Goal: Task Accomplishment & Management: Complete application form

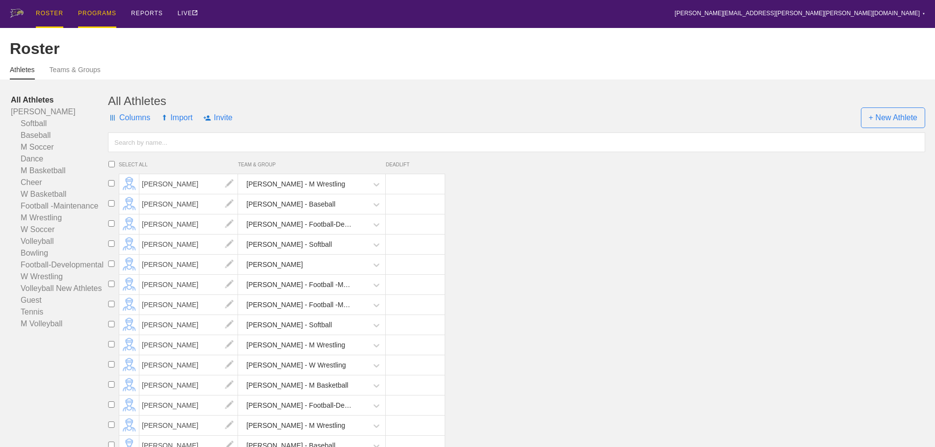
click at [88, 13] on div "PROGRAMS" at bounding box center [97, 14] width 38 height 28
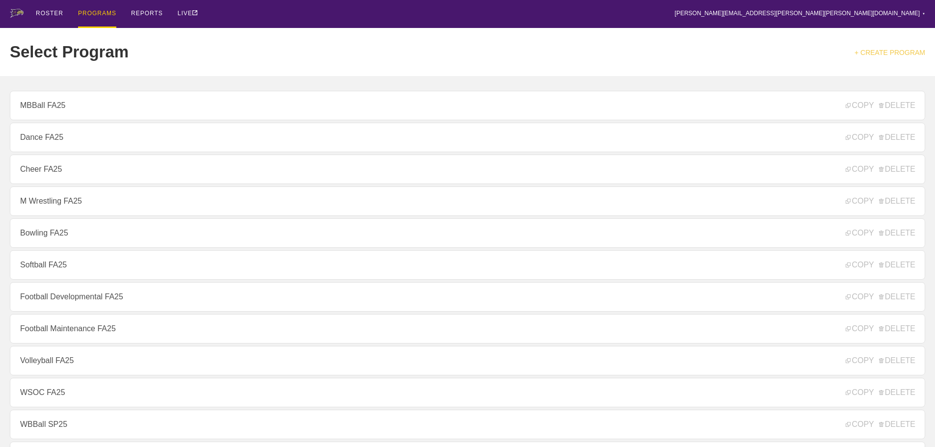
click at [886, 53] on link "+ CREATE PROGRAM" at bounding box center [890, 53] width 71 height 8
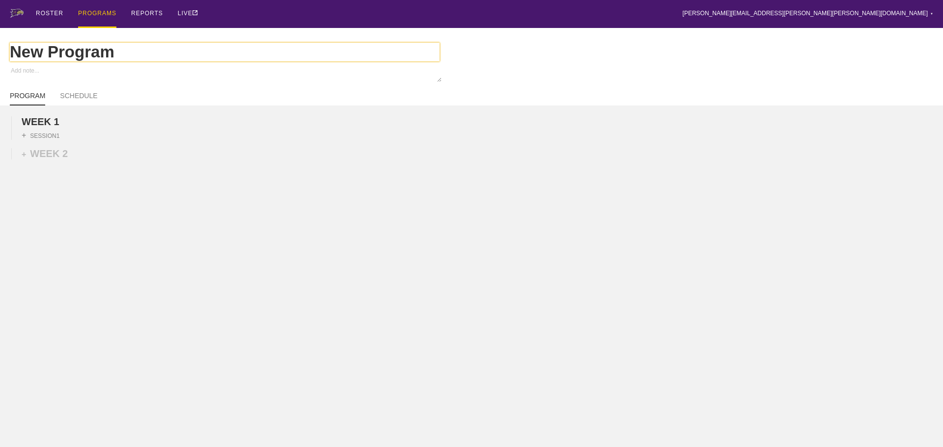
click at [103, 56] on input "New Program" at bounding box center [225, 52] width 430 height 19
type textarea "x"
type input "New Progra"
type textarea "x"
type input "New Progr"
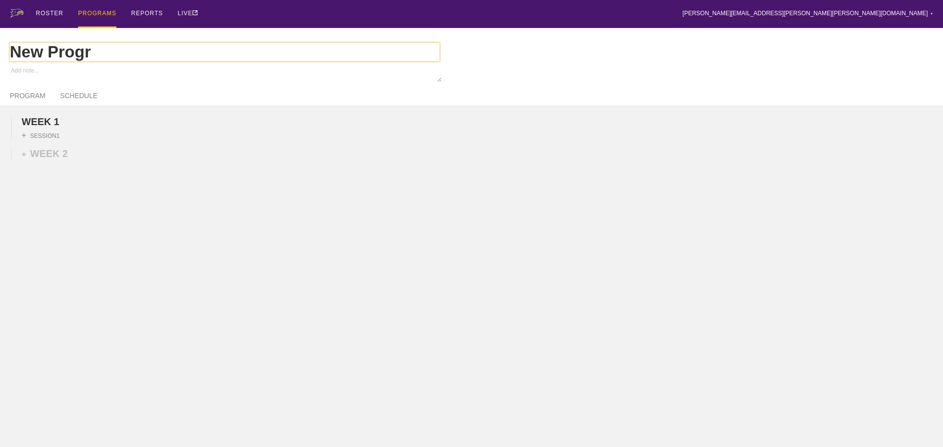
type textarea "x"
type input "New Prog"
type textarea "x"
type input "New Pro"
type textarea "x"
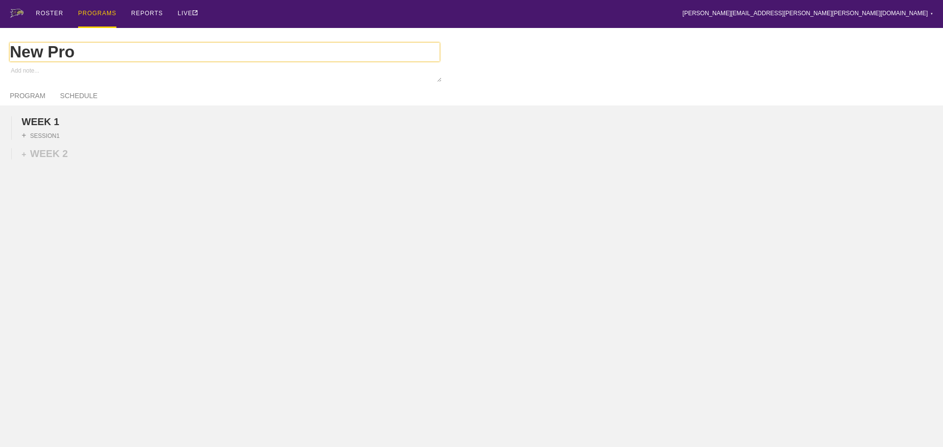
type input "New Pr"
type textarea "x"
type input "New P"
type textarea "x"
type input "New"
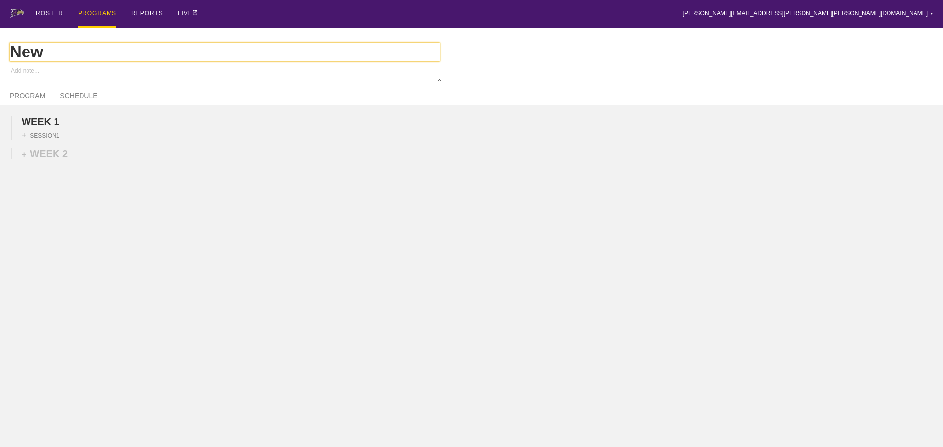
type textarea "x"
type input "New"
type textarea "x"
type input "Ne"
type textarea "x"
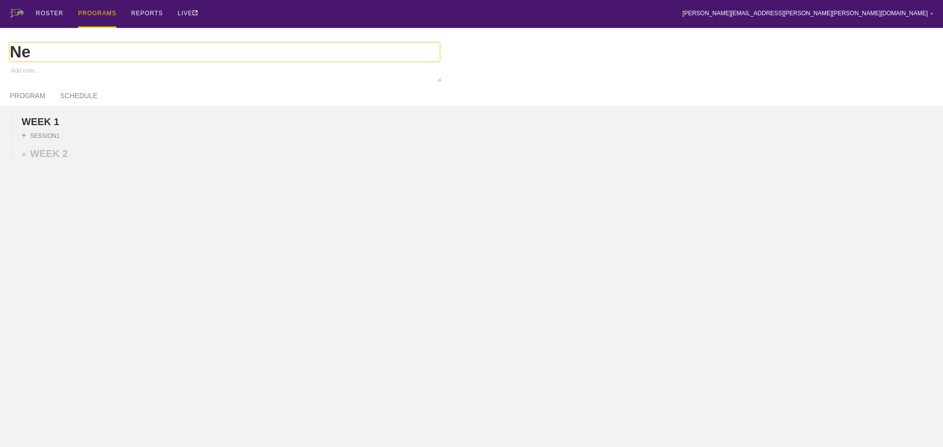
type input "N"
type textarea "x"
type input "B"
type textarea "x"
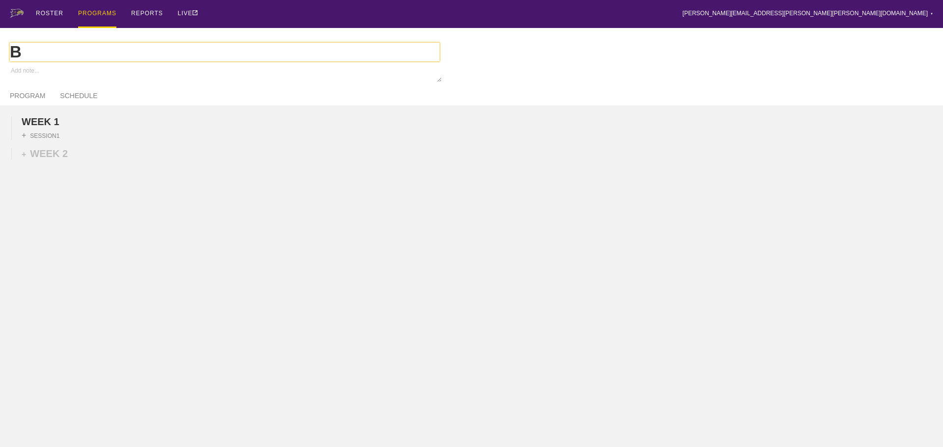
type input "Ba"
type textarea "x"
type input "Bas"
type textarea "x"
type input "Base"
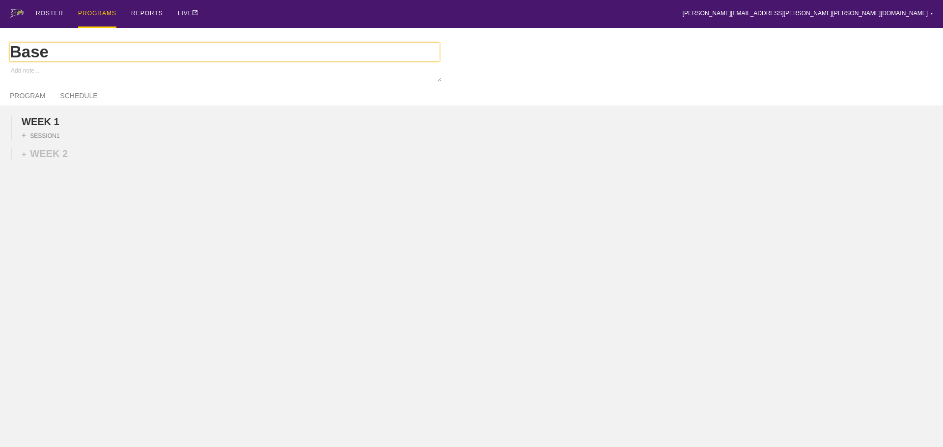
type textarea "x"
type input "Baseb"
type textarea "x"
type input "Baseba"
type textarea "x"
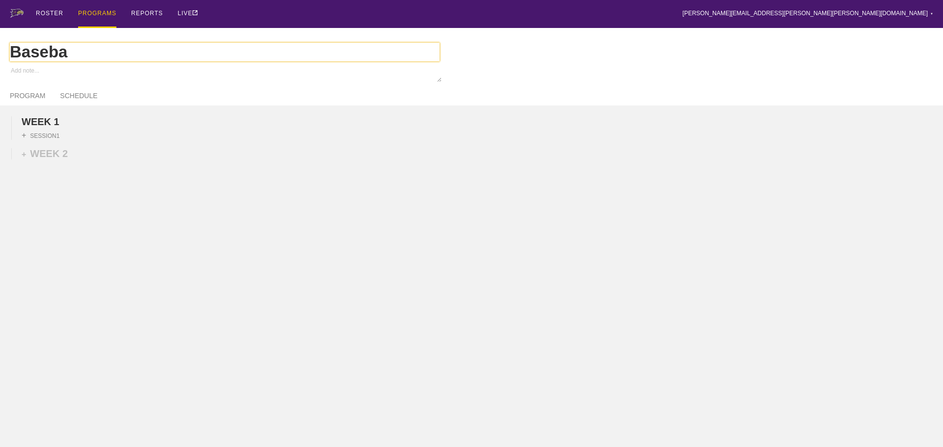
type input "Basebal"
type textarea "x"
type input "Baseball"
type textarea "x"
type input "Baseball"
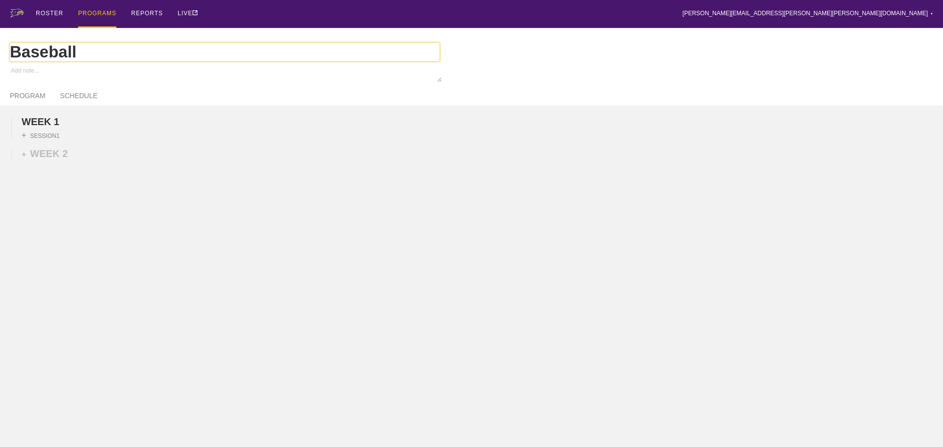
type textarea "x"
type input "Baseball F"
type textarea "x"
type input "Baseball FA"
type textarea "x"
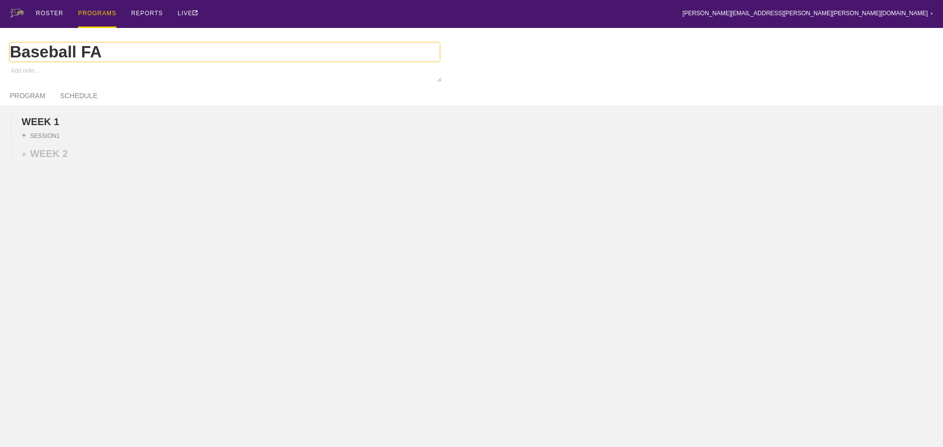
type input "Baseball FA2"
type textarea "x"
type input "Baseball FA25"
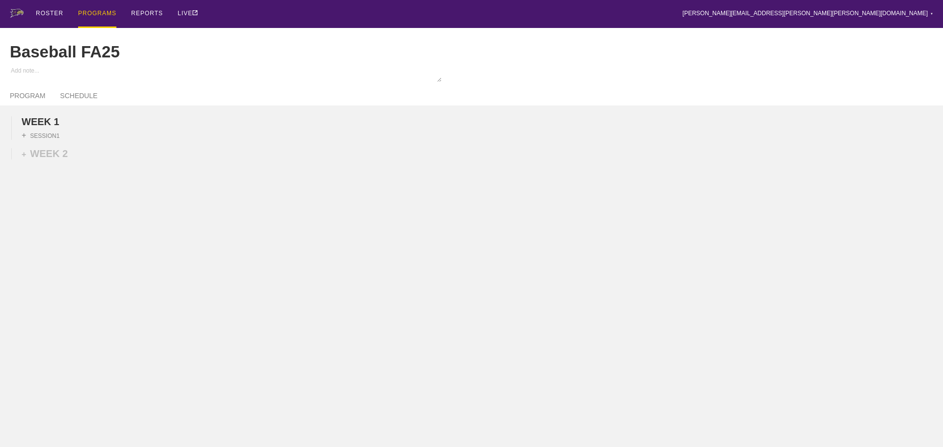
click at [136, 171] on div "WEEK 1 DUPLICATE DELETE + SESSION 1 + WEEK 2" at bounding box center [471, 206] width 943 height 201
click at [84, 98] on div "PROGRAM SCHEDULE" at bounding box center [471, 95] width 923 height 22
click at [84, 99] on link "SCHEDULE" at bounding box center [78, 99] width 37 height 14
type textarea "x"
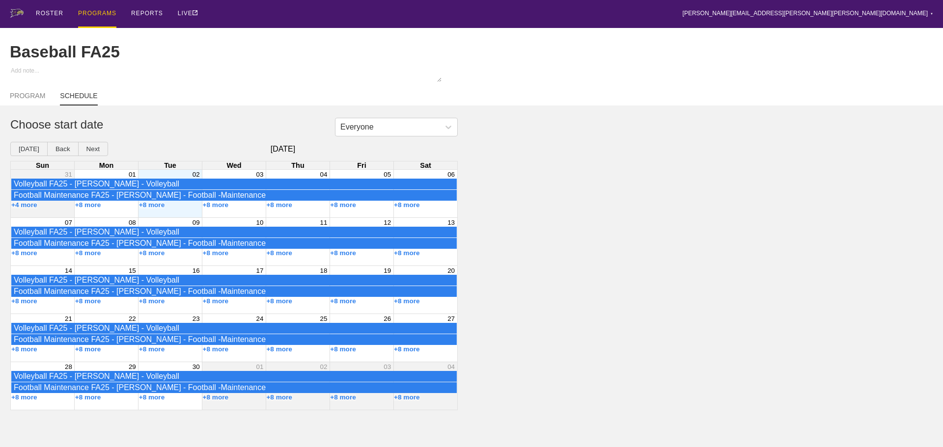
click at [165, 179] on div "02" at bounding box center [170, 174] width 64 height 9
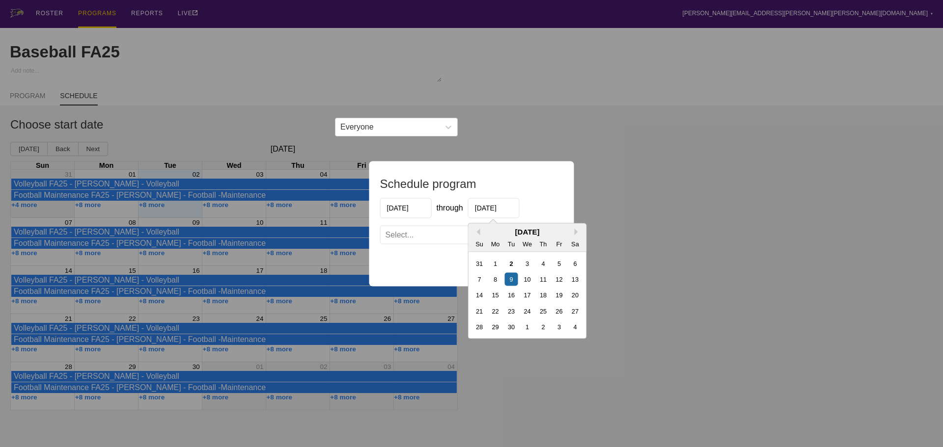
click at [501, 207] on input "[DATE]" at bounding box center [494, 208] width 52 height 20
click at [574, 228] on div "[DATE]" at bounding box center [527, 231] width 118 height 8
click at [575, 232] on button "Next Month" at bounding box center [578, 231] width 7 height 7
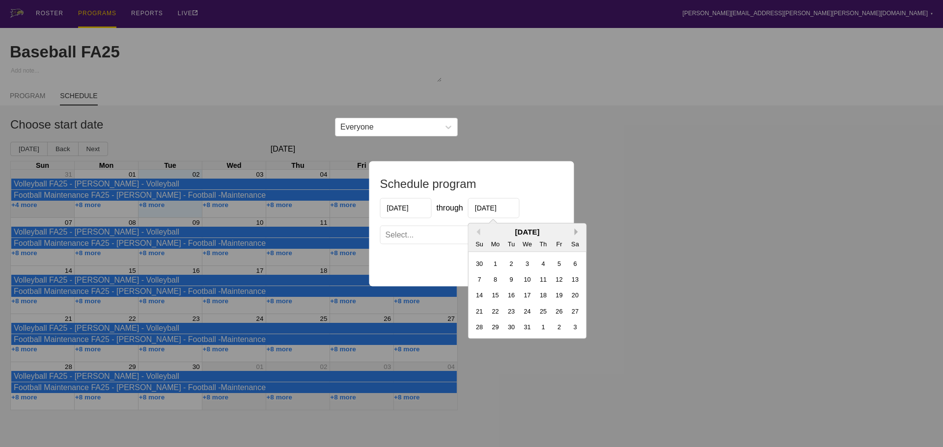
click at [575, 232] on button "Next Month" at bounding box center [578, 231] width 7 height 7
click at [480, 232] on div "[DATE]" at bounding box center [527, 231] width 118 height 8
click at [479, 230] on button "Previous Month" at bounding box center [476, 231] width 7 height 7
click at [559, 262] on div "5" at bounding box center [558, 263] width 13 height 13
type input "[DATE]"
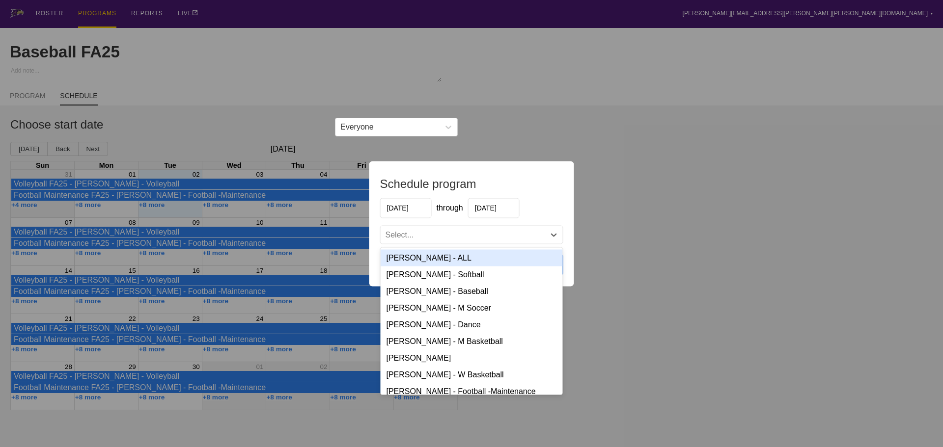
click at [514, 230] on div "Select..." at bounding box center [463, 235] width 165 height 10
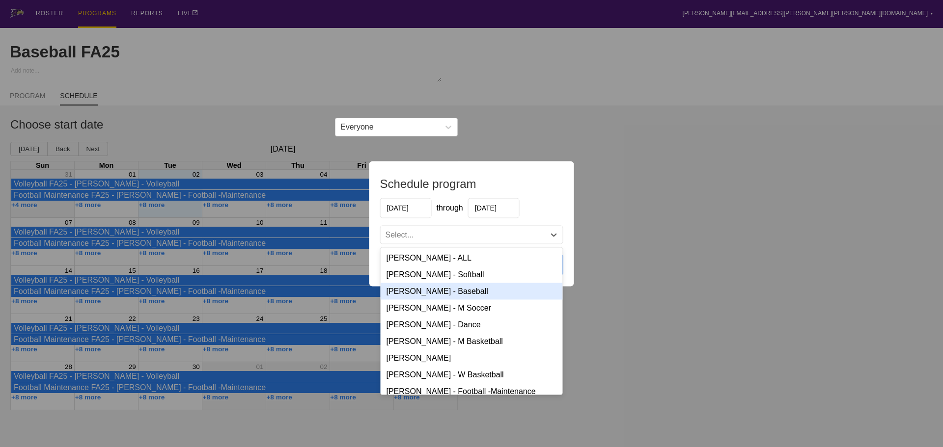
click at [431, 290] on div "[PERSON_NAME] - Baseball" at bounding box center [472, 291] width 182 height 17
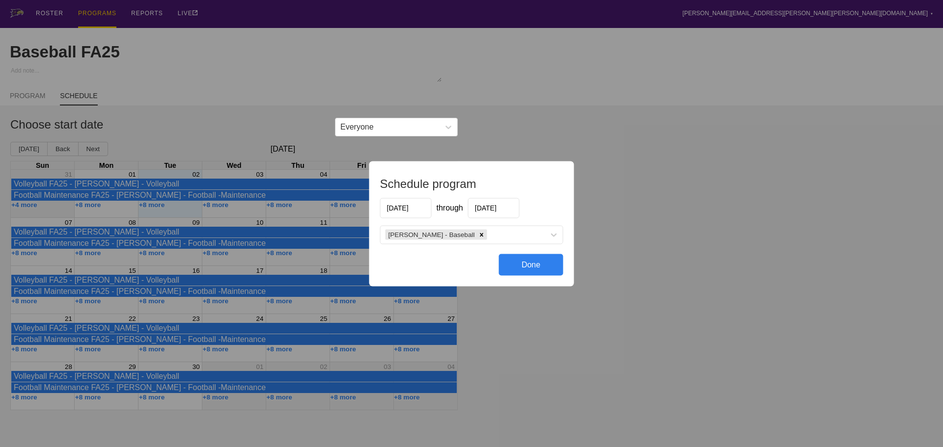
click at [540, 263] on div "Done" at bounding box center [531, 265] width 64 height 22
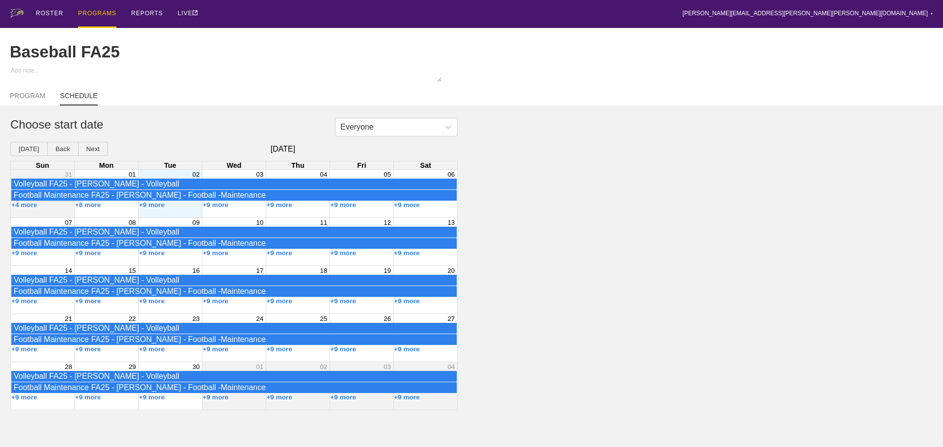
click at [256, 19] on div "ROSTER PROGRAMS REPORTS LIVE [PERSON_NAME][EMAIL_ADDRESS][PERSON_NAME][PERSON_N…" at bounding box center [471, 14] width 923 height 28
click at [25, 102] on link "PROGRAM" at bounding box center [27, 99] width 35 height 14
type textarea "x"
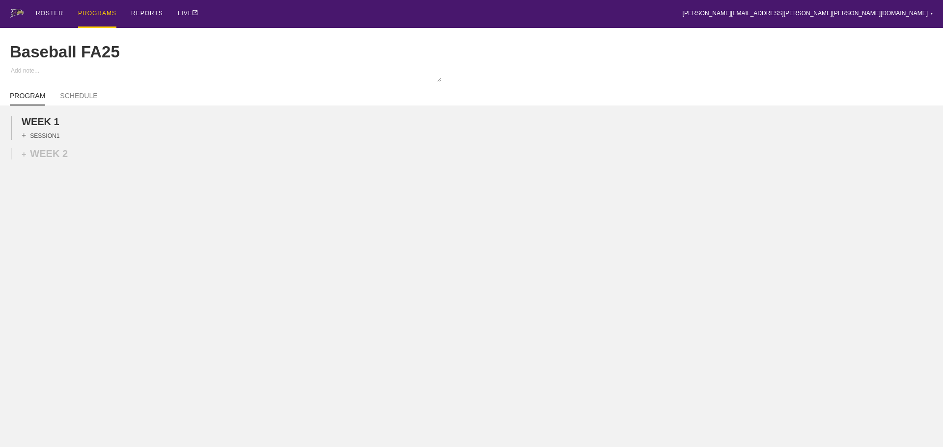
click at [48, 140] on div "+ SESSION 1" at bounding box center [41, 135] width 38 height 9
click at [280, 10] on div "ROSTER PROGRAMS REPORTS LIVE [PERSON_NAME][EMAIL_ADDRESS][PERSON_NAME][PERSON_N…" at bounding box center [471, 14] width 923 height 28
click at [271, 17] on div "ROSTER PROGRAMS REPORTS LIVE [PERSON_NAME][EMAIL_ADDRESS][PERSON_NAME][PERSON_N…" at bounding box center [471, 14] width 923 height 28
click at [364, 11] on div "ROSTER PROGRAMS REPORTS LIVE [PERSON_NAME][EMAIL_ADDRESS][PERSON_NAME][PERSON_N…" at bounding box center [471, 14] width 923 height 28
click at [379, 11] on div "ROSTER PROGRAMS REPORTS LIVE [PERSON_NAME][EMAIL_ADDRESS][PERSON_NAME][PERSON_N…" at bounding box center [471, 14] width 923 height 28
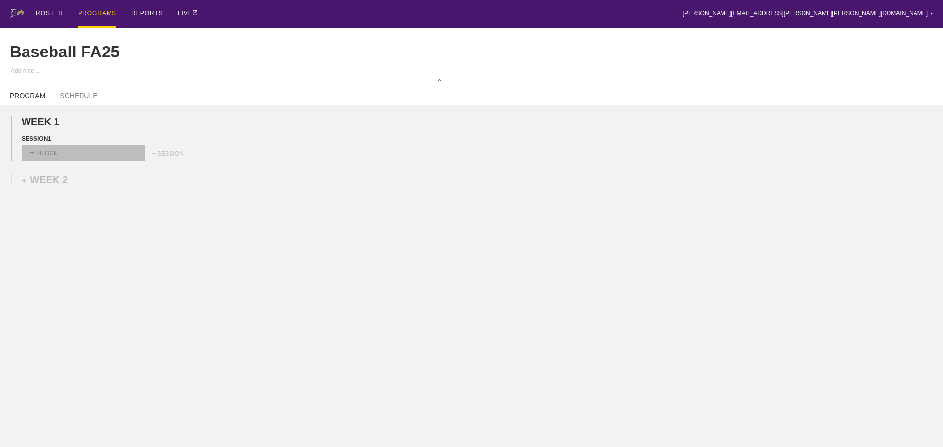
click at [122, 160] on div "+ BLOCK" at bounding box center [84, 153] width 124 height 16
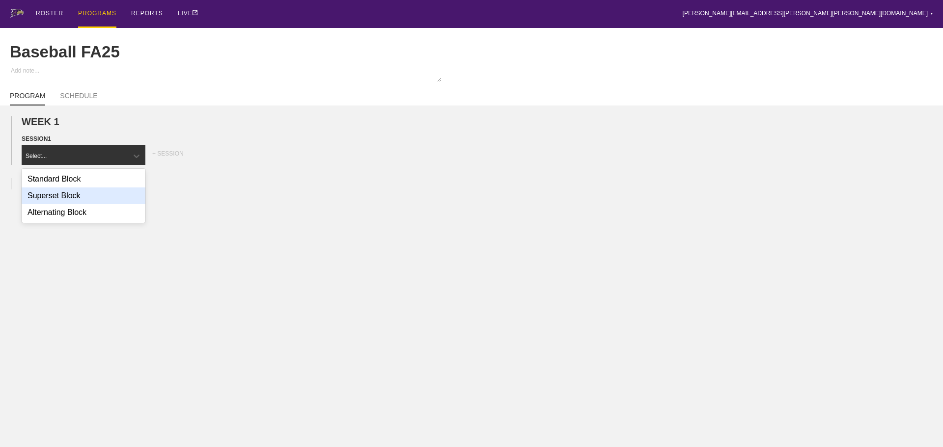
click at [82, 204] on div "Superset Block" at bounding box center [84, 196] width 124 height 17
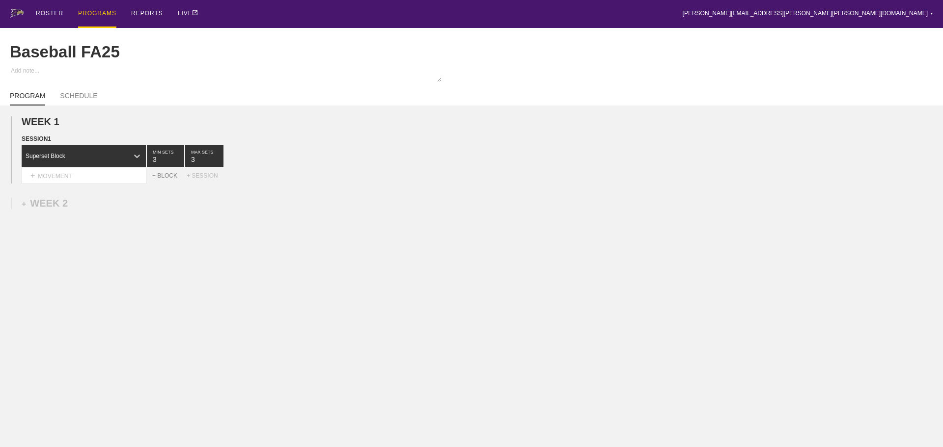
click at [163, 179] on div "+ BLOCK" at bounding box center [169, 175] width 34 height 7
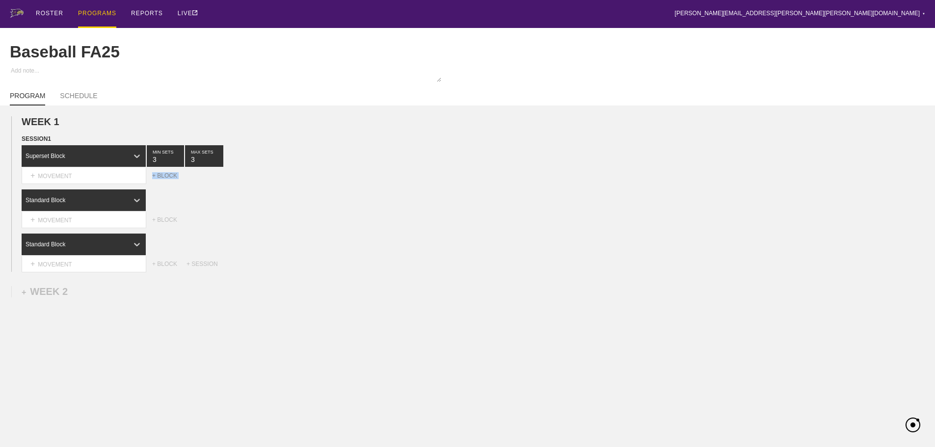
click at [163, 179] on div "+ BLOCK" at bounding box center [169, 175] width 34 height 7
click at [387, 330] on div "WEEK 1 DUPLICATE DELETE SESSION 1 Superset Block 3 MIN SETS 3 MAX SETS DUPLICAT…" at bounding box center [467, 298] width 935 height 384
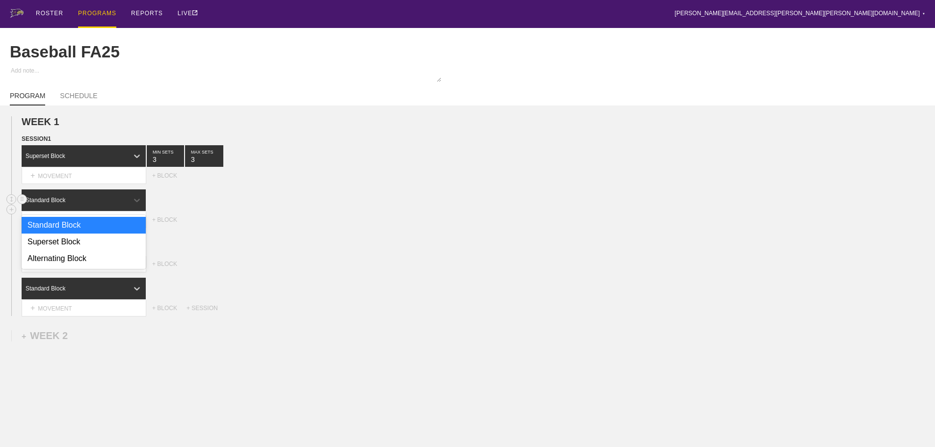
click at [103, 205] on div "Standard Block" at bounding box center [75, 200] width 107 height 9
click at [87, 246] on div "Superset Block" at bounding box center [84, 242] width 124 height 17
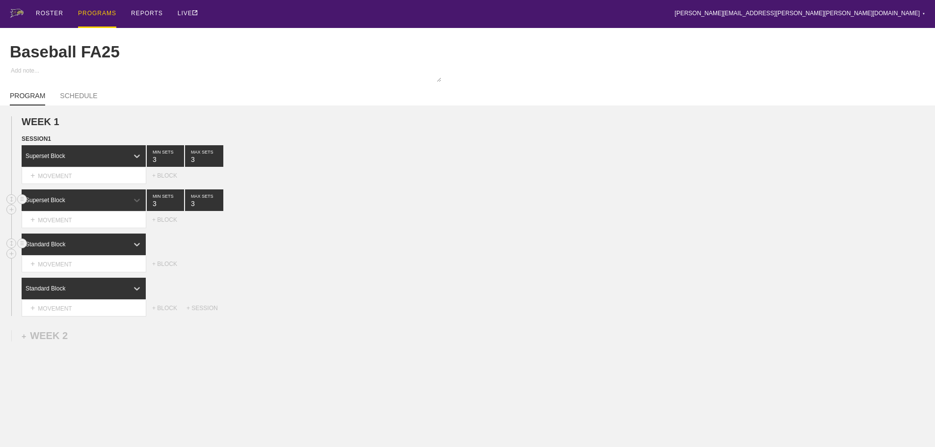
drag, startPoint x: 131, startPoint y: 248, endPoint x: 121, endPoint y: 260, distance: 15.3
click at [131, 249] on div at bounding box center [137, 245] width 18 height 18
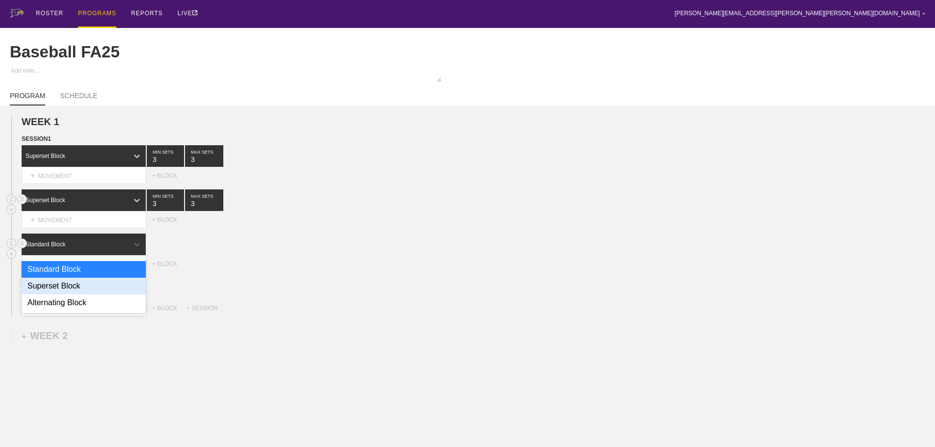
click at [82, 295] on div "Superset Block" at bounding box center [84, 286] width 124 height 17
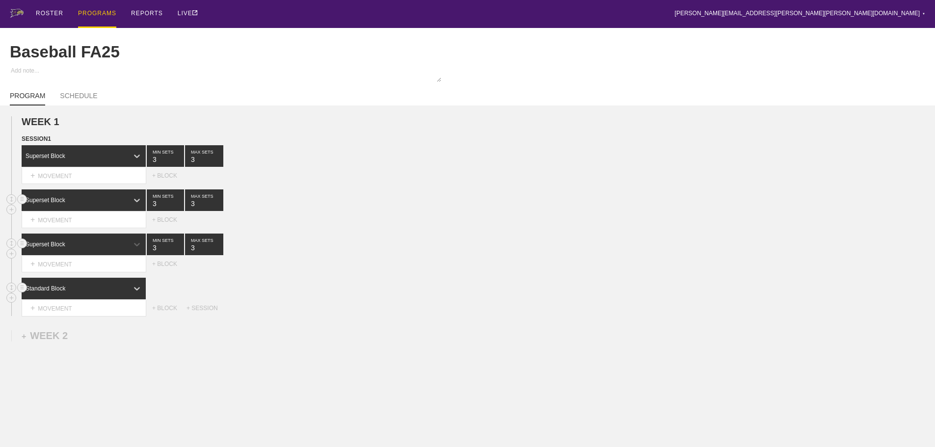
click at [127, 293] on div "Standard Block" at bounding box center [75, 288] width 107 height 9
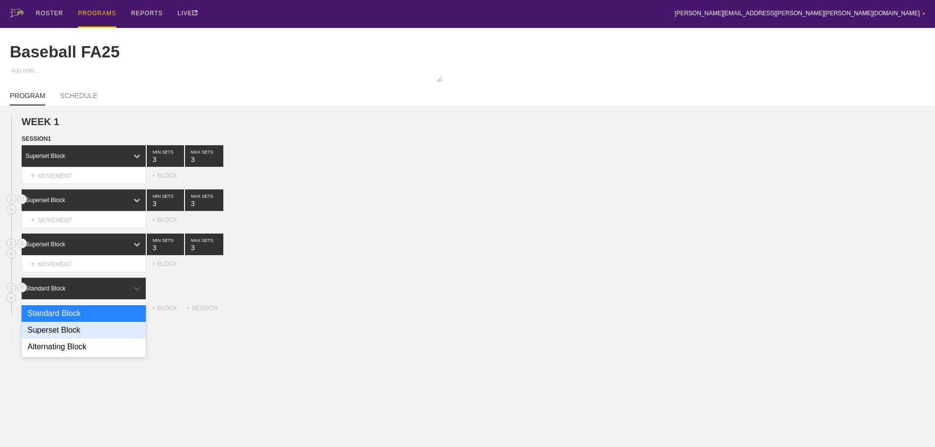
click at [74, 337] on div "Superset Block" at bounding box center [84, 330] width 124 height 17
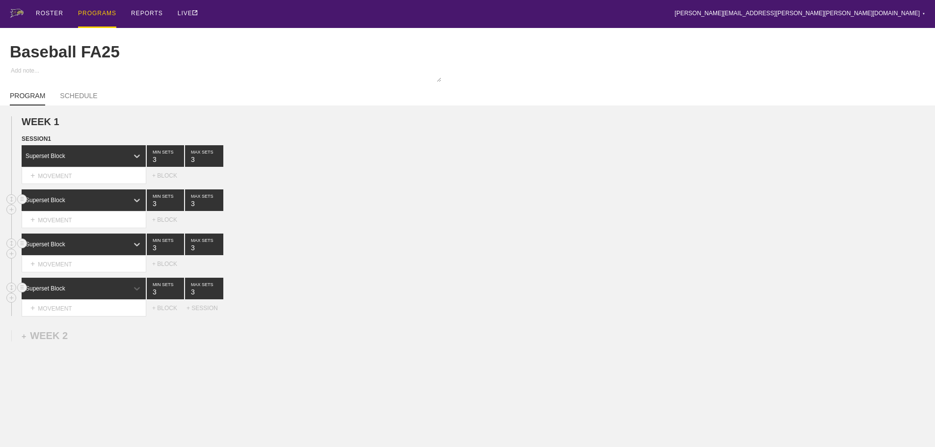
click at [446, 297] on div "option Superset Block, selected. 0 results available. Select is focused ,type t…" at bounding box center [479, 289] width 914 height 22
click at [88, 184] on div "+ MOVEMENT" at bounding box center [84, 176] width 125 height 16
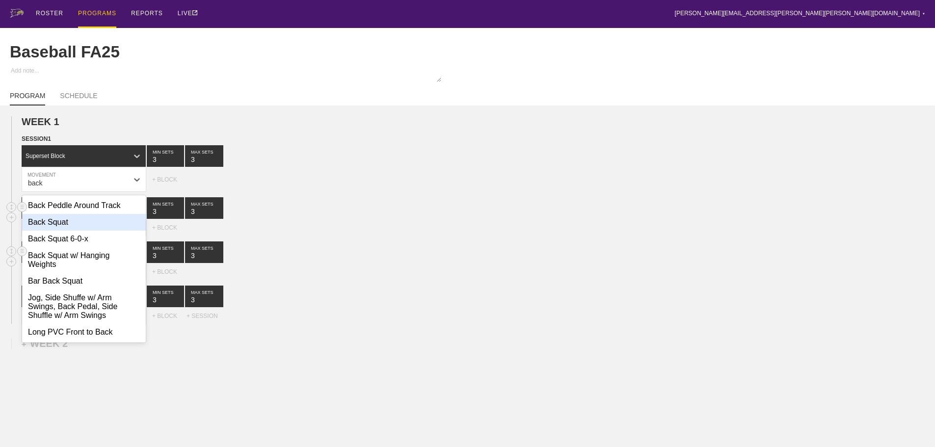
click at [70, 229] on div "Back Squat" at bounding box center [84, 222] width 124 height 17
type input "back"
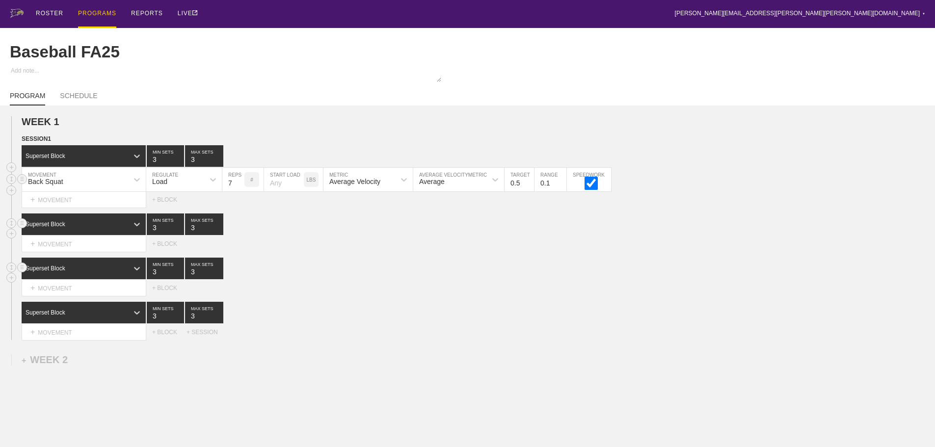
click at [240, 188] on input "7" at bounding box center [233, 180] width 22 height 24
click at [240, 188] on input "8" at bounding box center [233, 180] width 22 height 24
click at [240, 188] on input "9" at bounding box center [233, 180] width 22 height 24
type input "10"
click at [240, 188] on input "10" at bounding box center [233, 180] width 22 height 24
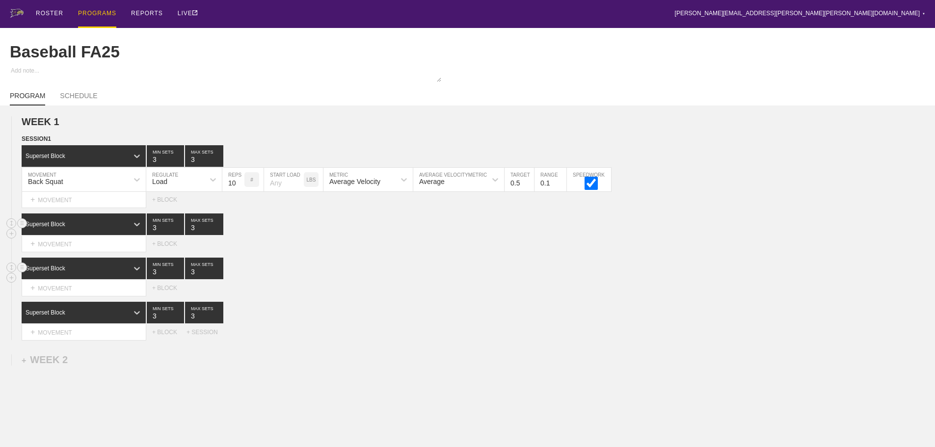
click at [374, 235] on div "Superset Block 3 MIN SETS 3 MAX SETS" at bounding box center [479, 225] width 914 height 22
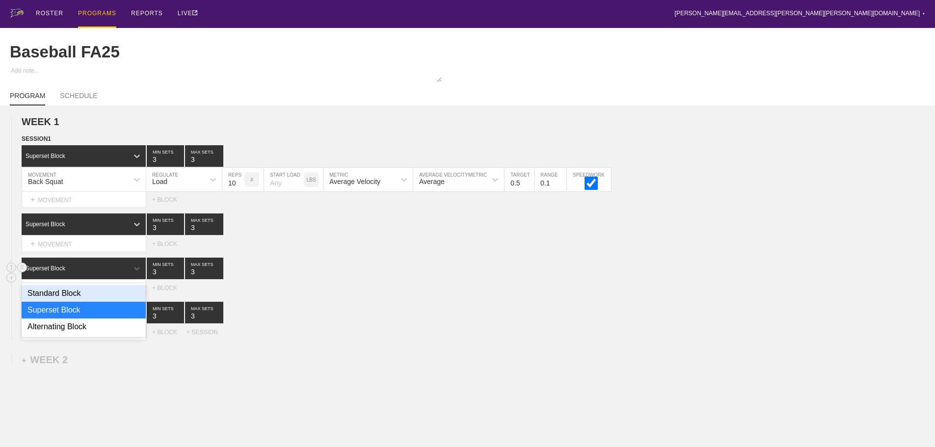
click at [77, 273] on div "Superset Block" at bounding box center [75, 268] width 107 height 9
click at [424, 288] on div "Select... MOVEMENT + MOVEMENT + BLOCK" at bounding box center [467, 288] width 935 height 16
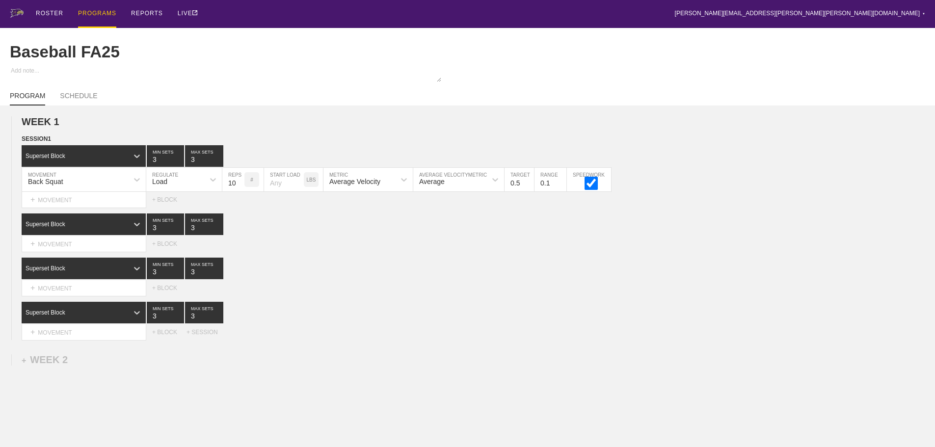
click at [114, 317] on div "Superset Block" at bounding box center [75, 312] width 107 height 9
click at [70, 363] on div "Superset Block" at bounding box center [84, 354] width 124 height 17
click at [338, 316] on div "option Superset Block, selected. 0 results available. Select is focused ,type t…" at bounding box center [479, 313] width 914 height 22
click at [459, 279] on div "Superset Block 3 MIN SETS 3 MAX SETS" at bounding box center [479, 269] width 914 height 22
click at [555, 274] on div "Superset Block 3 MIN SETS 3 MAX SETS" at bounding box center [479, 269] width 914 height 22
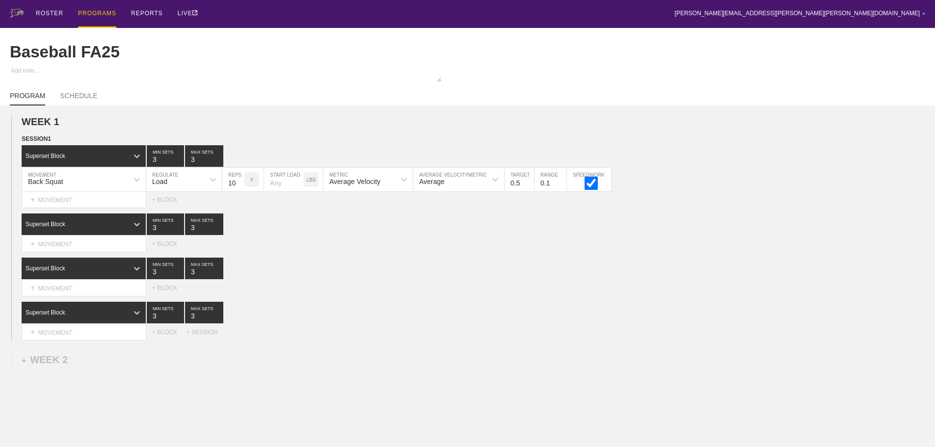
click at [350, 292] on div "Select... MOVEMENT + MOVEMENT + BLOCK" at bounding box center [467, 288] width 935 height 16
click at [377, 9] on div "ROSTER PROGRAMS REPORTS LIVE [PERSON_NAME][EMAIL_ADDRESS][PERSON_NAME][PERSON_N…" at bounding box center [468, 14] width 916 height 28
click at [427, 320] on div "Superset Block 3 MIN SETS 3 MAX SETS" at bounding box center [479, 313] width 914 height 22
click at [55, 250] on div "+ MOVEMENT" at bounding box center [84, 244] width 125 height 16
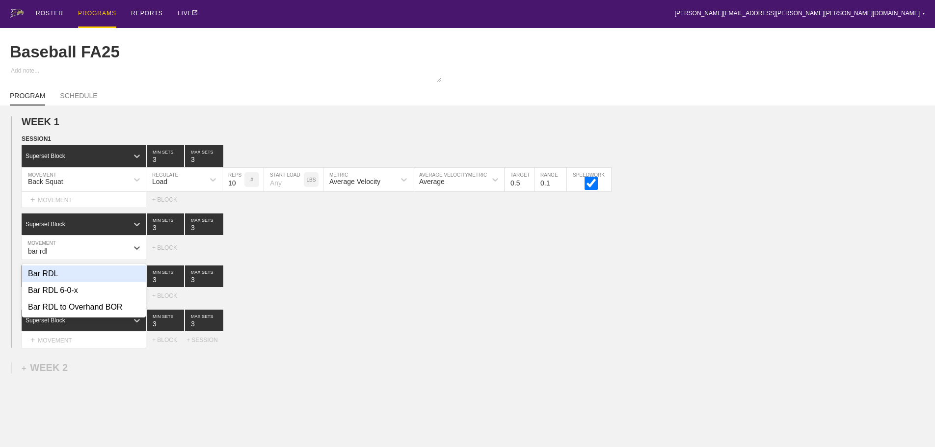
click at [54, 280] on div "Bar RDL" at bounding box center [84, 274] width 124 height 17
type input "bar rdl"
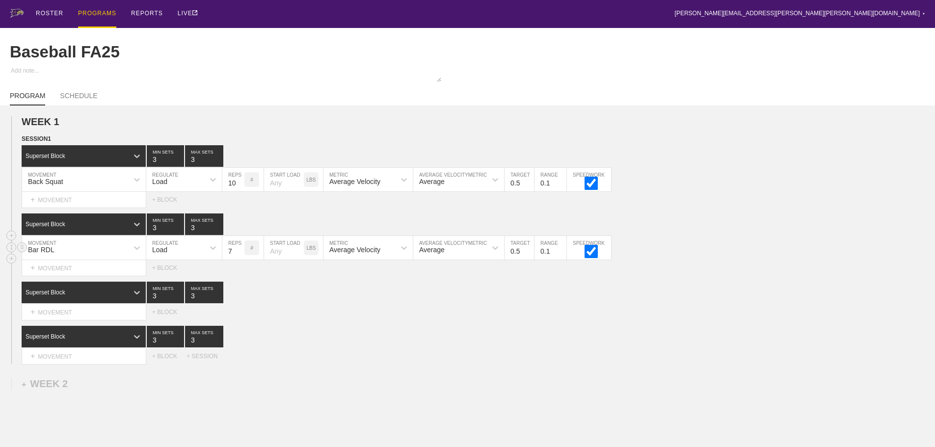
click at [240, 256] on input "7" at bounding box center [233, 248] width 22 height 24
click at [240, 256] on input "8" at bounding box center [233, 248] width 22 height 24
click at [240, 256] on input "9" at bounding box center [233, 248] width 22 height 24
type input "10"
click at [240, 256] on input "10" at bounding box center [233, 248] width 22 height 24
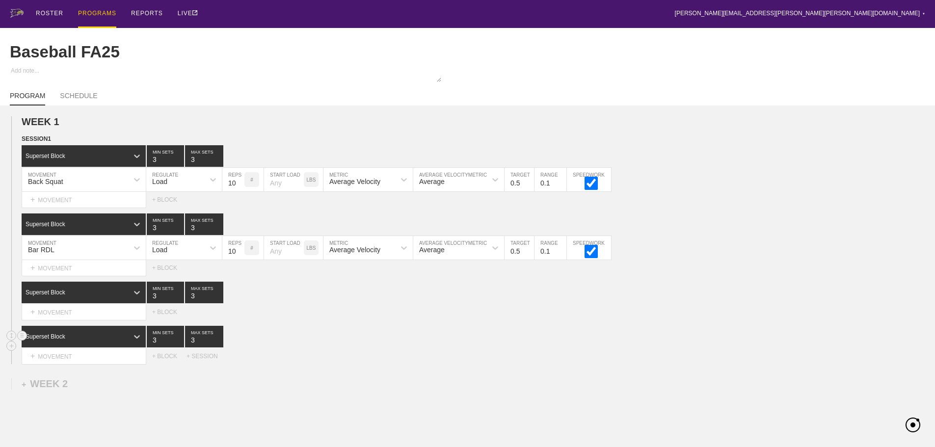
drag, startPoint x: 435, startPoint y: 342, endPoint x: 156, endPoint y: 339, distance: 279.4
click at [435, 342] on div "Superset Block 3 MIN SETS 3 MAX SETS" at bounding box center [479, 337] width 914 height 22
click at [318, 330] on div "SESSION 1 Superset Block 3 MIN SETS 3 MAX SETS DUPLICATE INSERT MOVEMENT AFTER …" at bounding box center [467, 249] width 935 height 230
click at [58, 320] on div "+ MOVEMENT" at bounding box center [84, 312] width 125 height 16
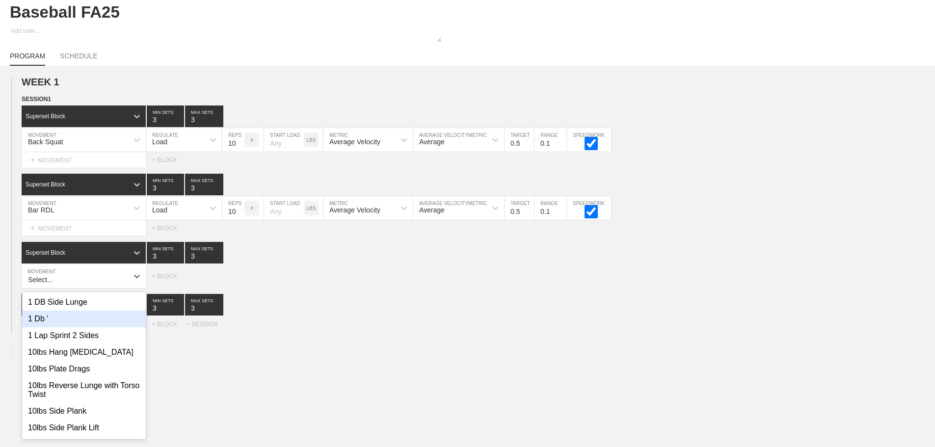
scroll to position [43, 0]
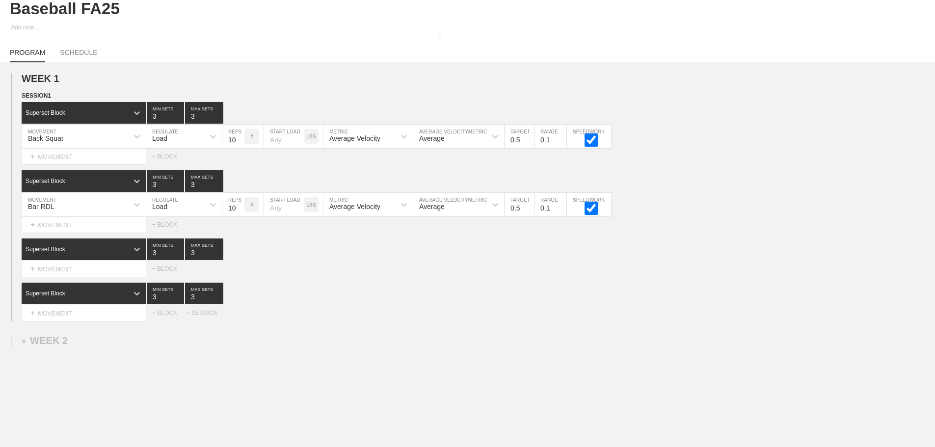
click at [455, 334] on div "WEEK 1 DUPLICATE DELETE SESSION 1 Superset Block 3 MIN SETS 3 MAX SETS DUPLICAT…" at bounding box center [467, 278] width 935 height 432
click at [89, 277] on div "+ MOVEMENT" at bounding box center [84, 269] width 125 height 16
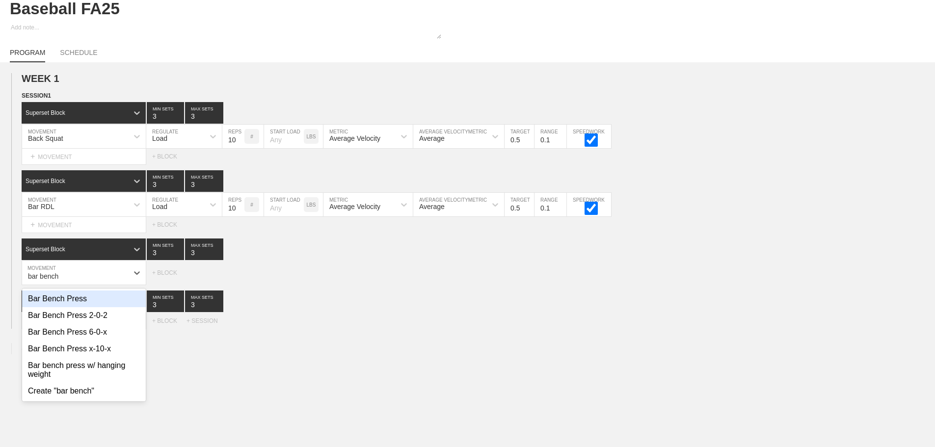
click at [81, 304] on div "Bar Bench Press" at bounding box center [84, 299] width 124 height 17
type input "bar bench"
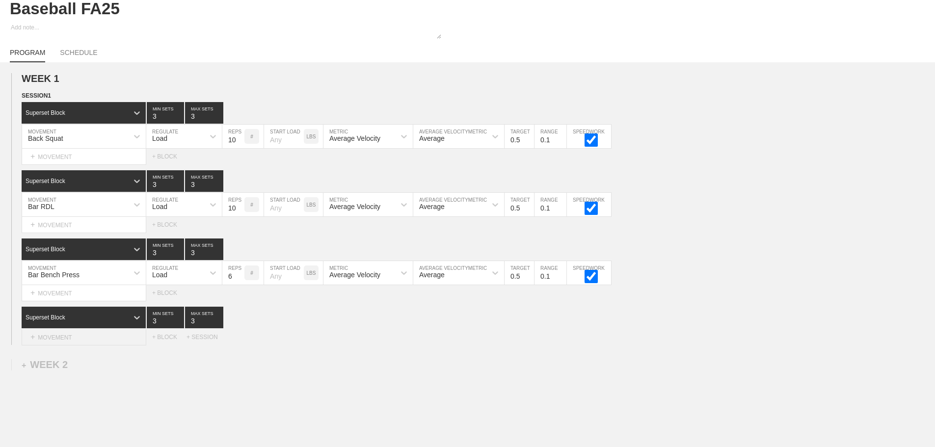
click at [65, 345] on div "+ MOVEMENT" at bounding box center [84, 337] width 125 height 16
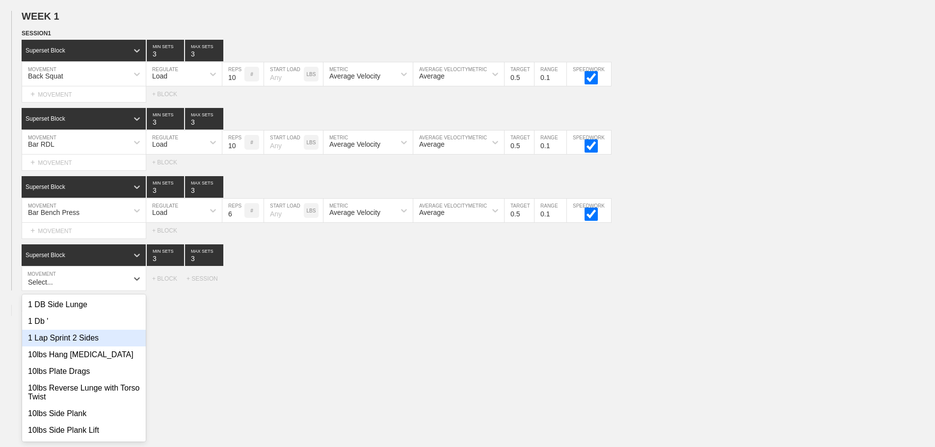
scroll to position [111, 0]
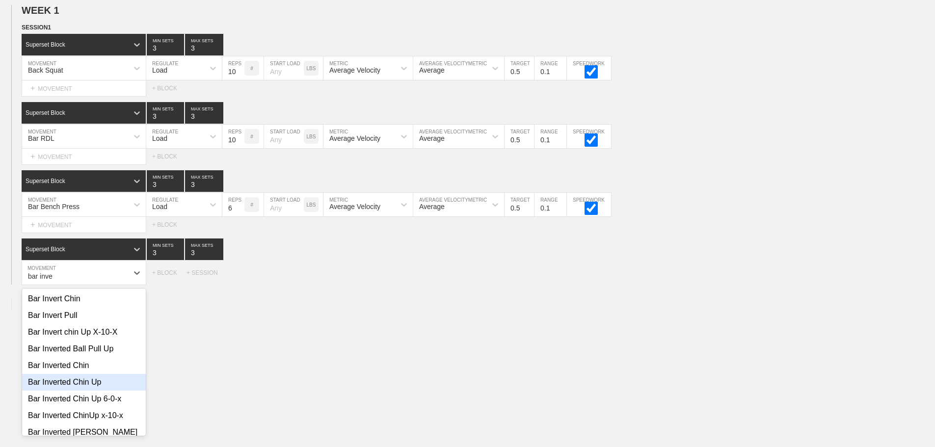
click at [91, 386] on div "Bar Inverted Chin Up" at bounding box center [84, 382] width 124 height 17
type input "bar inve"
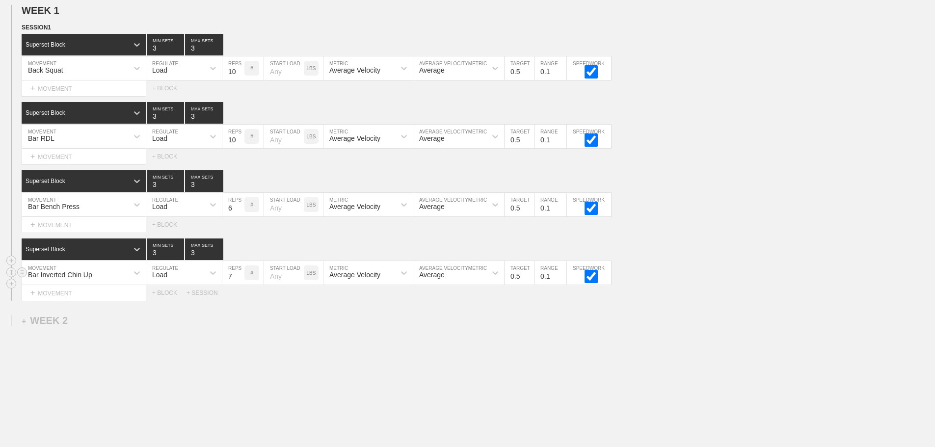
click at [240, 279] on input "7" at bounding box center [233, 273] width 22 height 24
click at [240, 279] on input "8" at bounding box center [233, 273] width 22 height 24
click at [240, 279] on input "9" at bounding box center [233, 273] width 22 height 24
type input "10"
click at [240, 279] on input "10" at bounding box center [233, 273] width 22 height 24
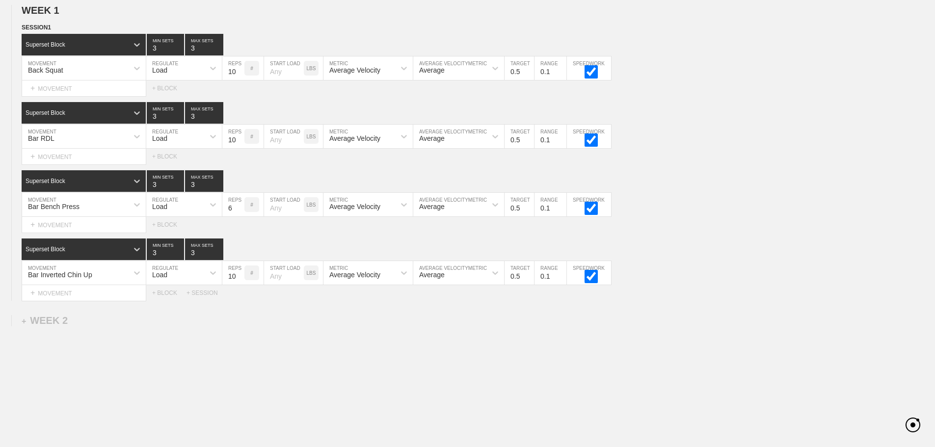
click at [374, 376] on div "WEEK 1 DUPLICATE DELETE SESSION 1 Superset Block 3 MIN SETS 3 MAX SETS DUPLICAT…" at bounding box center [467, 234] width 935 height 480
click at [76, 164] on div "+ MOVEMENT" at bounding box center [84, 157] width 125 height 16
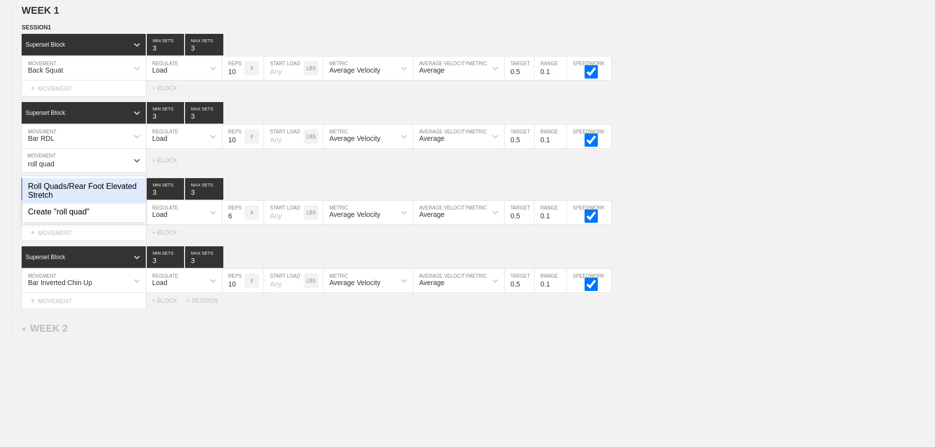
click at [109, 194] on div "Roll Quads/Rear Foot Elevated Stretch" at bounding box center [84, 191] width 124 height 26
type input "roll quad"
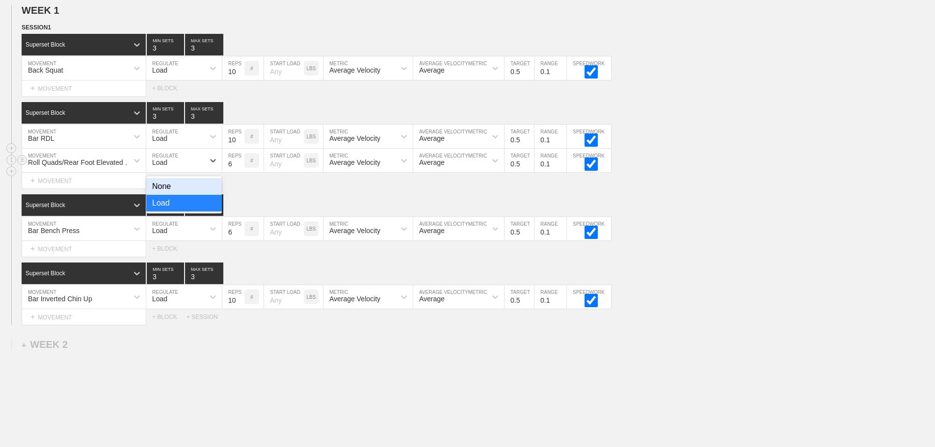
click at [171, 169] on div "Load" at bounding box center [175, 160] width 58 height 17
click at [169, 192] on div "None" at bounding box center [184, 186] width 76 height 17
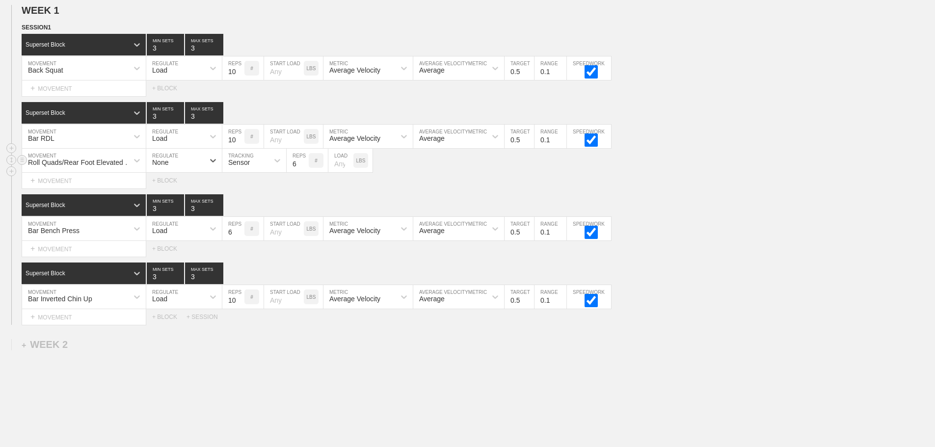
click at [243, 166] on div "Sensor" at bounding box center [239, 163] width 22 height 8
click at [251, 205] on div "Manual" at bounding box center [254, 203] width 64 height 17
click at [304, 169] on input "7" at bounding box center [298, 161] width 22 height 24
click at [304, 169] on input "8" at bounding box center [298, 161] width 22 height 24
click at [304, 169] on input "9" at bounding box center [298, 161] width 22 height 24
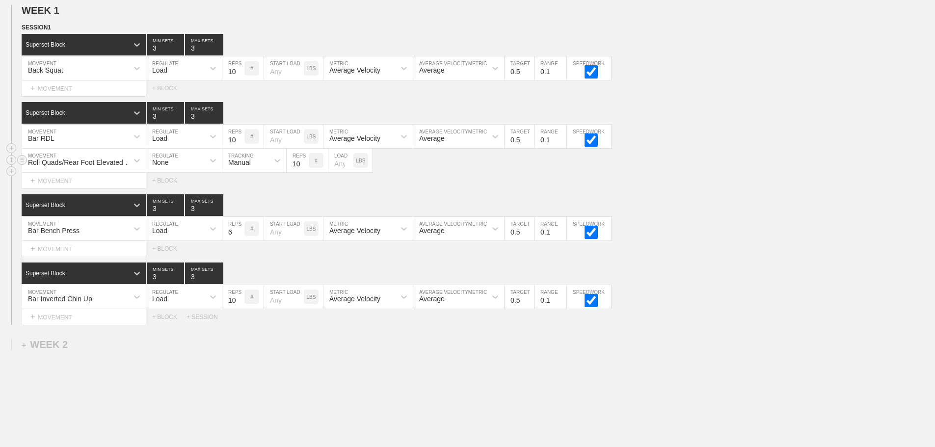
type input "10"
click at [304, 169] on input "10" at bounding box center [298, 161] width 22 height 24
click at [682, 173] on div "Roll Quads/Rear Foot Elevated Stretch MOVEMENT None REGULATE Manual TRACKING 10…" at bounding box center [467, 161] width 935 height 24
click at [96, 95] on div "+ MOVEMENT" at bounding box center [84, 89] width 125 height 16
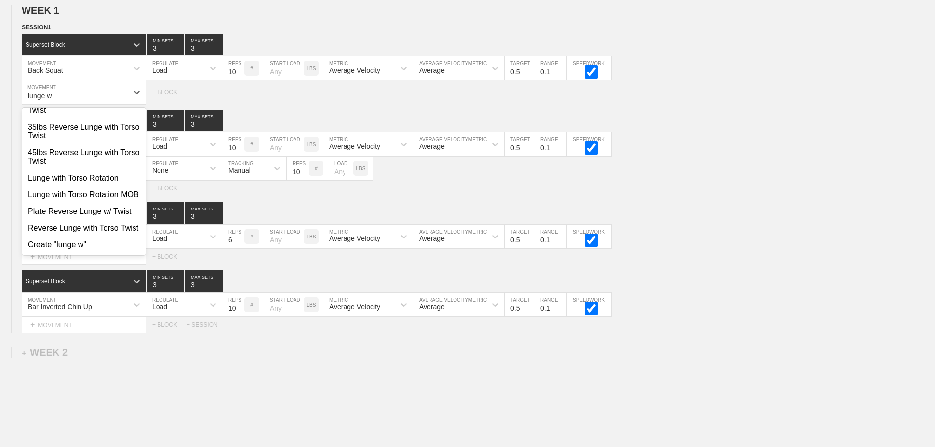
scroll to position [43, 0]
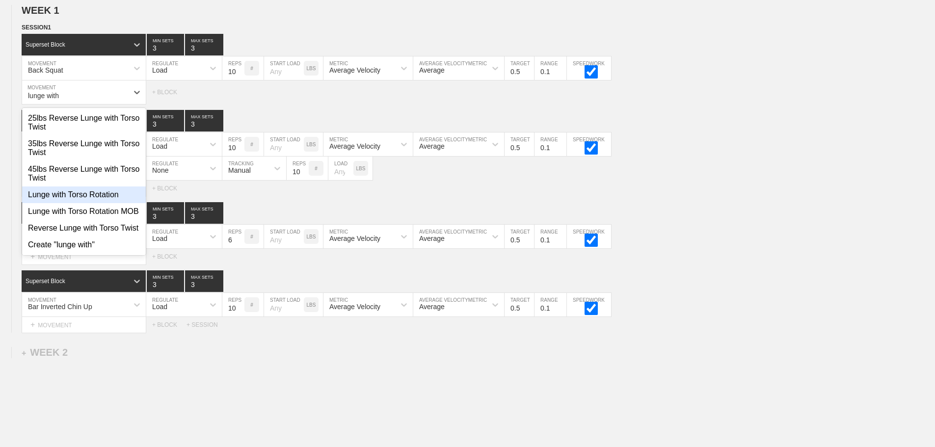
click at [79, 187] on div "Lunge with Torso Rotation" at bounding box center [84, 195] width 124 height 17
type input "lunge with"
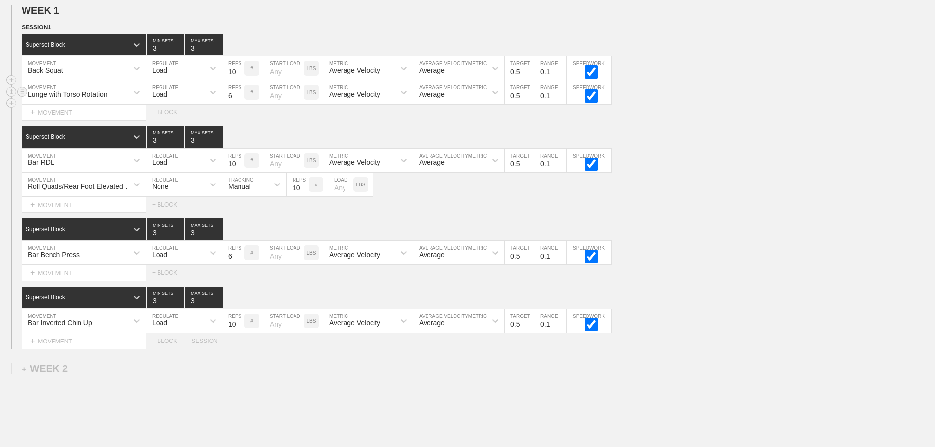
click at [180, 101] on div "Load" at bounding box center [175, 92] width 58 height 17
click at [169, 127] on div "None" at bounding box center [184, 118] width 76 height 17
click at [233, 97] on div "Sensor" at bounding box center [245, 92] width 46 height 17
click at [253, 143] on div "Manual" at bounding box center [254, 135] width 64 height 17
click at [302, 100] on input "7" at bounding box center [298, 93] width 22 height 24
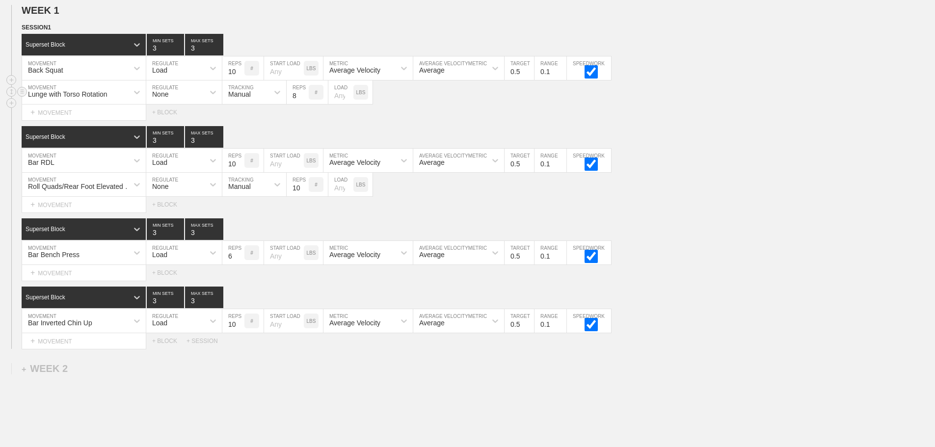
click at [302, 100] on input "8" at bounding box center [298, 93] width 22 height 24
click at [302, 100] on input "9" at bounding box center [298, 93] width 22 height 24
type input "10"
click at [302, 100] on input "10" at bounding box center [298, 93] width 22 height 24
click at [752, 183] on div "Roll Quads/Rear Foot Elevated Stretch MOVEMENT None REGULATE Manual TRACKING 10…" at bounding box center [467, 185] width 935 height 24
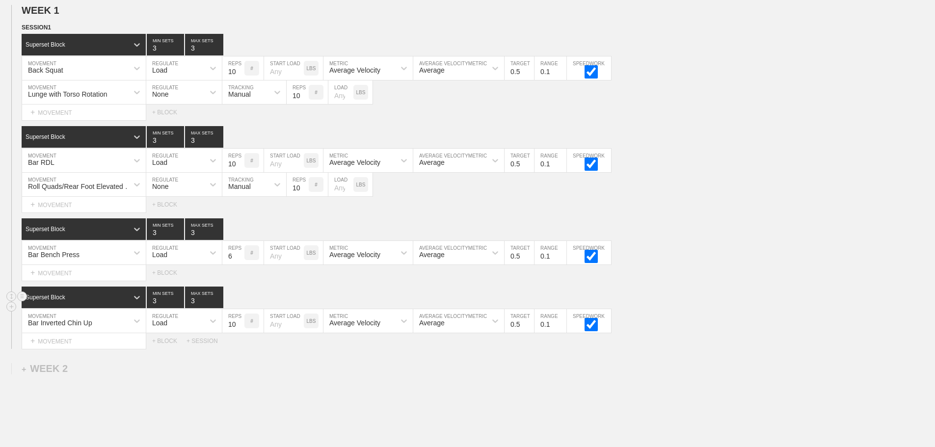
click at [747, 293] on div "SESSION 1 Superset Block 3 MIN SETS 3 MAX SETS DUPLICATE INSERT MOVEMENT AFTER …" at bounding box center [467, 186] width 935 height 327
click at [81, 281] on div "+ MOVEMENT" at bounding box center [84, 273] width 125 height 16
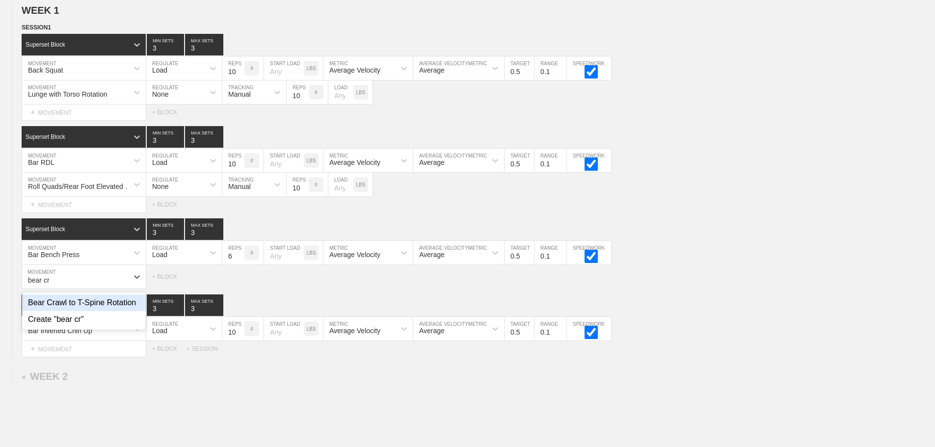
click at [115, 308] on div "Bear Crawl to T-Spine Rotation" at bounding box center [84, 303] width 124 height 17
type input "bear cr"
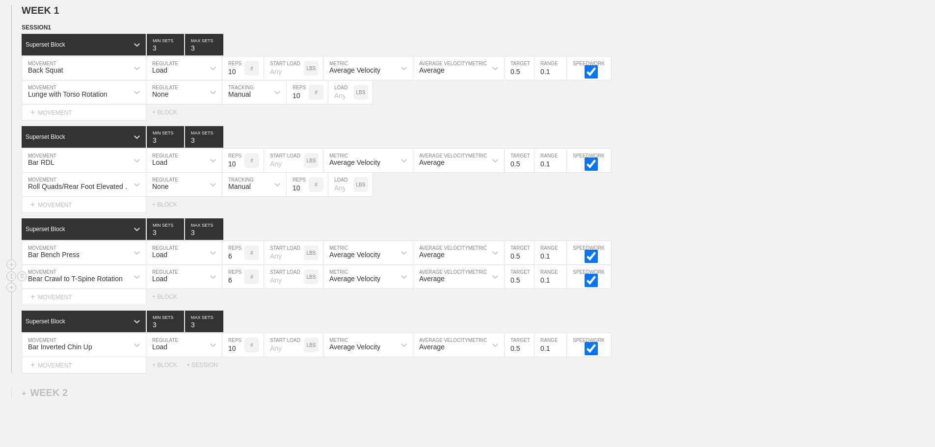
click at [171, 285] on div "Load" at bounding box center [175, 277] width 58 height 17
click at [167, 311] on div "None" at bounding box center [184, 303] width 76 height 17
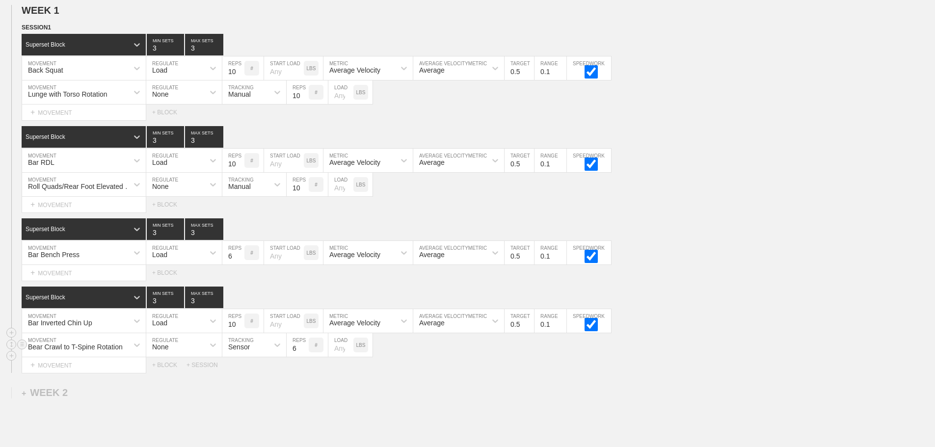
click at [243, 351] on div "Sensor" at bounding box center [239, 347] width 22 height 8
click at [247, 394] on div "Manual" at bounding box center [254, 388] width 64 height 17
click at [302, 354] on input "7" at bounding box center [298, 345] width 22 height 24
click at [302, 354] on input "8" at bounding box center [298, 345] width 22 height 24
click at [302, 354] on input "9" at bounding box center [298, 345] width 22 height 24
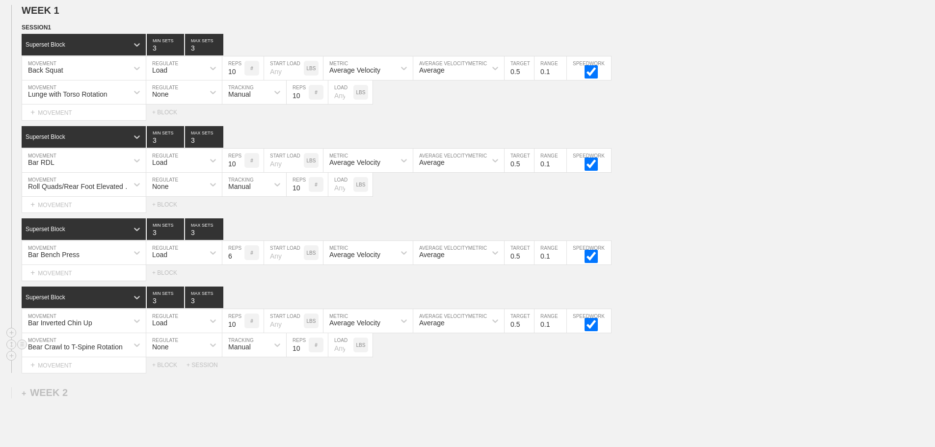
type input "10"
click at [302, 354] on input "10" at bounding box center [298, 345] width 22 height 24
click at [557, 381] on div "WEEK 1 DUPLICATE DELETE SESSION 1 Superset Block 3 MIN SETS 3 MAX SETS DUPLICAT…" at bounding box center [467, 270] width 935 height 552
click at [62, 277] on div "+ MOVEMENT" at bounding box center [84, 273] width 125 height 16
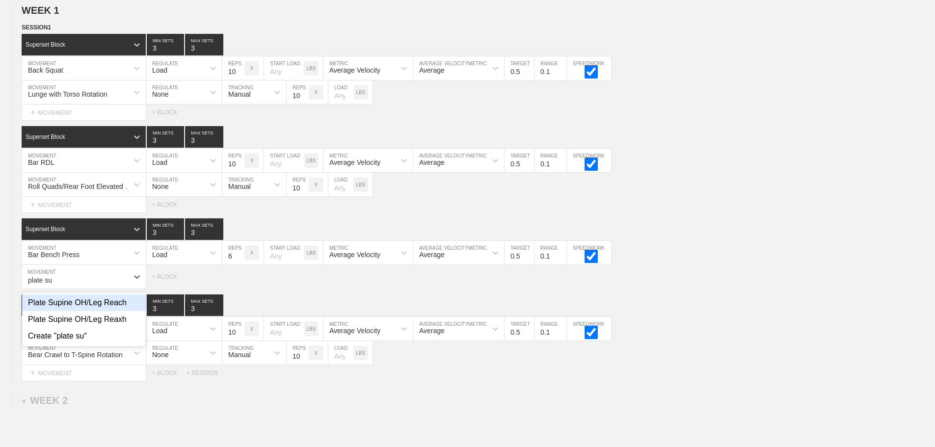
click at [97, 311] on div "Plate Supine OH/Leg Reach" at bounding box center [84, 303] width 124 height 17
type input "plate su"
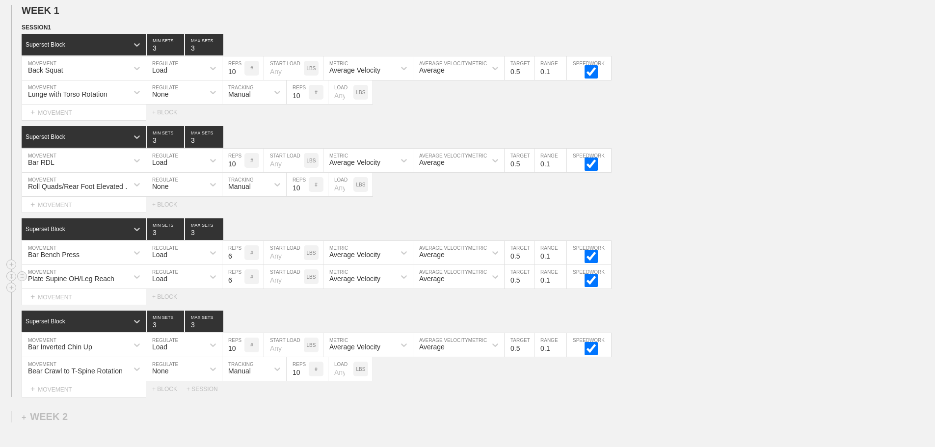
click at [161, 283] on div "Load" at bounding box center [159, 279] width 15 height 8
click at [174, 310] on div "None" at bounding box center [184, 303] width 76 height 17
click at [242, 283] on div "Sensor" at bounding box center [239, 279] width 22 height 8
click at [248, 325] on div "Manual" at bounding box center [254, 319] width 64 height 17
click at [303, 285] on input "7" at bounding box center [298, 277] width 22 height 24
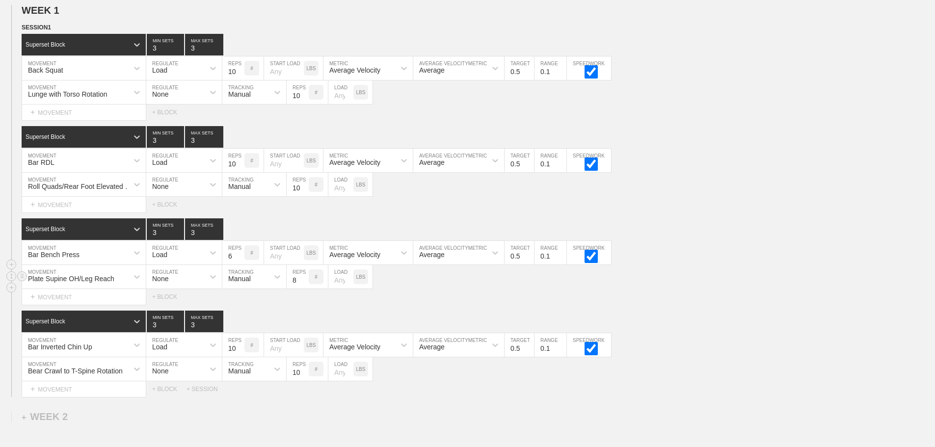
click at [303, 285] on input "8" at bounding box center [298, 277] width 22 height 24
click at [303, 285] on input "9" at bounding box center [298, 277] width 22 height 24
click at [303, 285] on input "10" at bounding box center [298, 277] width 22 height 24
click at [303, 285] on input "11" at bounding box center [298, 277] width 22 height 24
type input "12"
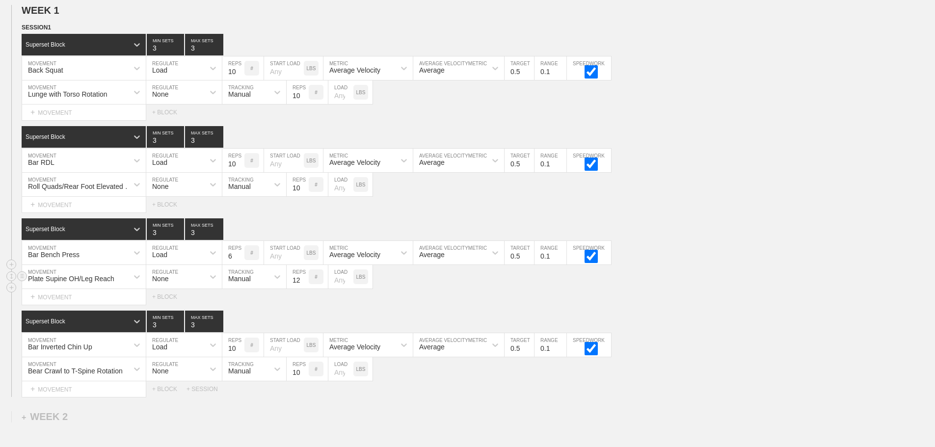
click at [303, 285] on input "12" at bounding box center [298, 277] width 22 height 24
click at [336, 289] on input "number" at bounding box center [341, 277] width 25 height 24
type input "45"
click at [760, 316] on div "SESSION 1 Superset Block 3 MIN SETS 3 MAX SETS DUPLICATE INSERT MOVEMENT AFTER …" at bounding box center [467, 210] width 935 height 375
click at [240, 357] on input "9" at bounding box center [233, 345] width 22 height 24
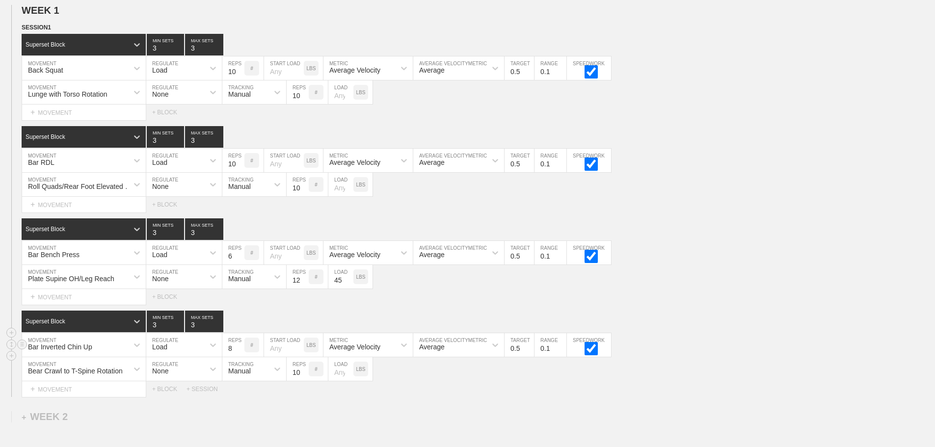
type input "8"
click at [240, 357] on input "8" at bounding box center [233, 345] width 22 height 24
click at [157, 351] on div "Load" at bounding box center [159, 347] width 15 height 8
click at [173, 378] on div "None" at bounding box center [184, 371] width 76 height 17
click at [246, 346] on div "Sensor" at bounding box center [245, 345] width 46 height 17
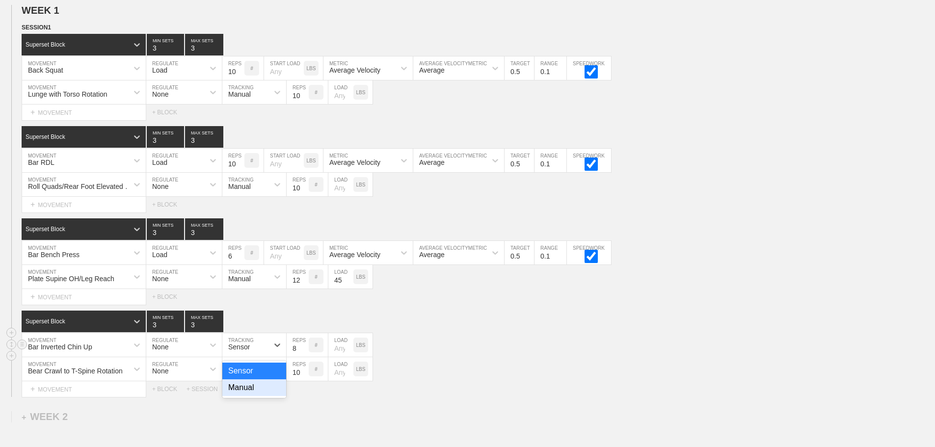
click at [247, 393] on div "Manual" at bounding box center [254, 388] width 64 height 17
click at [544, 357] on div "Bar Inverted Chin Up MOVEMENT None REGULATE option Manual, selected. 0 results …" at bounding box center [467, 345] width 935 height 24
click at [239, 260] on input "7" at bounding box center [233, 253] width 22 height 24
click at [239, 260] on input "8" at bounding box center [233, 253] width 22 height 24
click at [239, 260] on input "9" at bounding box center [233, 253] width 22 height 24
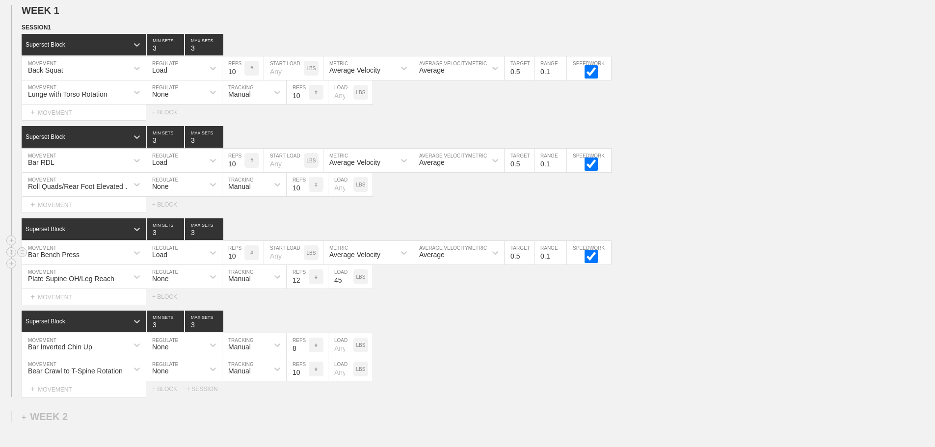
type input "10"
click at [239, 260] on input "10" at bounding box center [233, 253] width 22 height 24
click at [497, 319] on div "Superset Block 3 MIN SETS 3 MAX SETS" at bounding box center [479, 322] width 914 height 22
click at [720, 316] on div "SESSION 1 Superset Block 3 MIN SETS 3 MAX SETS DUPLICATE INSERT MOVEMENT AFTER …" at bounding box center [467, 210] width 935 height 375
click at [826, 305] on div "Select... MOVEMENT + MOVEMENT + BLOCK" at bounding box center [467, 297] width 935 height 16
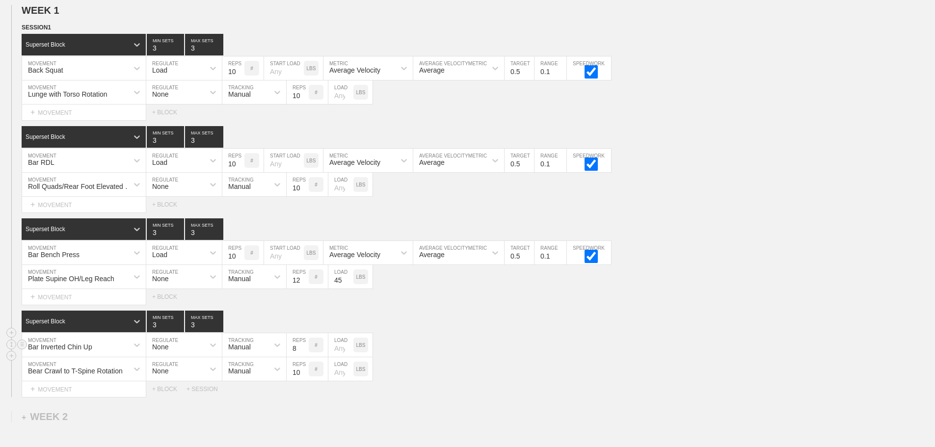
click at [455, 342] on div "Bar Inverted Chin Up MOVEMENT None REGULATE Manual TRACKING 8 REPS # LOAD LBS" at bounding box center [467, 345] width 935 height 24
click at [702, 225] on div "SESSION 1 Superset Block 3 MIN SETS 3 MAX SETS DUPLICATE INSERT MOVEMENT AFTER …" at bounding box center [467, 210] width 935 height 375
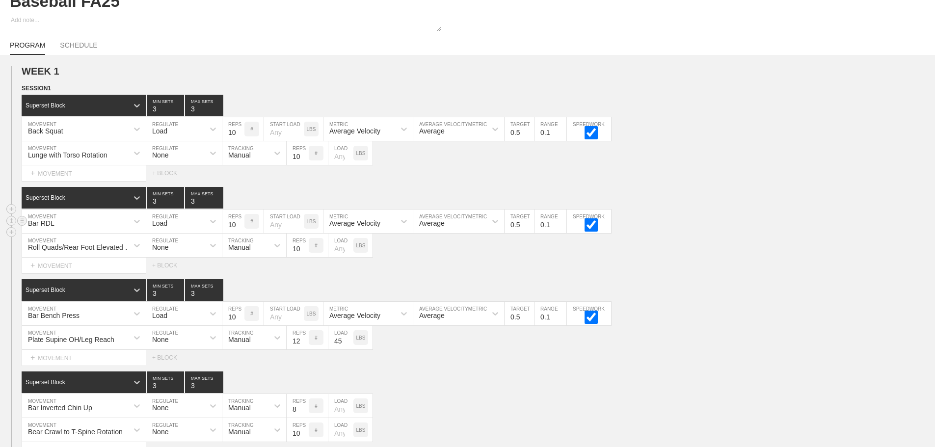
scroll to position [0, 0]
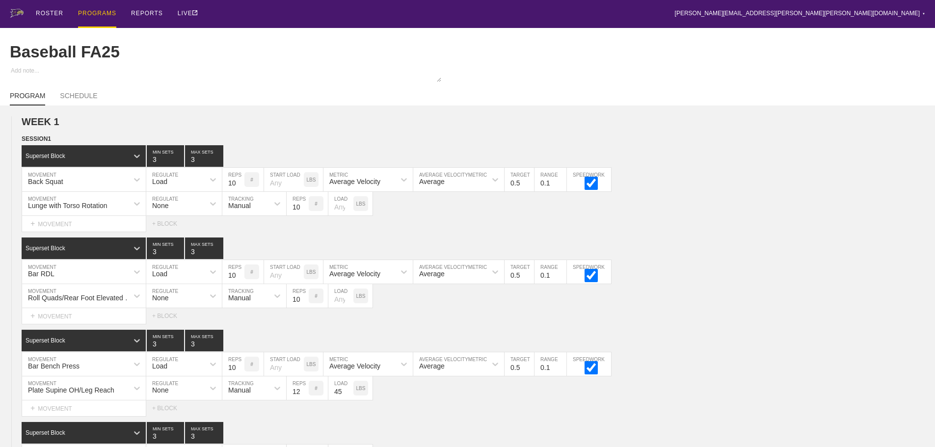
click at [90, 12] on div "PROGRAMS" at bounding box center [97, 14] width 38 height 28
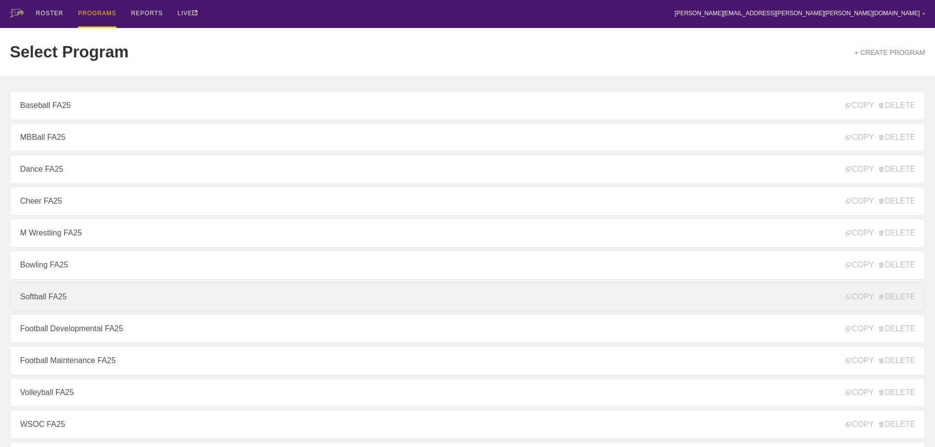
click at [53, 302] on link "Softball FA25" at bounding box center [468, 296] width 916 height 29
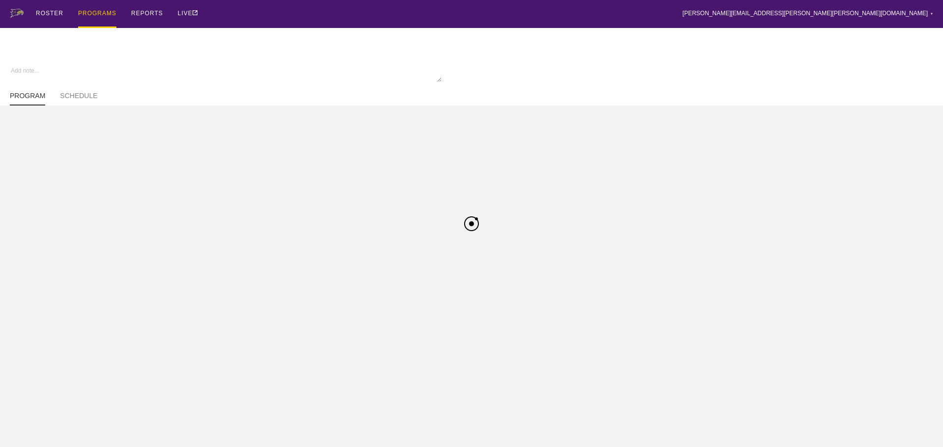
type textarea "x"
type input "Softball FA25"
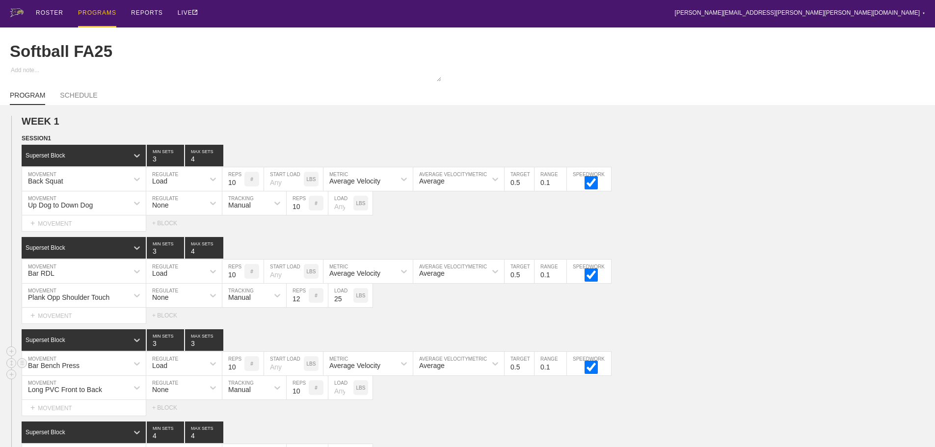
scroll to position [147, 0]
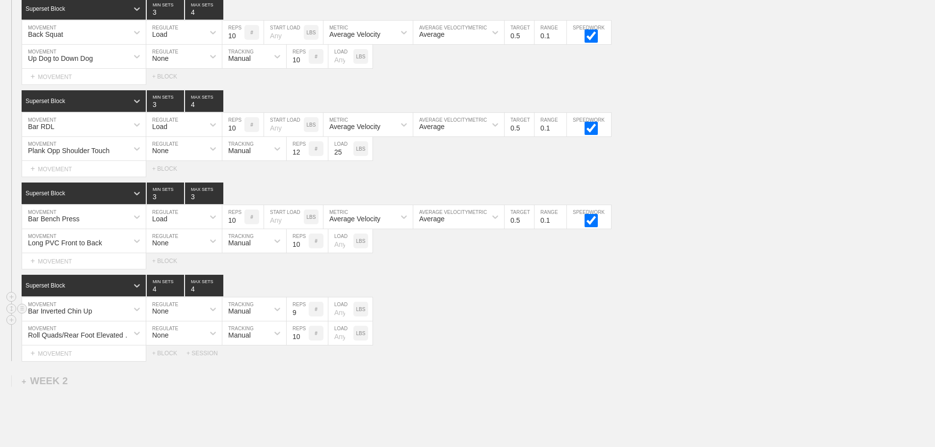
click at [304, 321] on input "9" at bounding box center [298, 310] width 22 height 24
click at [304, 321] on input "8" at bounding box center [298, 310] width 22 height 24
type input "7"
click at [304, 321] on input "7" at bounding box center [298, 310] width 22 height 24
type input "3"
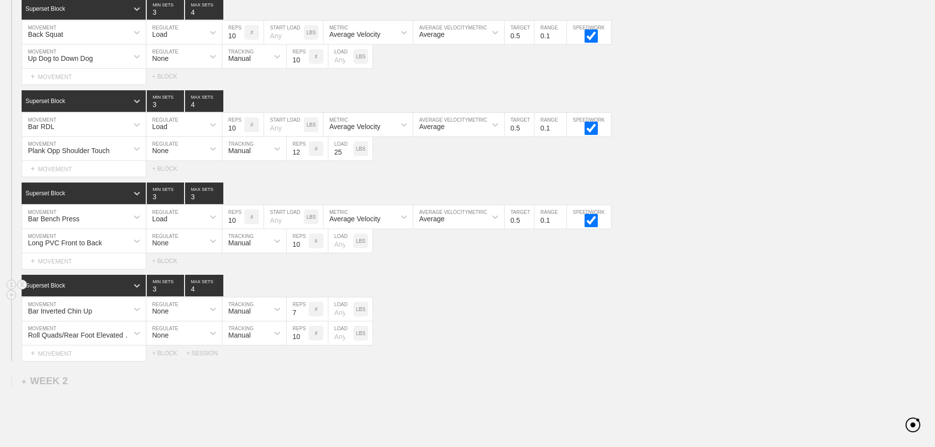
click at [178, 297] on input "3" at bounding box center [165, 286] width 37 height 22
type input "3"
click at [219, 297] on input "3" at bounding box center [204, 286] width 38 height 22
type input "8"
click at [304, 317] on input "8" at bounding box center [298, 310] width 22 height 24
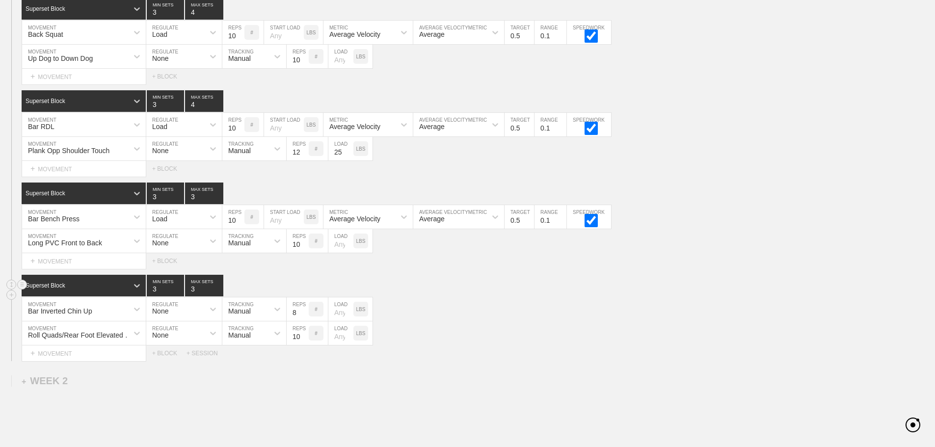
click at [576, 294] on div "Superset Block 3 MIN SETS 3 MAX SETS" at bounding box center [479, 286] width 914 height 22
type input "3"
click at [218, 112] on input "3" at bounding box center [204, 101] width 38 height 22
drag, startPoint x: 469, startPoint y: 302, endPoint x: 448, endPoint y: 287, distance: 26.7
click at [468, 297] on div "Superset Block 3 MIN SETS 3 MAX SETS" at bounding box center [479, 286] width 914 height 22
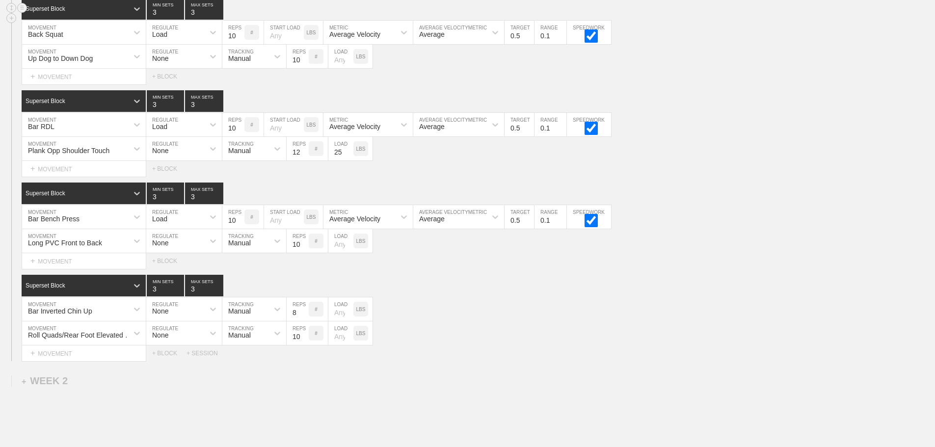
type input "3"
click at [217, 20] on input "3" at bounding box center [204, 9] width 38 height 22
click at [545, 332] on div "Roll Quads/Rear Foot Elevated Stretch MOVEMENT None REGULATE Manual TRACKING 10…" at bounding box center [467, 334] width 935 height 24
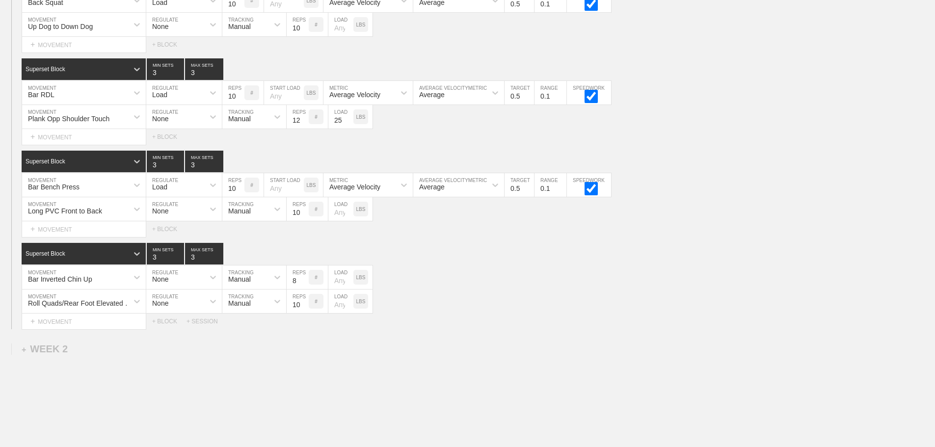
scroll to position [196, 0]
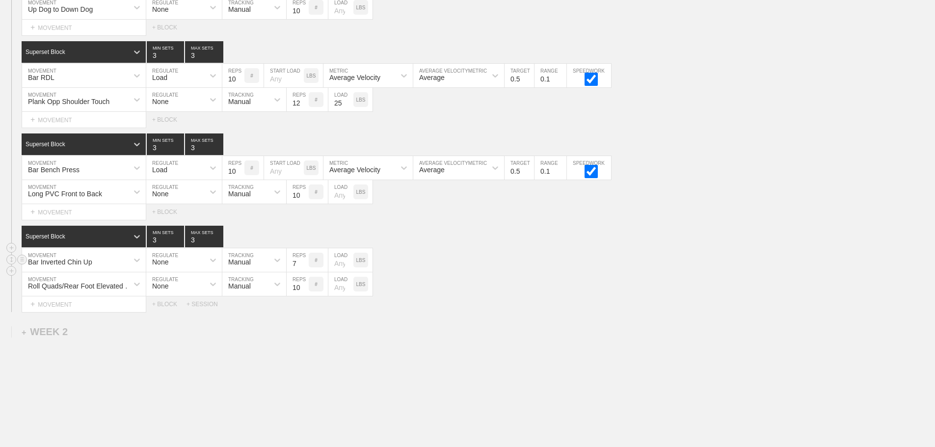
click at [303, 272] on input "7" at bounding box center [298, 260] width 22 height 24
click at [303, 272] on input "6" at bounding box center [298, 260] width 22 height 24
click at [507, 273] on div "Bar Inverted Chin Up MOVEMENT None REGULATE Manual TRACKING 6 REPS # LOAD LBS" at bounding box center [467, 260] width 935 height 24
click at [304, 269] on input "7" at bounding box center [298, 260] width 22 height 24
type input "8"
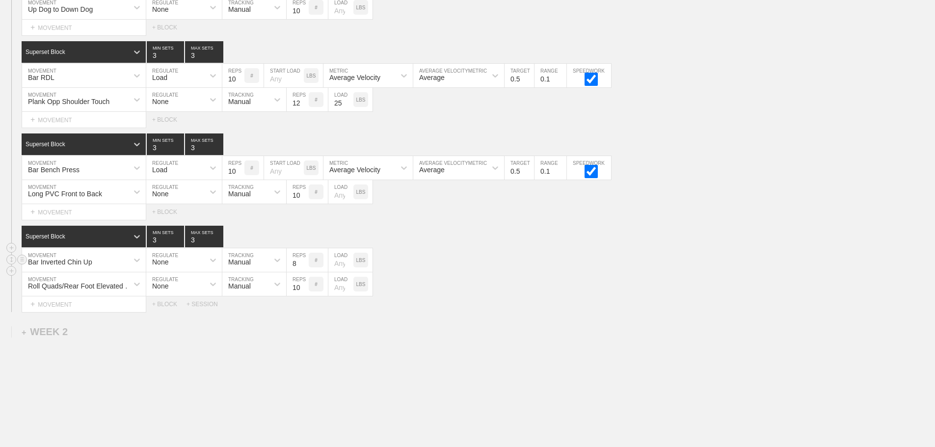
click at [304, 269] on input "8" at bounding box center [298, 260] width 22 height 24
click at [560, 283] on div "Roll Quads/Rear Foot Elevated Stretch MOVEMENT None REGULATE Manual TRACKING 10…" at bounding box center [467, 285] width 935 height 24
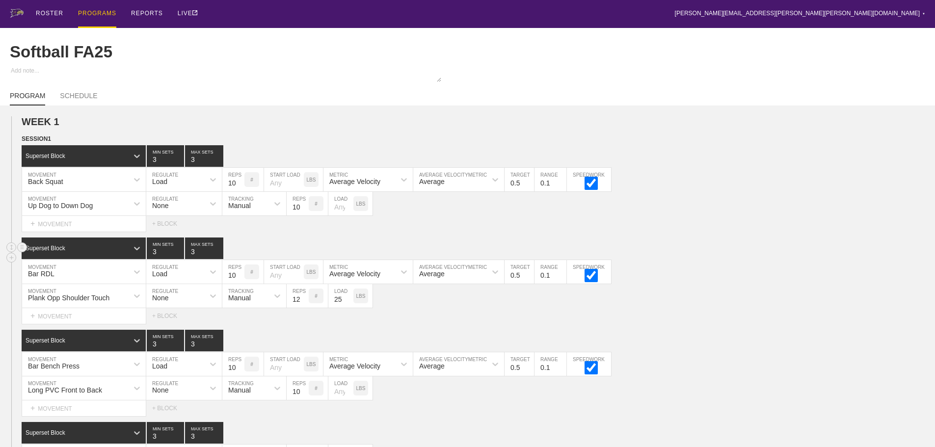
click at [716, 259] on div "Superset Block 3 MIN SETS 3 MAX SETS" at bounding box center [479, 249] width 914 height 22
click at [90, 12] on div "PROGRAMS" at bounding box center [97, 14] width 38 height 28
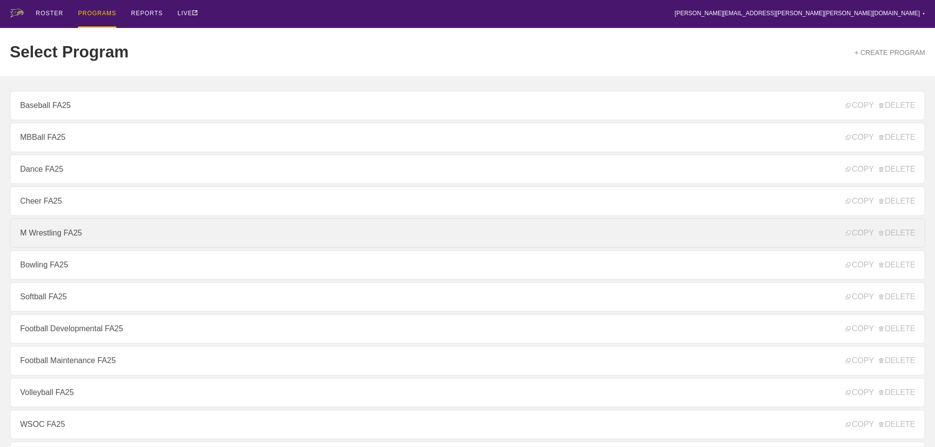
click at [44, 239] on link "M Wrestling FA25" at bounding box center [468, 233] width 916 height 29
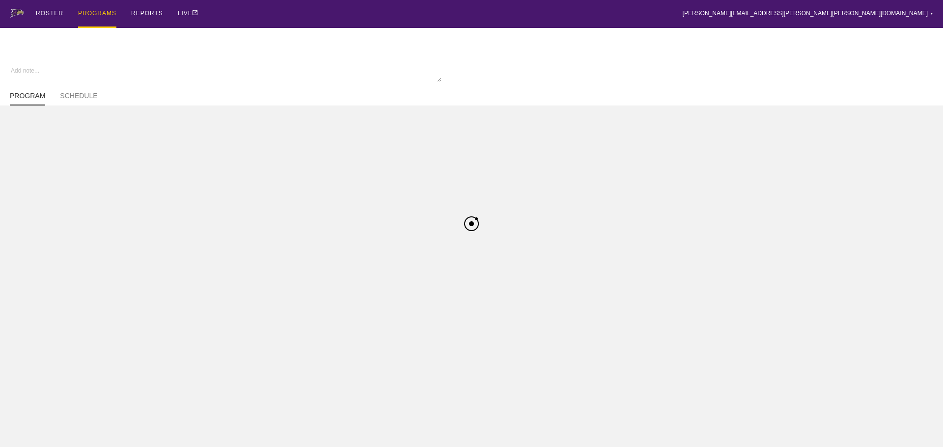
type textarea "x"
type input "M Wrestling FA25"
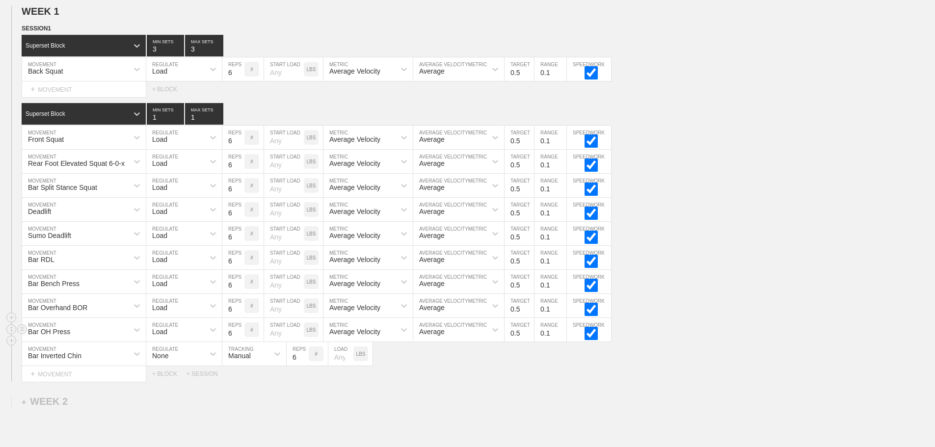
scroll to position [225, 0]
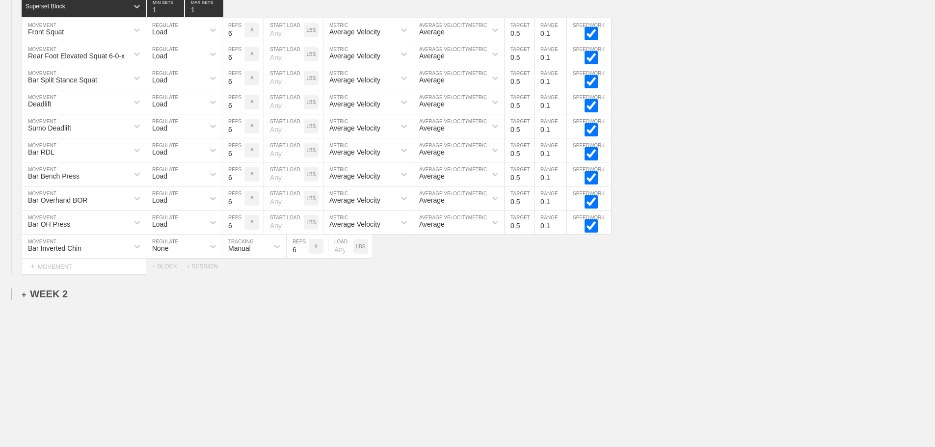
click at [60, 294] on div "+ WEEK 2" at bounding box center [45, 294] width 46 height 11
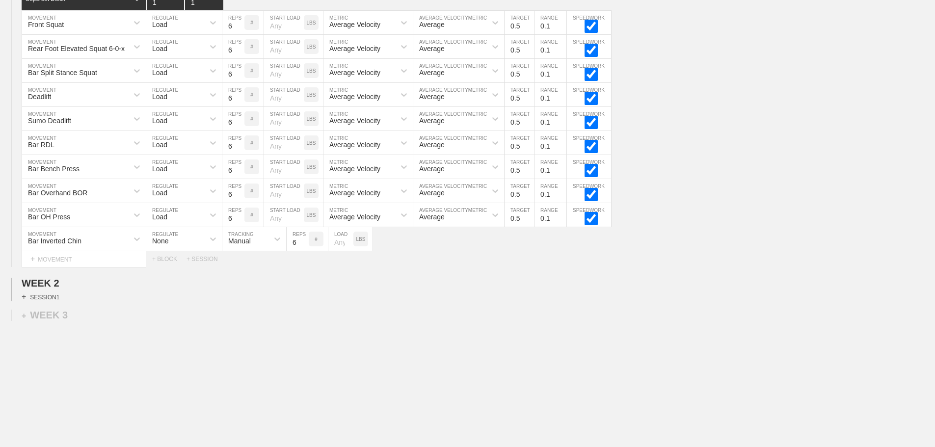
click at [57, 302] on div "+ SESSION 1" at bounding box center [41, 297] width 38 height 9
click at [101, 323] on div "+ BLOCK" at bounding box center [84, 315] width 124 height 16
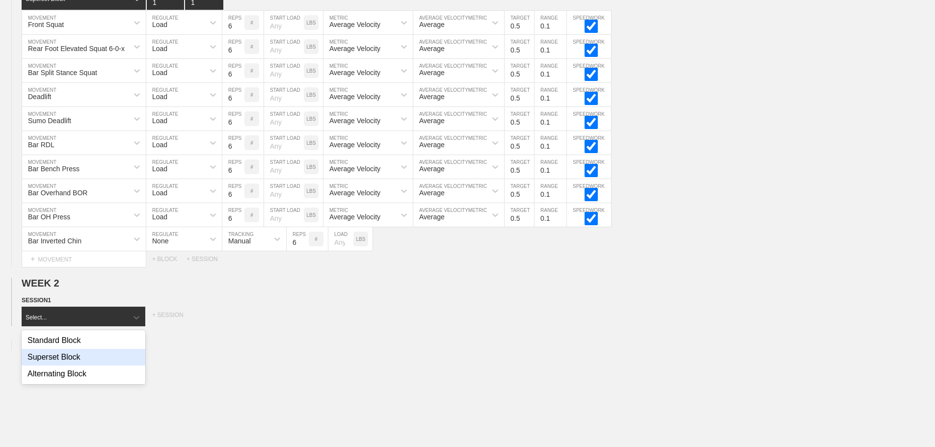
click at [70, 366] on div "Superset Block" at bounding box center [84, 357] width 124 height 17
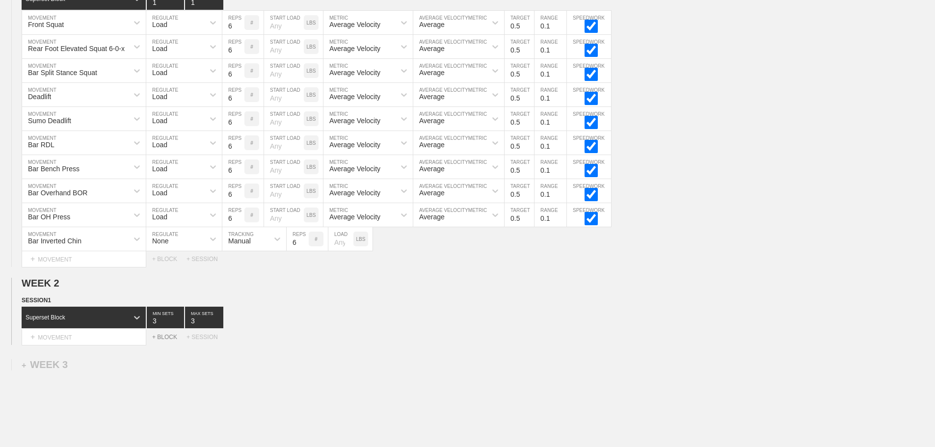
click at [171, 341] on div "+ BLOCK" at bounding box center [169, 337] width 34 height 7
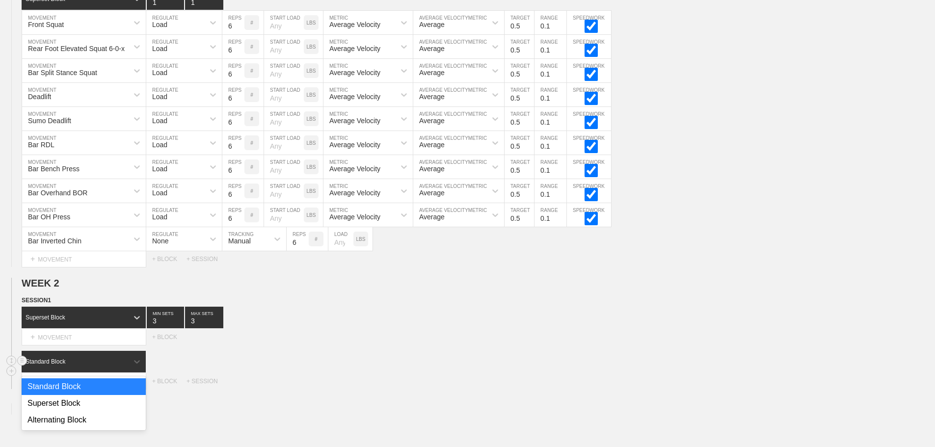
click at [122, 366] on div "Standard Block" at bounding box center [75, 361] width 107 height 9
click at [71, 412] on div "Superset Block" at bounding box center [84, 403] width 124 height 17
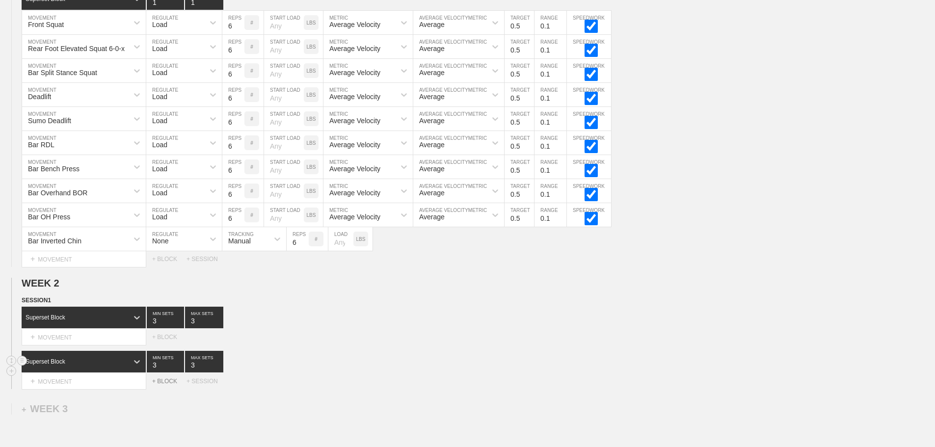
click at [168, 385] on div "+ BLOCK" at bounding box center [169, 381] width 34 height 7
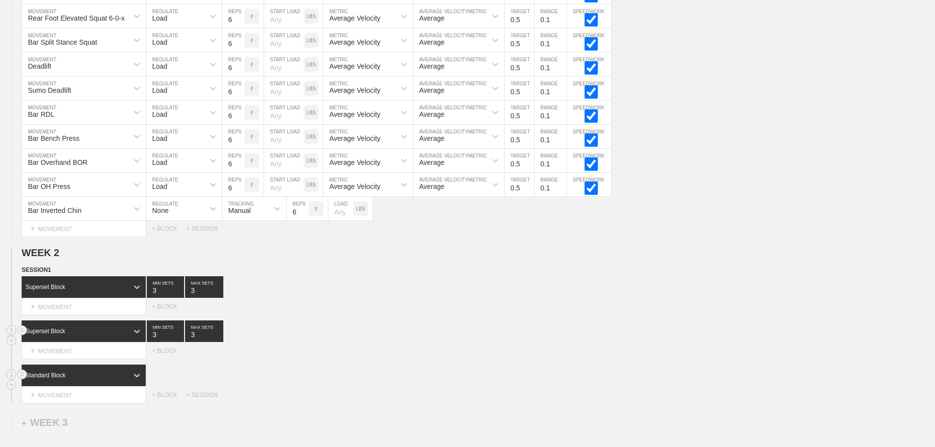
click at [114, 386] on div "Standard Block" at bounding box center [84, 376] width 125 height 22
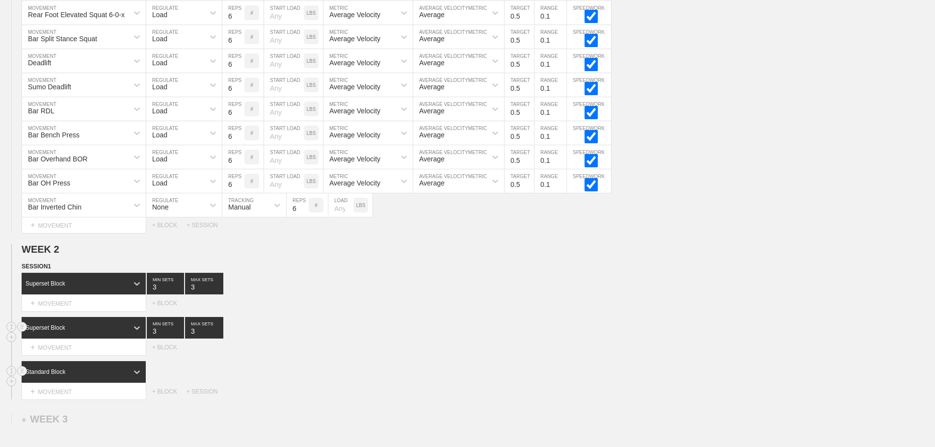
scroll to position [264, 0]
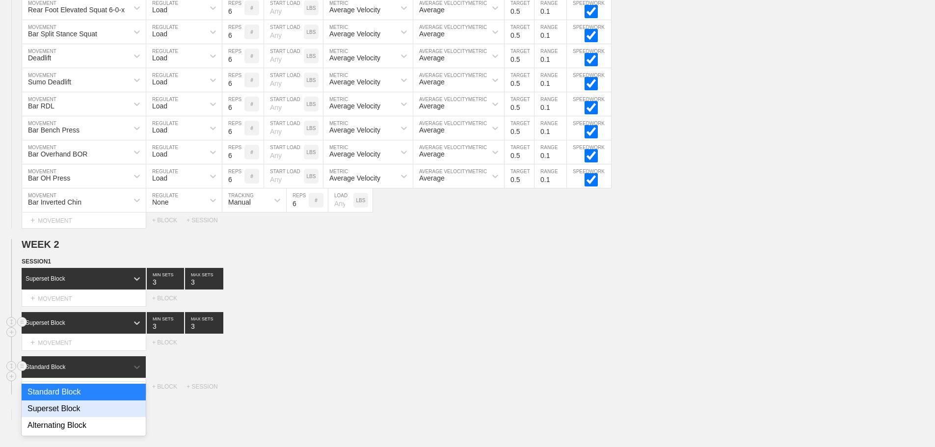
click at [83, 415] on div "Superset Block" at bounding box center [84, 409] width 124 height 17
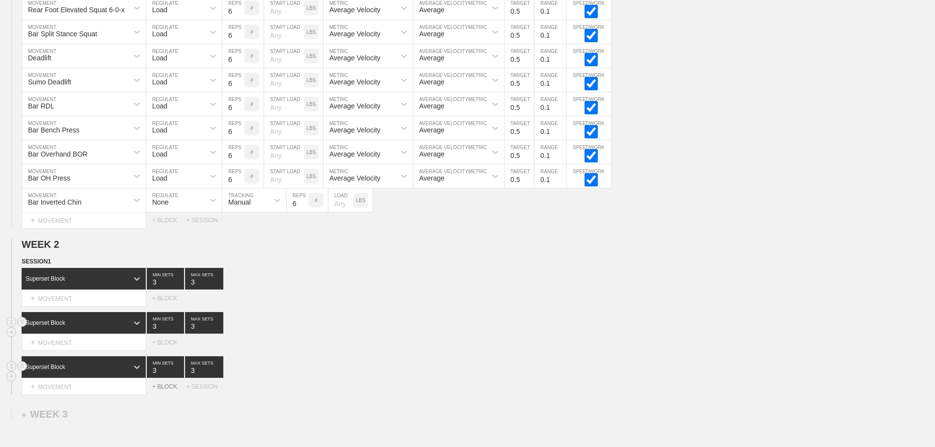
click at [163, 390] on div "+ BLOCK" at bounding box center [169, 387] width 34 height 7
click at [100, 419] on div "Standard Block" at bounding box center [84, 412] width 125 height 22
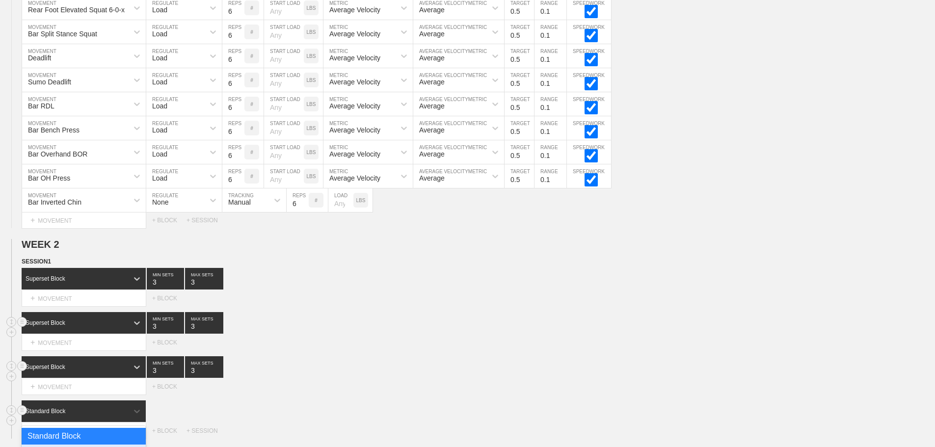
scroll to position [308, 0]
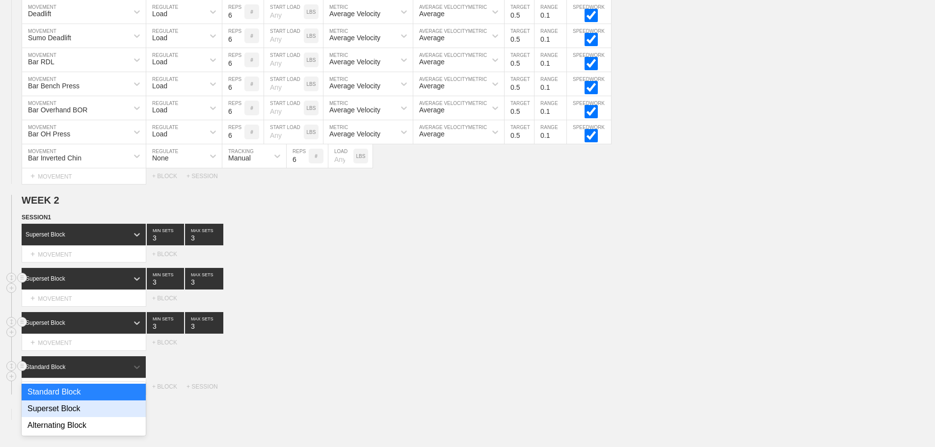
click at [62, 417] on div "Superset Block" at bounding box center [84, 409] width 124 height 17
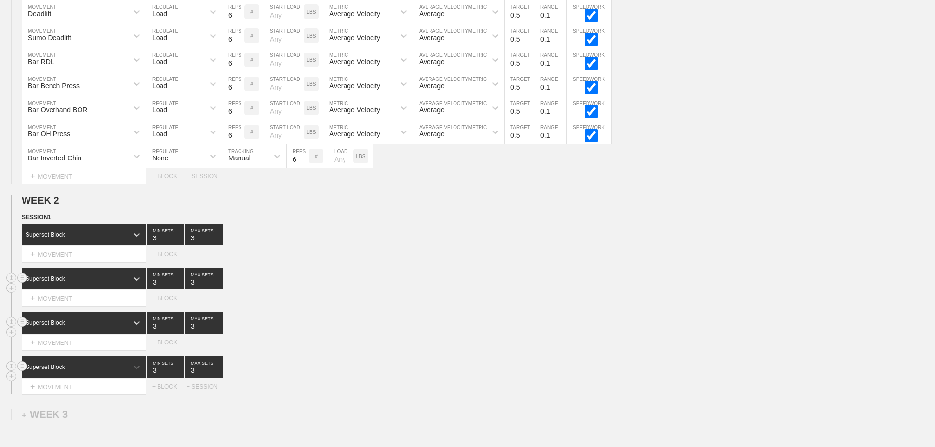
click at [424, 351] on div "Select... MOVEMENT + MOVEMENT + BLOCK" at bounding box center [467, 343] width 935 height 16
click at [352, 319] on div "SESSION 1 Superset Block 3 MIN SETS 3 MAX SETS DUPLICATE INSERT MOVEMENT AFTER …" at bounding box center [467, 304] width 935 height 182
click at [62, 260] on div "+ MOVEMENT" at bounding box center [84, 255] width 125 height 16
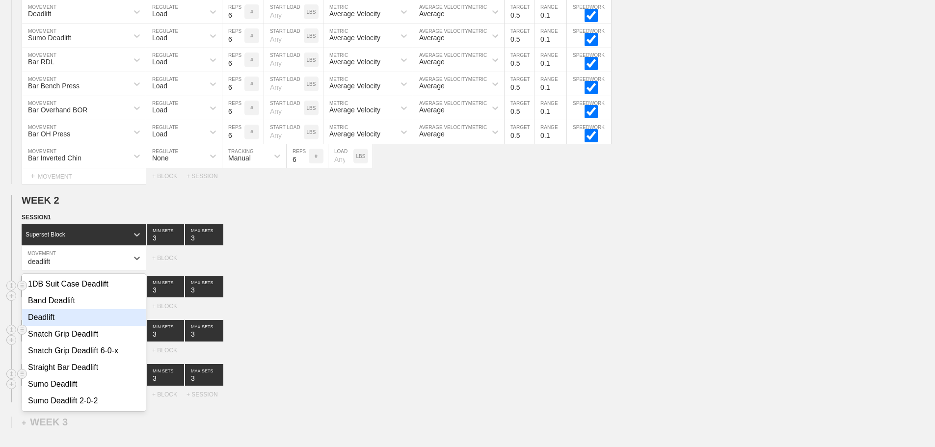
click at [49, 326] on div "Deadlift" at bounding box center [84, 317] width 124 height 17
type input "deadlift"
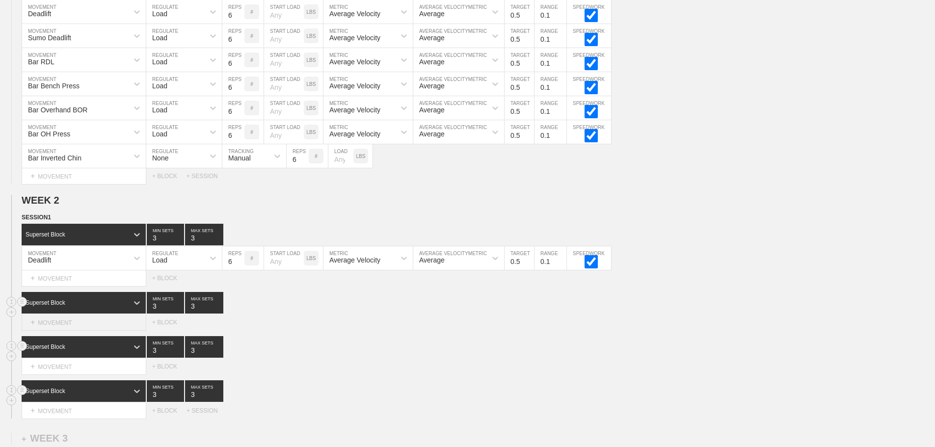
click at [91, 331] on div "+ MOVEMENT" at bounding box center [84, 323] width 125 height 16
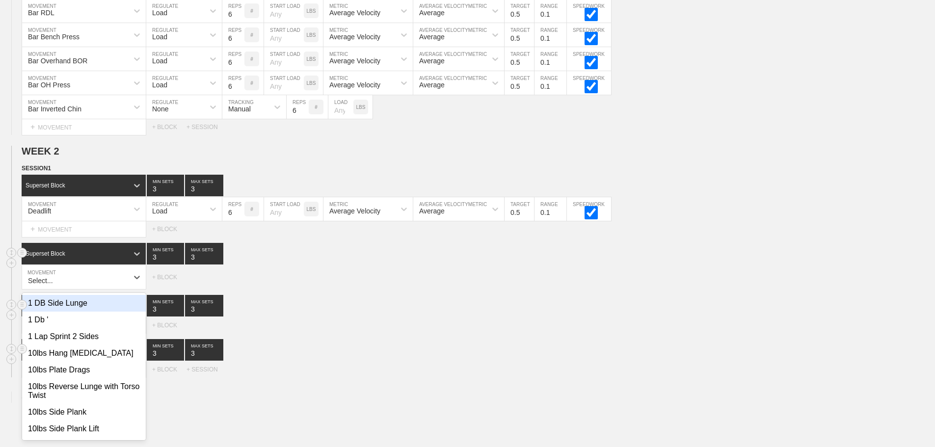
scroll to position [362, 0]
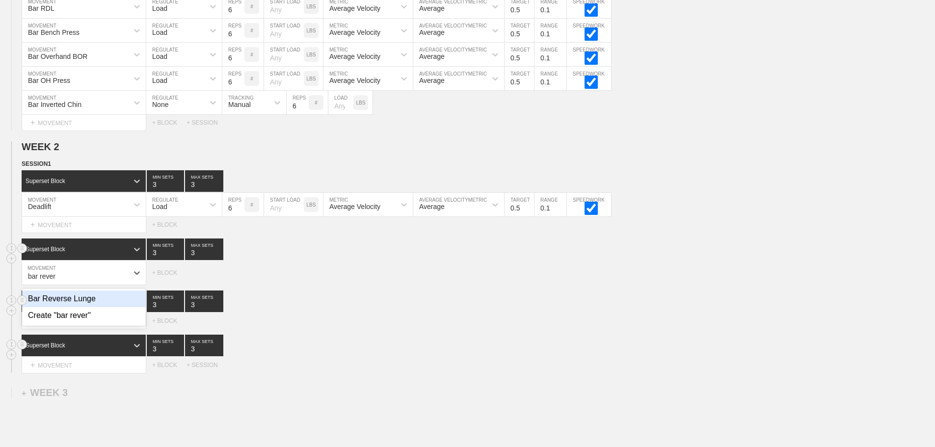
click at [85, 307] on div "Bar Reverse Lunge" at bounding box center [84, 299] width 124 height 17
type input "bar rever"
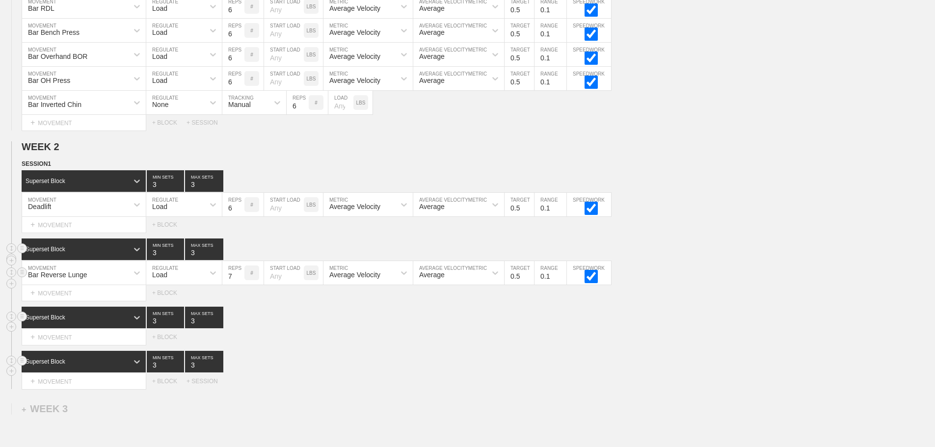
click at [241, 280] on input "7" at bounding box center [233, 273] width 22 height 24
click at [240, 280] on input "8" at bounding box center [233, 273] width 22 height 24
click at [240, 280] on input "9" at bounding box center [233, 273] width 22 height 24
click at [240, 280] on input "10" at bounding box center [233, 273] width 22 height 24
click at [240, 280] on input "11" at bounding box center [233, 273] width 22 height 24
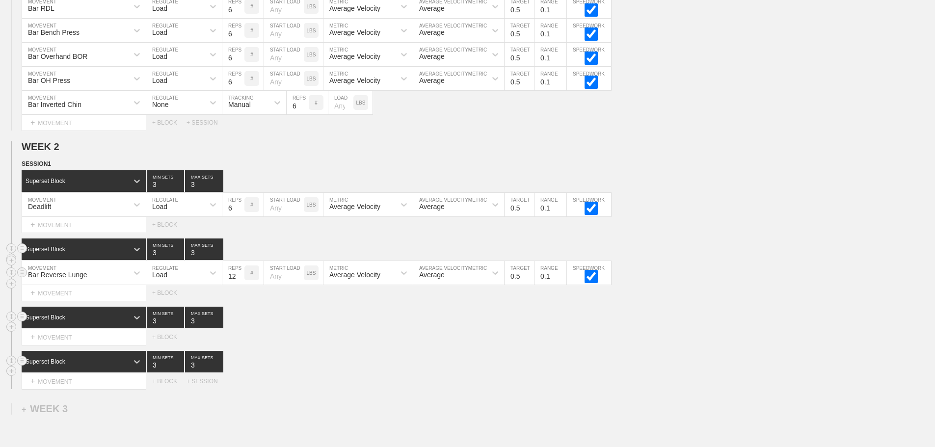
type input "12"
click at [240, 280] on input "12" at bounding box center [233, 273] width 22 height 24
click at [356, 365] on div "Superset Block 3 MIN SETS 3 MAX SETS" at bounding box center [479, 362] width 914 height 22
click at [73, 343] on div "+ MOVEMENT" at bounding box center [84, 337] width 125 height 16
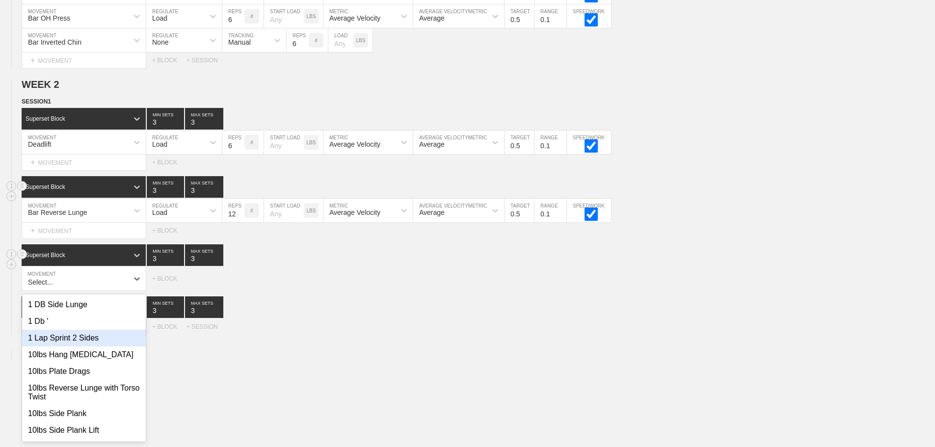
scroll to position [430, 0]
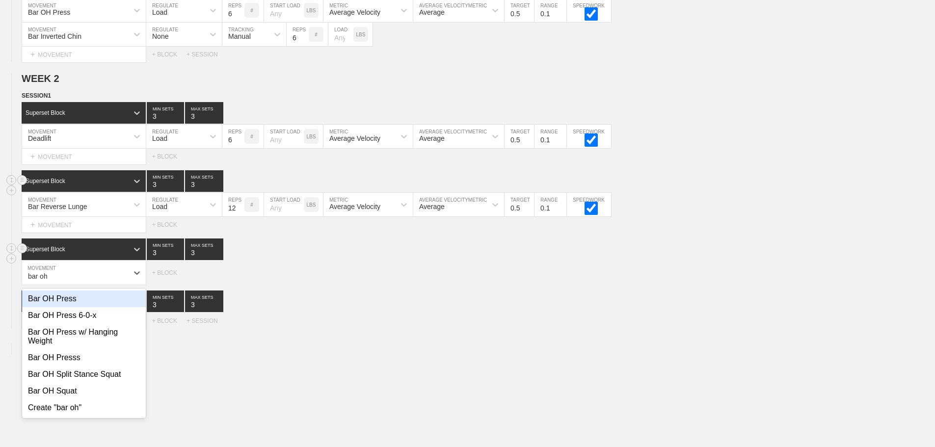
click at [55, 303] on div "Bar OH Press" at bounding box center [84, 299] width 124 height 17
type input "bar oh"
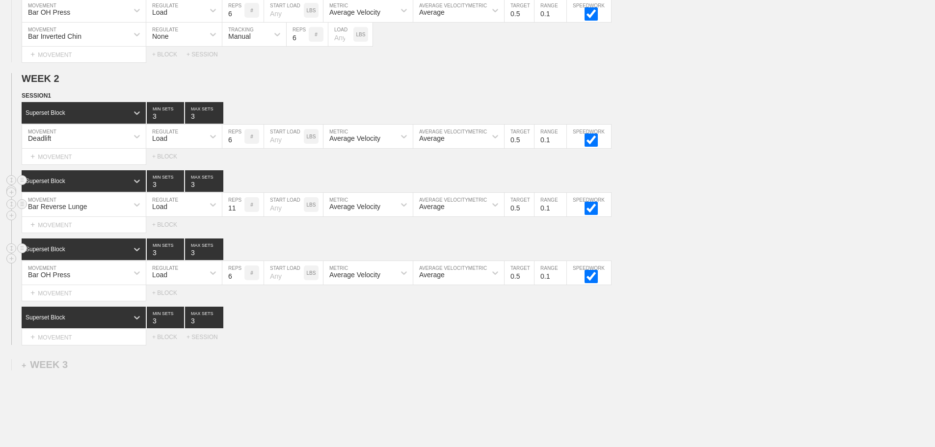
click at [240, 217] on input "11" at bounding box center [233, 205] width 22 height 24
type input "10"
click at [240, 217] on input "10" at bounding box center [233, 205] width 22 height 24
drag, startPoint x: 332, startPoint y: 349, endPoint x: 270, endPoint y: 349, distance: 62.9
click at [331, 345] on div "Select... MOVEMENT + MOVEMENT + BLOCK + SESSION" at bounding box center [467, 337] width 935 height 16
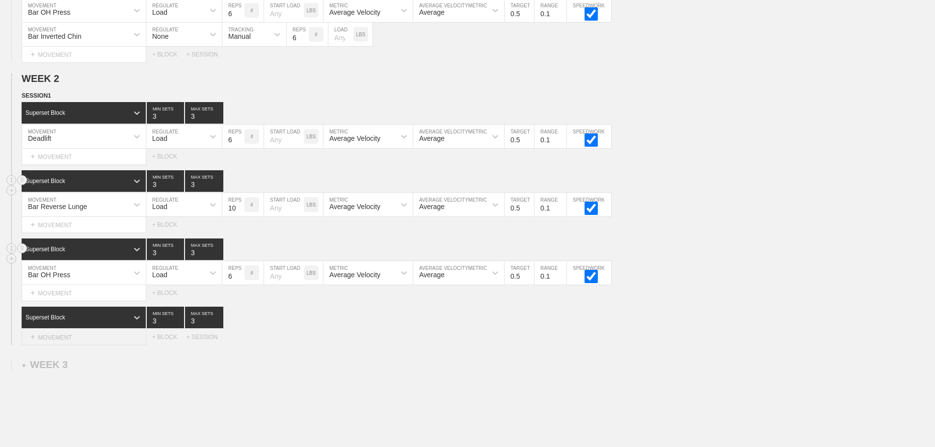
click at [67, 346] on div "+ MOVEMENT" at bounding box center [84, 337] width 125 height 16
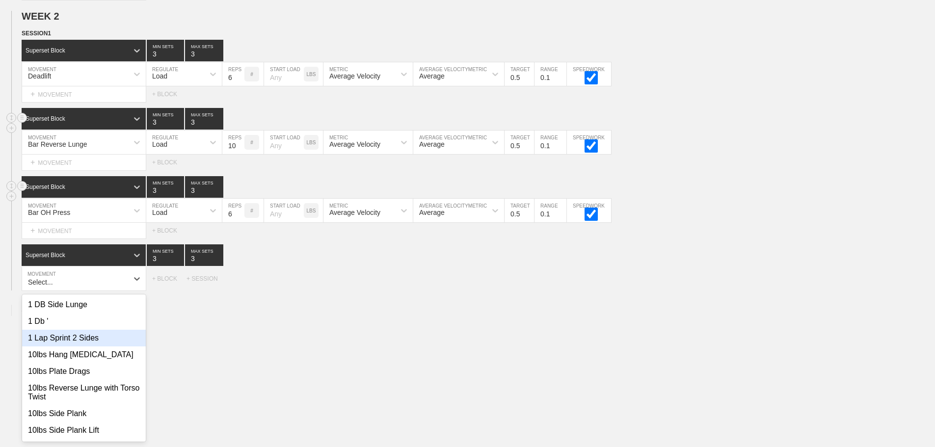
scroll to position [498, 0]
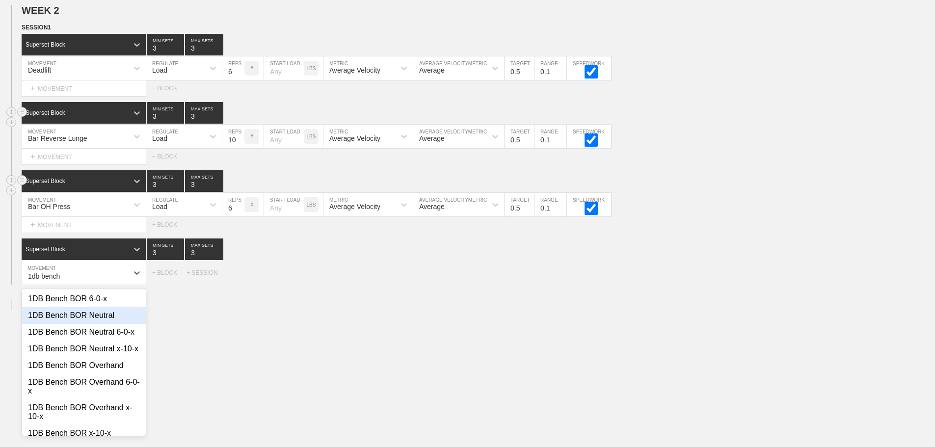
click at [101, 322] on div "1DB Bench BOR Neutral" at bounding box center [84, 315] width 124 height 17
type input "1db bench"
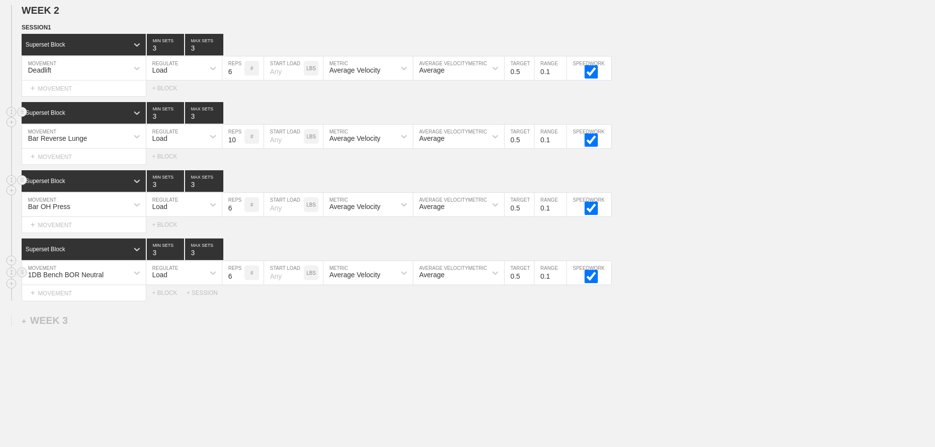
click at [183, 281] on div "Load" at bounding box center [175, 273] width 58 height 17
click at [171, 303] on div "None" at bounding box center [184, 299] width 76 height 17
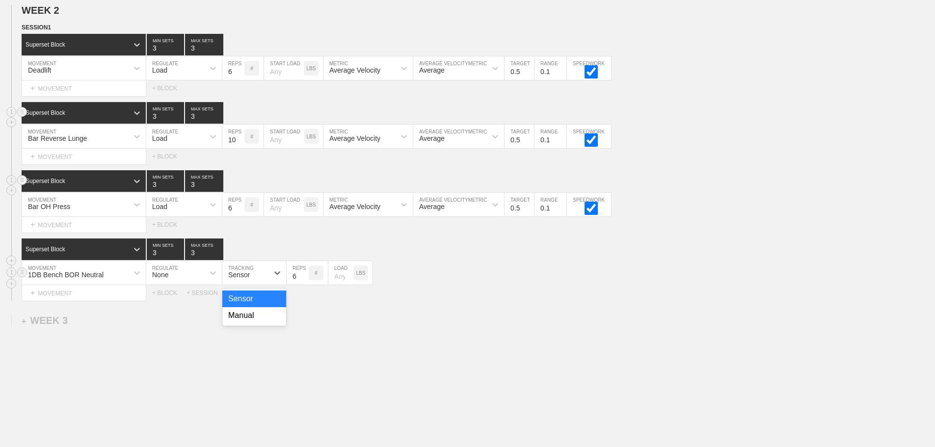
click at [250, 280] on div "Sensor" at bounding box center [245, 273] width 46 height 17
click at [243, 324] on div "Manual" at bounding box center [254, 315] width 64 height 17
click at [304, 281] on input "7" at bounding box center [298, 273] width 22 height 24
click at [304, 281] on input "8" at bounding box center [298, 273] width 22 height 24
click at [304, 281] on input "9" at bounding box center [298, 273] width 22 height 24
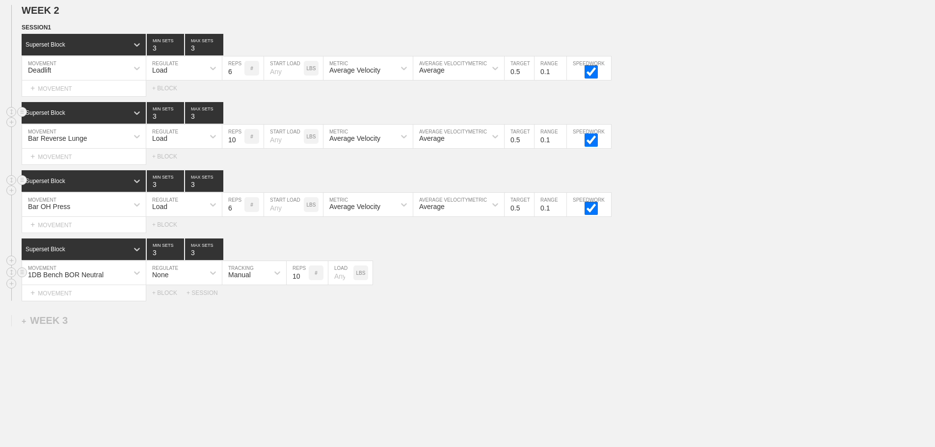
click at [304, 281] on input "10" at bounding box center [298, 273] width 22 height 24
click at [304, 281] on input "11" at bounding box center [298, 273] width 22 height 24
type input "12"
click at [304, 281] on input "12" at bounding box center [298, 273] width 22 height 24
click at [440, 300] on div "Select... MOVEMENT + MOVEMENT + BLOCK + SESSION" at bounding box center [467, 293] width 935 height 16
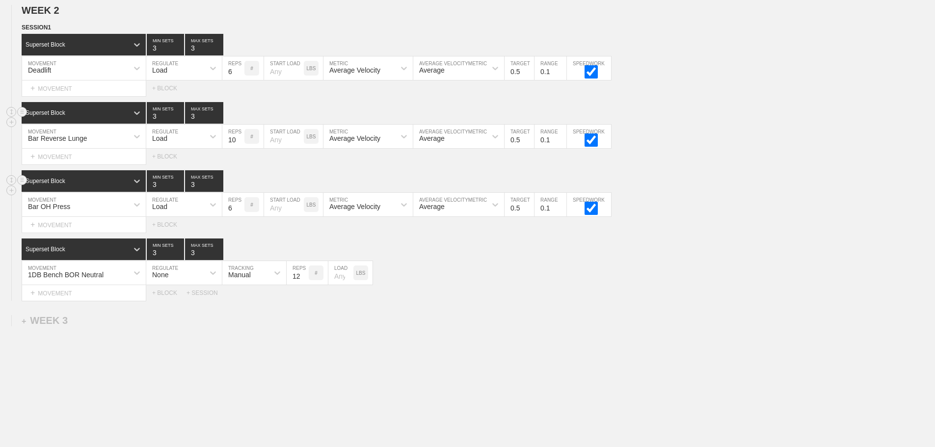
click at [469, 346] on div "WEEK 1 DUPLICATE DELETE SESSION 1 Superset Block 3 MIN SETS 3 MAX SETS DUPLICAT…" at bounding box center [467, 40] width 935 height 867
click at [531, 301] on div "Select... MOVEMENT + MOVEMENT + BLOCK + SESSION" at bounding box center [467, 293] width 935 height 16
click at [68, 96] on div "+ MOVEMENT" at bounding box center [84, 89] width 125 height 16
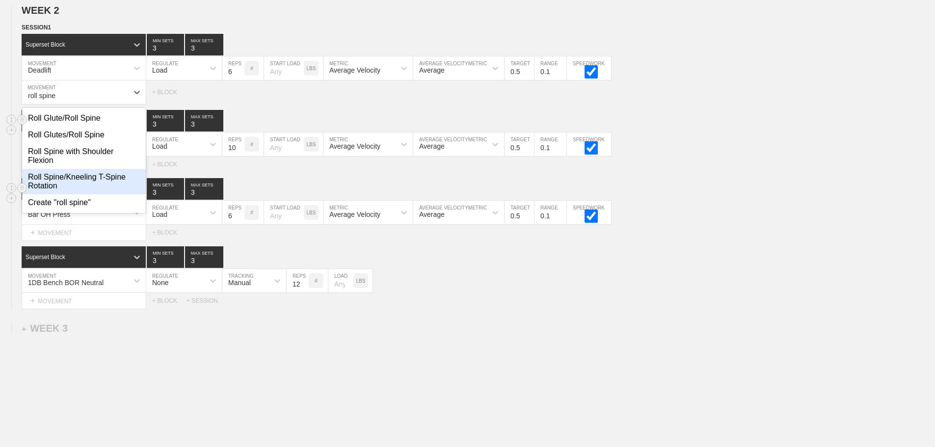
click at [108, 183] on div "Roll Spine/Kneeling T-Spine Rotation" at bounding box center [84, 182] width 124 height 26
type input "roll spine"
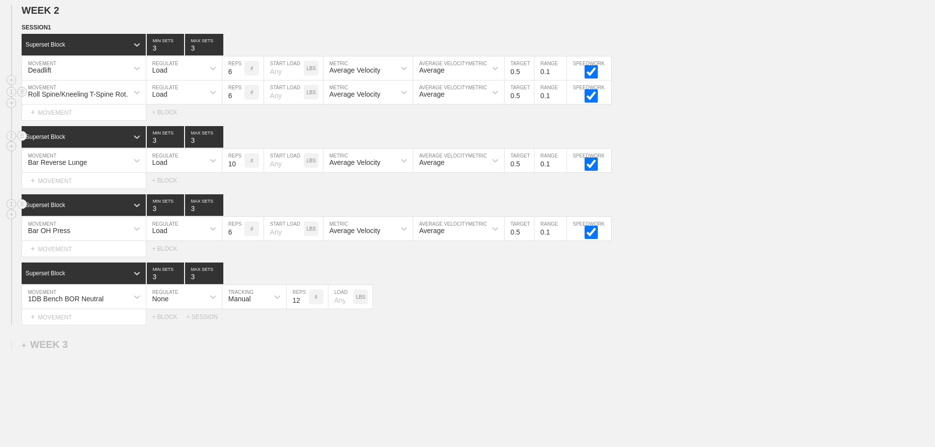
click at [173, 98] on div "Load" at bounding box center [175, 92] width 58 height 17
click at [169, 120] on div "None" at bounding box center [184, 118] width 76 height 17
click at [248, 98] on div "Sensor" at bounding box center [239, 94] width 22 height 8
click at [249, 142] on div "Manual" at bounding box center [254, 135] width 64 height 17
click at [304, 100] on input "7" at bounding box center [298, 93] width 22 height 24
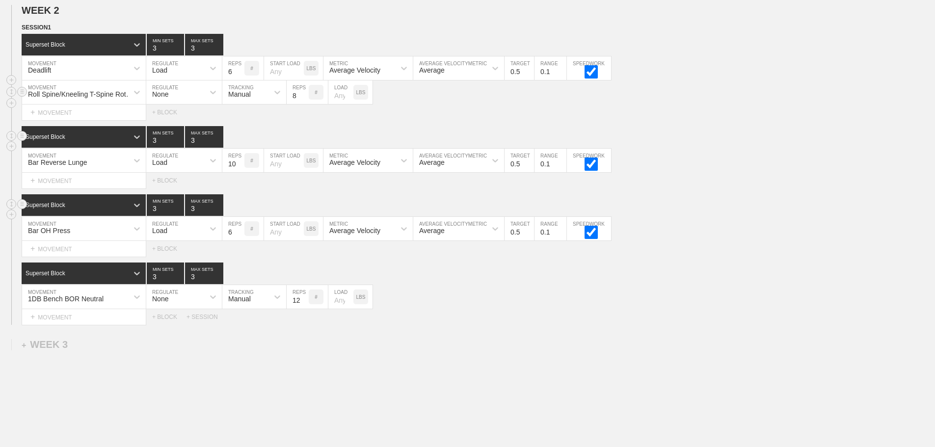
click at [304, 100] on input "8" at bounding box center [298, 93] width 22 height 24
click at [304, 100] on input "9" at bounding box center [298, 93] width 22 height 24
type input "10"
click at [304, 100] on input "10" at bounding box center [298, 93] width 22 height 24
click at [814, 211] on div "Superset Block 3 MIN SETS 3 MAX SETS" at bounding box center [479, 205] width 914 height 22
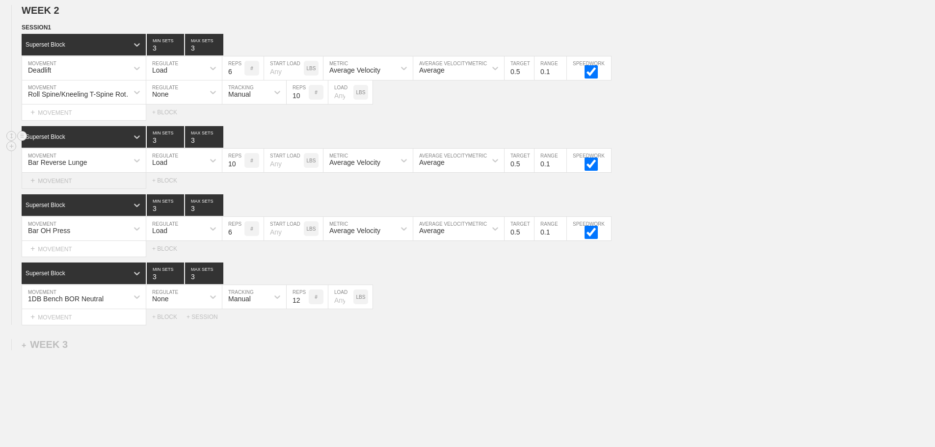
click at [64, 188] on div "+ MOVEMENT" at bounding box center [84, 181] width 125 height 16
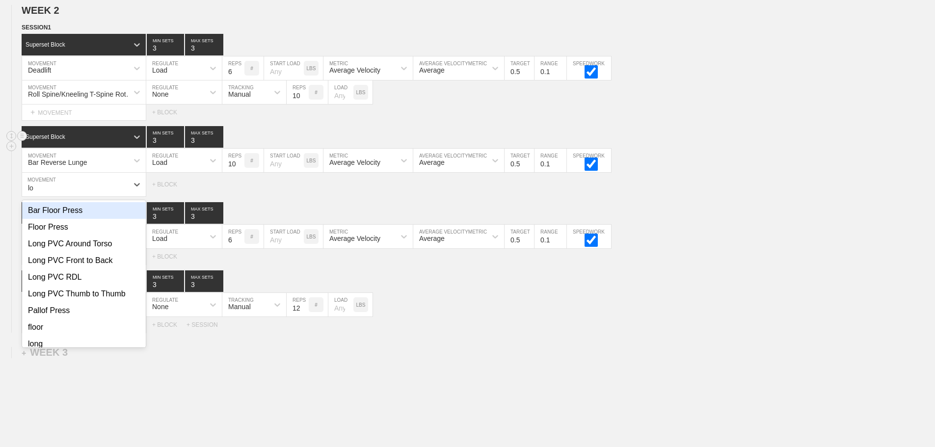
type input "l"
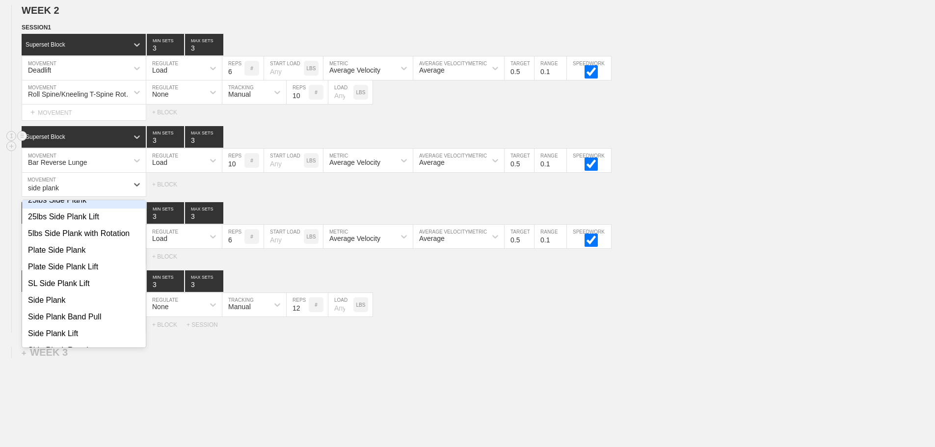
scroll to position [147, 0]
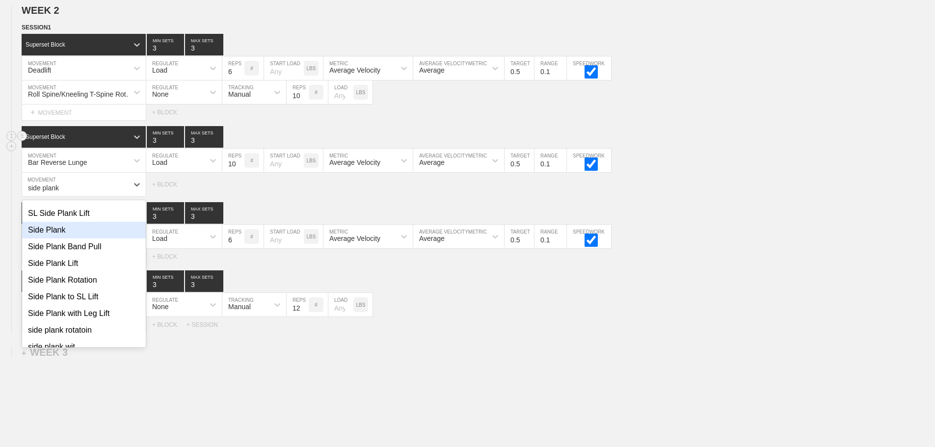
click at [54, 237] on div "Side Plank" at bounding box center [84, 230] width 124 height 17
type input "side plank"
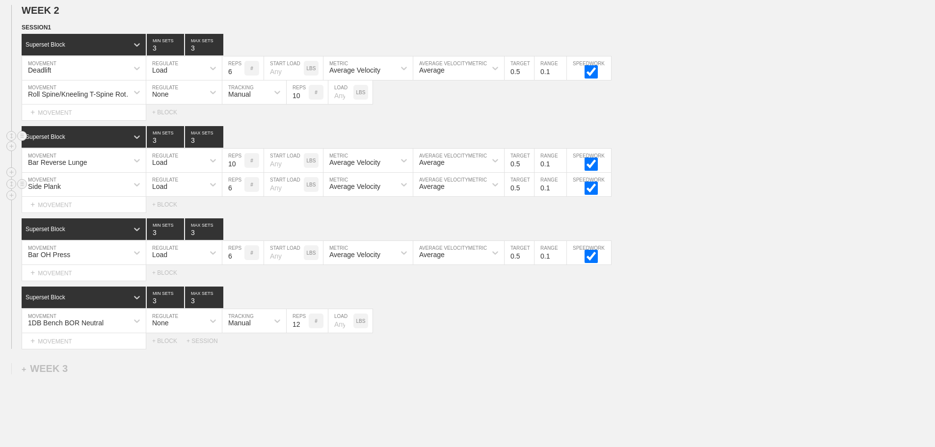
click at [168, 193] on div "Load" at bounding box center [175, 184] width 58 height 17
click at [160, 218] on div "None" at bounding box center [184, 210] width 76 height 17
click at [241, 191] on div "Sensor" at bounding box center [239, 187] width 22 height 8
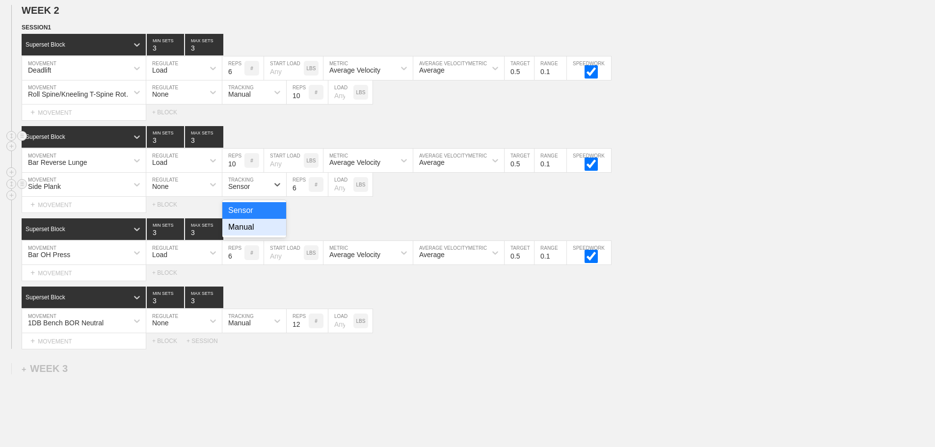
click at [249, 236] on div "Manual" at bounding box center [254, 227] width 64 height 17
click at [303, 192] on input "22" at bounding box center [298, 185] width 22 height 24
click at [303, 192] on input "23" at bounding box center [298, 185] width 22 height 24
click at [303, 192] on input "24" at bounding box center [298, 185] width 22 height 24
click at [303, 192] on input "25" at bounding box center [298, 185] width 22 height 24
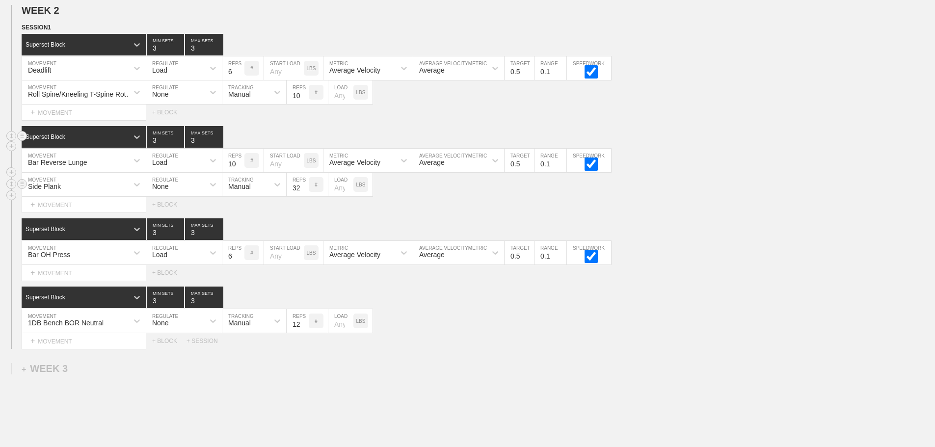
click at [303, 192] on input "32" at bounding box center [298, 185] width 22 height 24
click at [303, 192] on input "33" at bounding box center [298, 185] width 22 height 24
click at [303, 192] on input "34" at bounding box center [298, 185] width 22 height 24
click at [303, 192] on input "35" at bounding box center [298, 185] width 22 height 24
click at [303, 192] on input "36" at bounding box center [298, 185] width 22 height 24
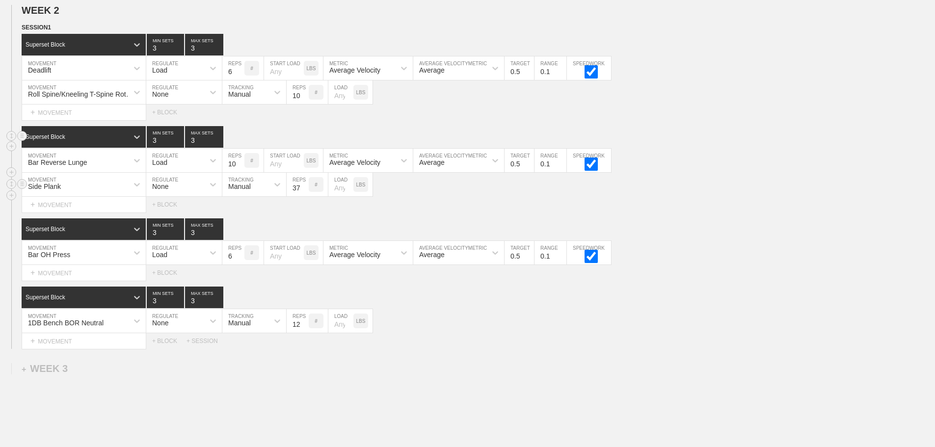
click at [303, 192] on input "37" at bounding box center [298, 185] width 22 height 24
click at [303, 192] on input "38" at bounding box center [298, 185] width 22 height 24
click at [303, 192] on input "39" at bounding box center [298, 185] width 22 height 24
type input "40"
click at [303, 192] on input "40" at bounding box center [298, 185] width 22 height 24
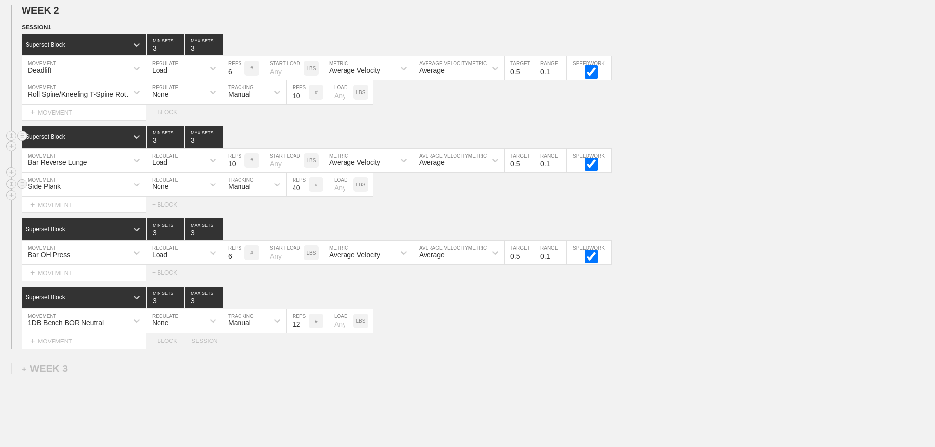
click at [337, 195] on input "number" at bounding box center [341, 185] width 25 height 24
type input "25"
click at [656, 349] on div "Select... MOVEMENT + MOVEMENT + BLOCK + SESSION" at bounding box center [467, 341] width 935 height 16
click at [62, 280] on div "+ MOVEMENT" at bounding box center [84, 273] width 125 height 16
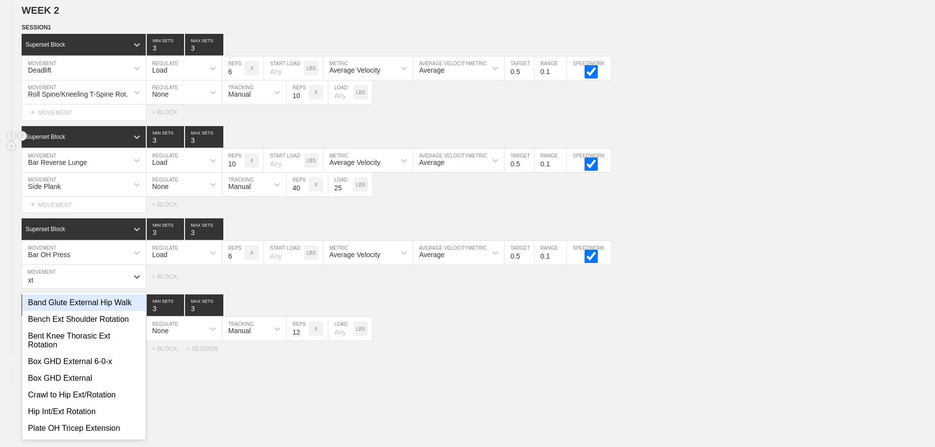
type input "x"
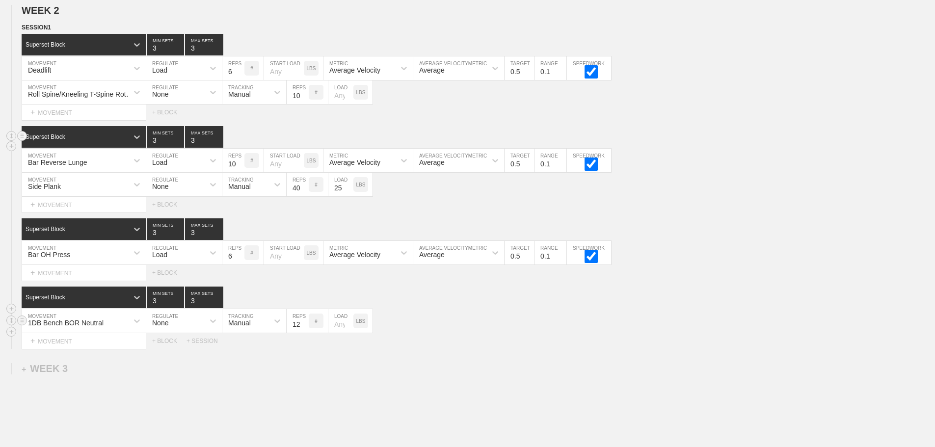
click at [513, 343] on div "Superset Block 3 MIN SETS 3 MAX SETS DUPLICATE INSERT MOVEMENT AFTER DELETE 1DB…" at bounding box center [467, 318] width 935 height 62
click at [60, 280] on div "+ MOVEMENT" at bounding box center [84, 273] width 125 height 16
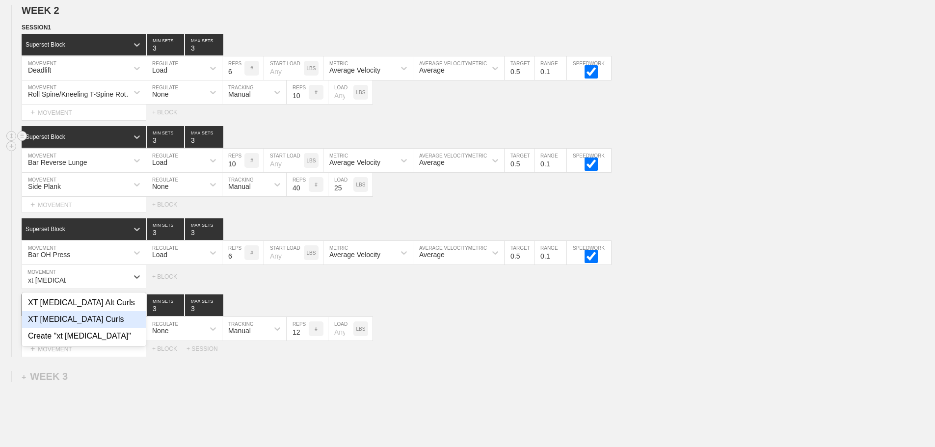
click at [84, 328] on div "XT [MEDICAL_DATA] Curls" at bounding box center [84, 319] width 124 height 17
type input "xt [MEDICAL_DATA]"
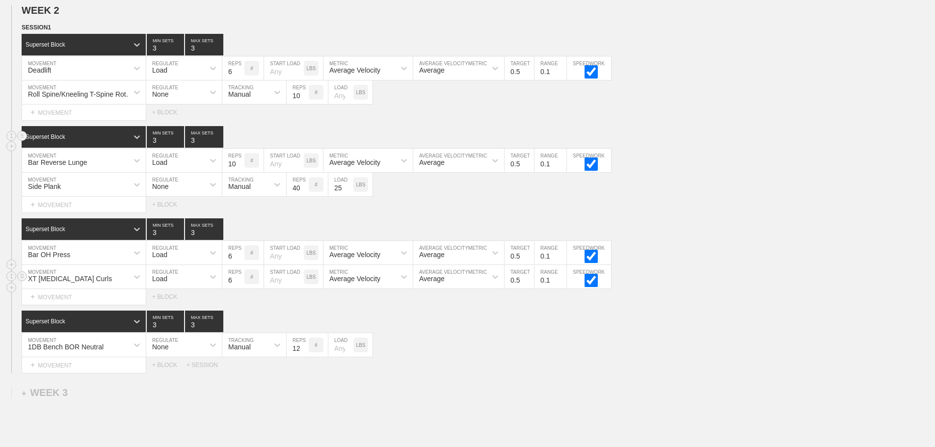
click at [167, 283] on div "Load" at bounding box center [159, 279] width 15 height 8
click at [172, 311] on div "None" at bounding box center [184, 303] width 76 height 17
drag, startPoint x: 257, startPoint y: 285, endPoint x: 229, endPoint y: 324, distance: 47.8
click at [256, 285] on div "Sensor" at bounding box center [245, 277] width 46 height 17
click at [237, 328] on div "Manual" at bounding box center [254, 319] width 64 height 17
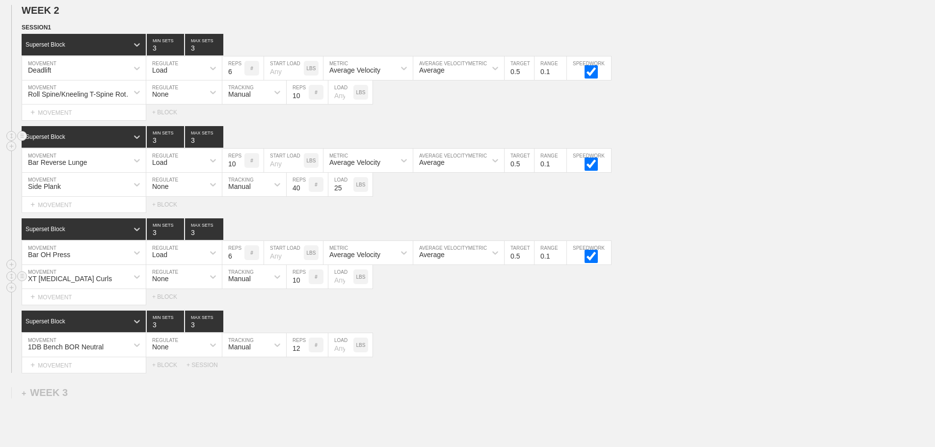
click at [304, 285] on input "10" at bounding box center [298, 277] width 22 height 24
click at [304, 285] on input "11" at bounding box center [298, 277] width 22 height 24
click at [304, 285] on input "12" at bounding box center [298, 277] width 22 height 24
click at [304, 285] on input "13" at bounding box center [298, 277] width 22 height 24
click at [304, 285] on input "14" at bounding box center [298, 277] width 22 height 24
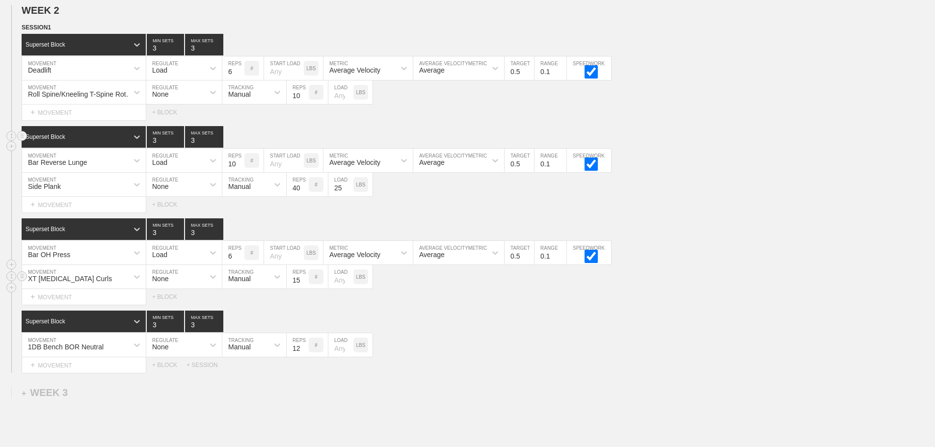
type input "15"
click at [304, 285] on input "15" at bounding box center [298, 277] width 22 height 24
click at [543, 341] on div "1DB Bench BOR Neutral MOVEMENT None REGULATE Manual TRACKING 12 REPS # LOAD LBS" at bounding box center [467, 345] width 935 height 24
click at [504, 332] on div "Superset Block 3 MIN SETS 3 MAX SETS" at bounding box center [479, 322] width 914 height 22
click at [665, 315] on div "SESSION 1 Superset Block 3 MIN SETS 3 MAX SETS DUPLICATE INSERT MOVEMENT AFTER …" at bounding box center [467, 198] width 935 height 351
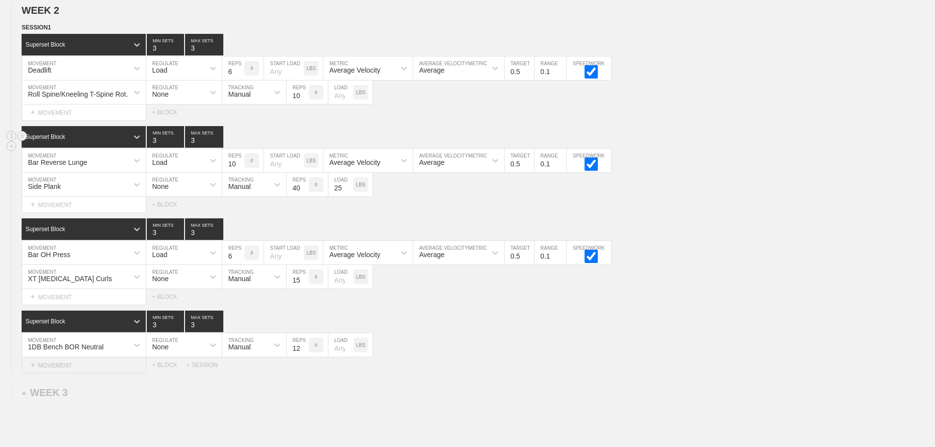
click at [89, 374] on div "+ MOVEMENT" at bounding box center [84, 365] width 125 height 16
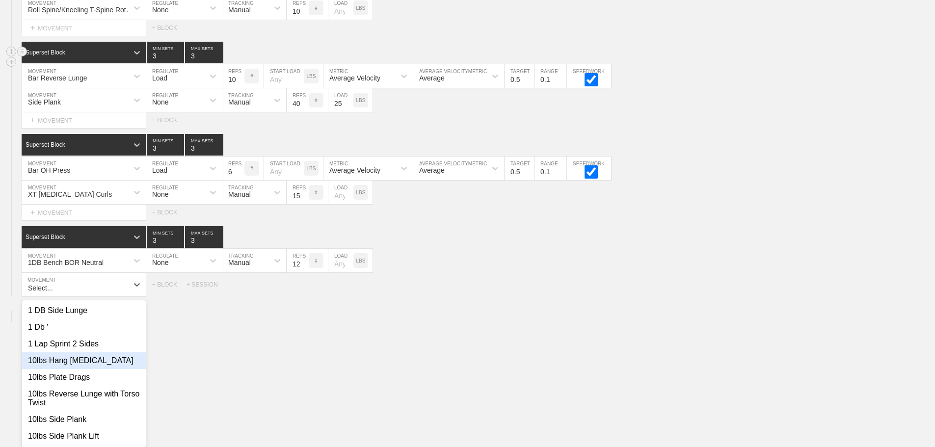
scroll to position [595, 0]
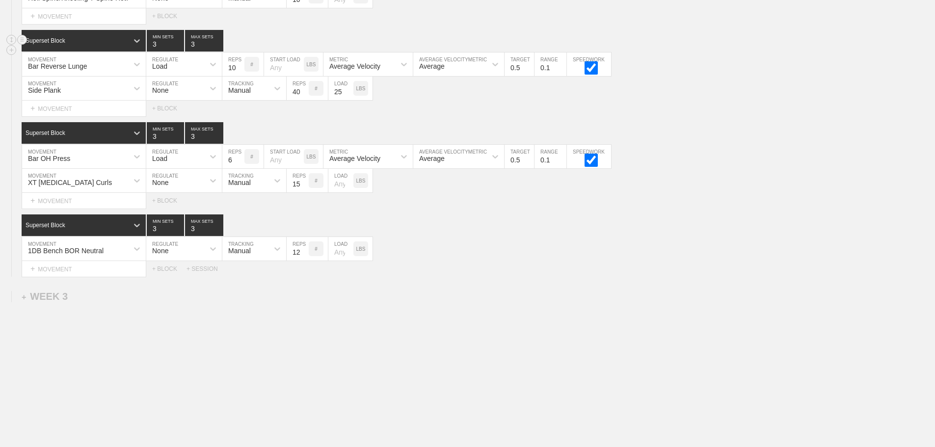
click at [700, 277] on div "Select... MOVEMENT + MOVEMENT + BLOCK + SESSION" at bounding box center [467, 269] width 935 height 16
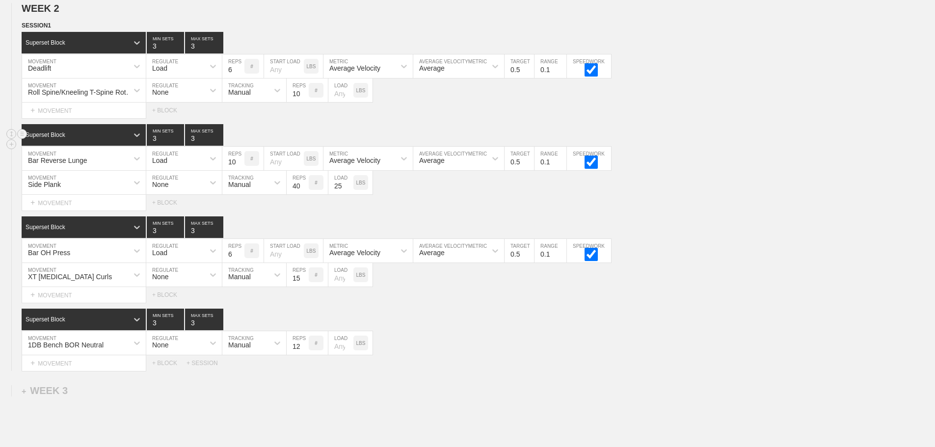
scroll to position [496, 0]
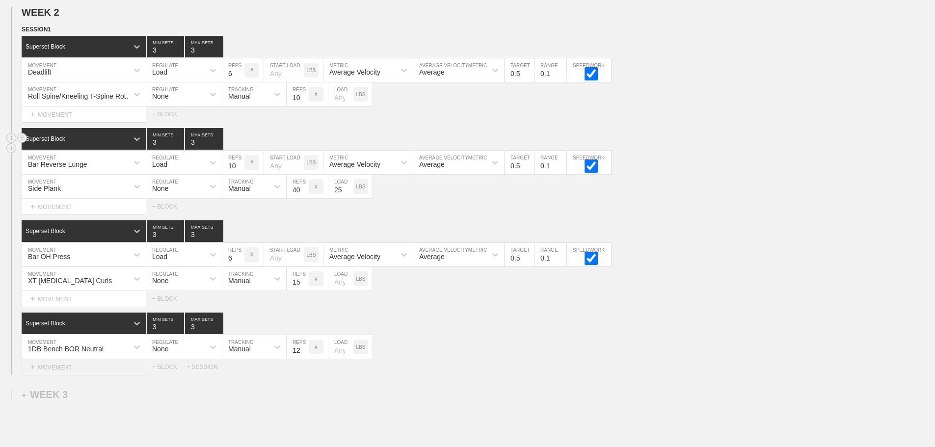
click at [68, 376] on div "+ MOVEMENT" at bounding box center [84, 367] width 125 height 16
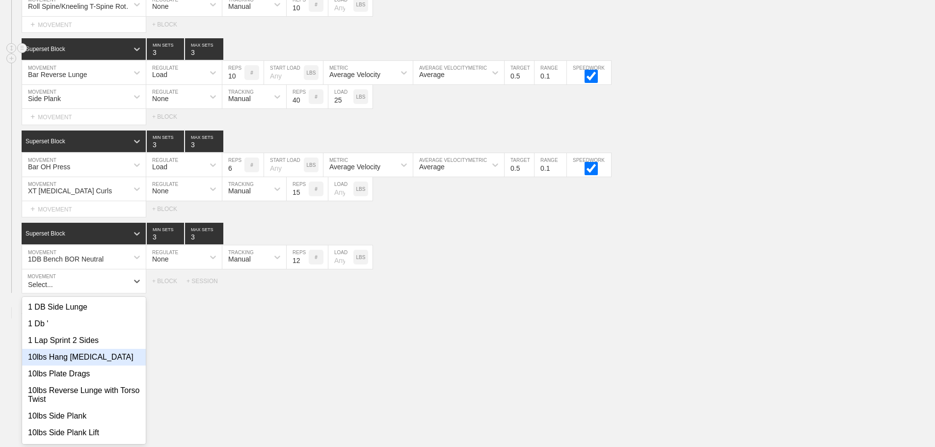
scroll to position [595, 0]
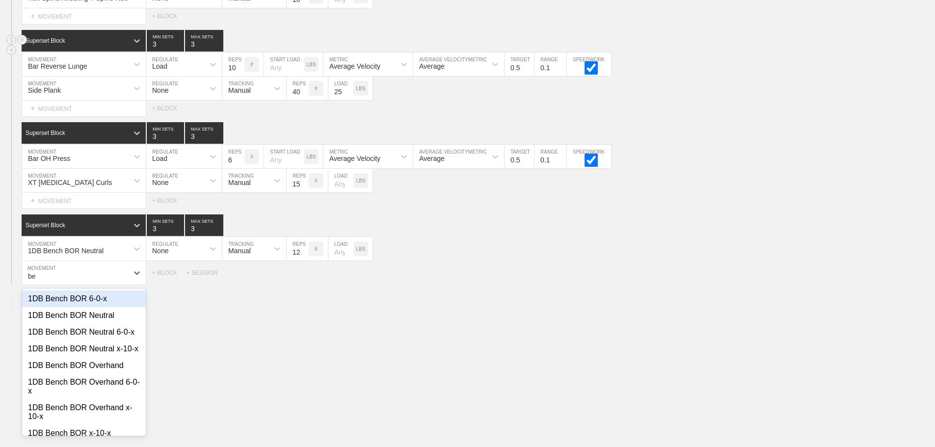
type input "b"
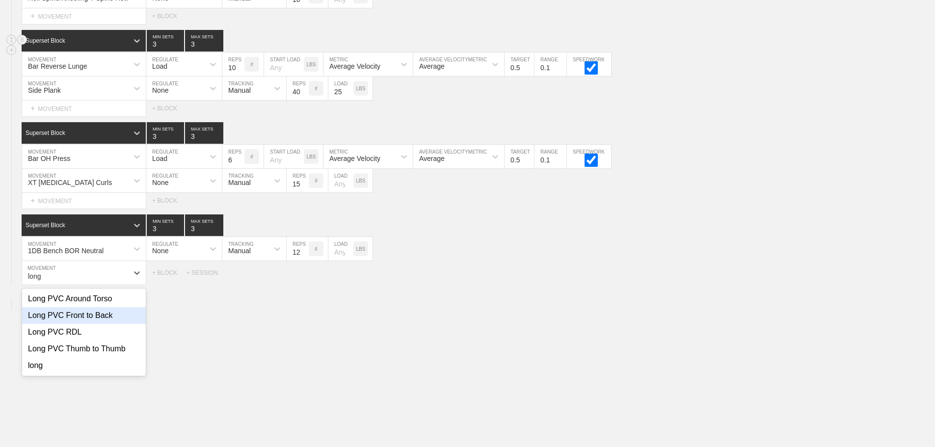
click at [96, 322] on div "Long PVC Front to Back" at bounding box center [84, 315] width 124 height 17
type input "long"
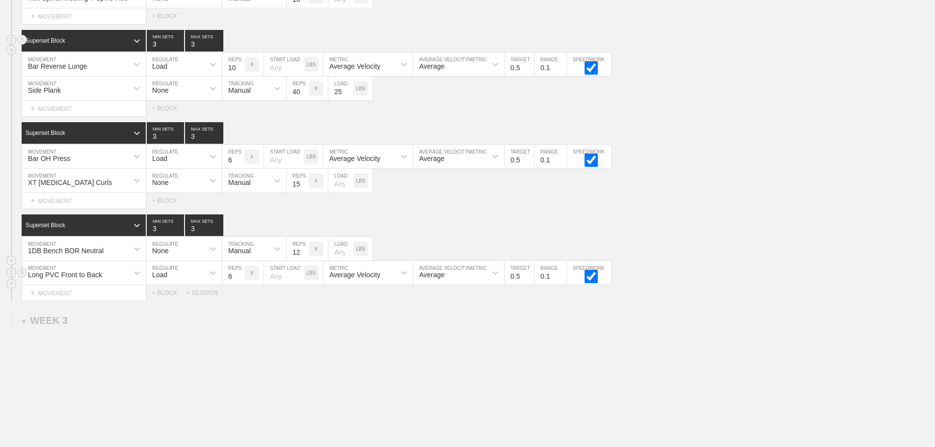
click at [174, 281] on div "Load" at bounding box center [175, 273] width 58 height 17
click at [168, 303] on div "None" at bounding box center [184, 299] width 76 height 17
click at [252, 281] on div "Sensor" at bounding box center [245, 273] width 46 height 17
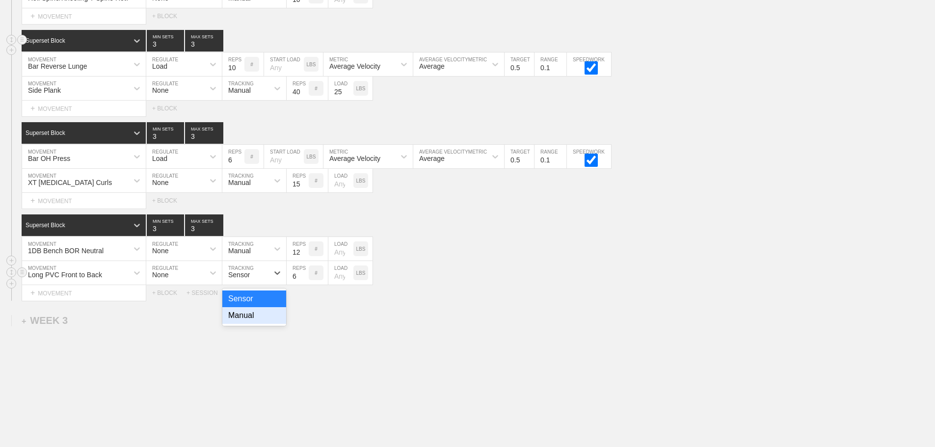
click at [249, 324] on div "Manual" at bounding box center [254, 315] width 64 height 17
click at [305, 282] on input "7" at bounding box center [298, 273] width 22 height 24
click at [305, 282] on input "8" at bounding box center [298, 273] width 22 height 24
click at [305, 282] on input "9" at bounding box center [298, 273] width 22 height 24
type input "10"
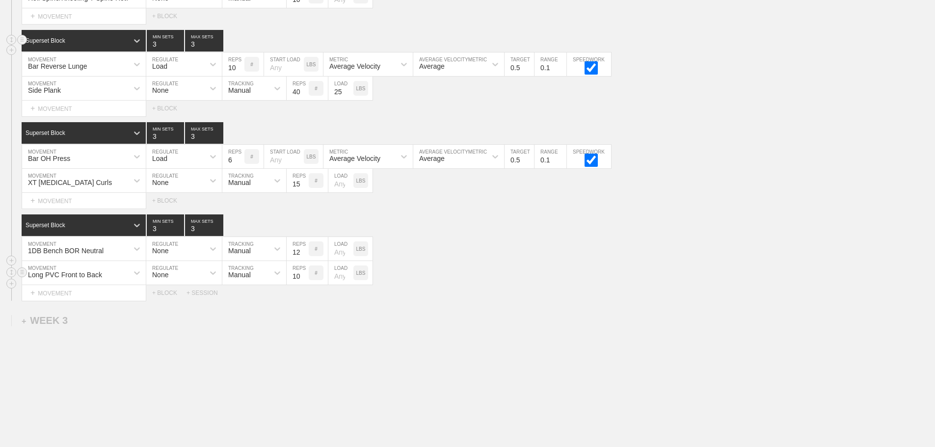
click at [305, 282] on input "10" at bounding box center [298, 273] width 22 height 24
click at [584, 276] on div "Long PVC Front to Back MOVEMENT None REGULATE Manual TRACKING 10 REPS # LOAD LBS" at bounding box center [467, 273] width 935 height 24
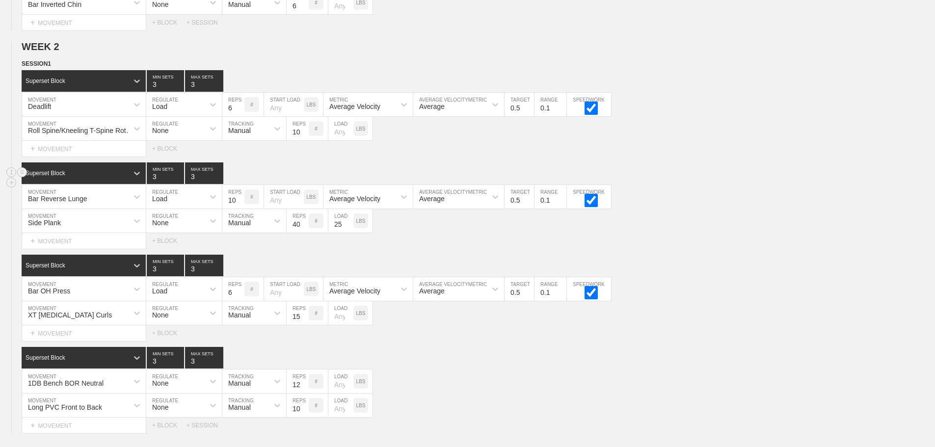
scroll to position [447, 0]
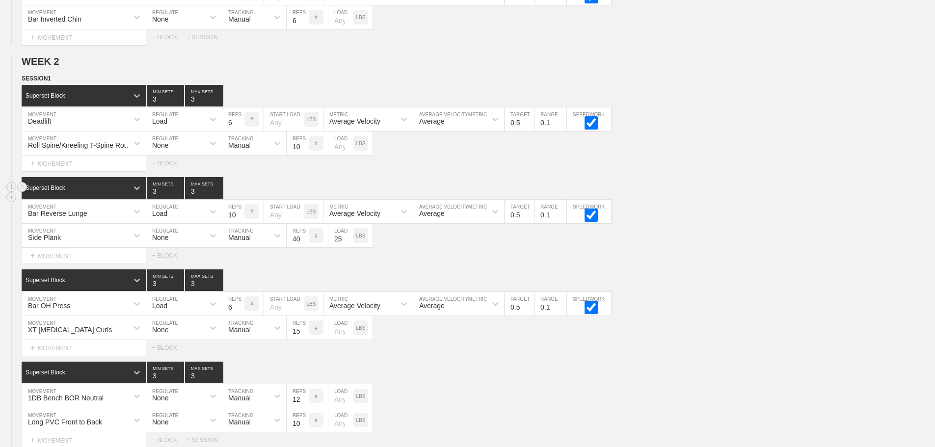
click at [741, 171] on div "Select... MOVEMENT + MOVEMENT + BLOCK" at bounding box center [467, 164] width 935 height 16
click at [684, 210] on div "Bar Reverse Lunge MOVEMENT Load REGULATE 10 REPS # START LOAD LBS Average Veloc…" at bounding box center [467, 212] width 935 height 24
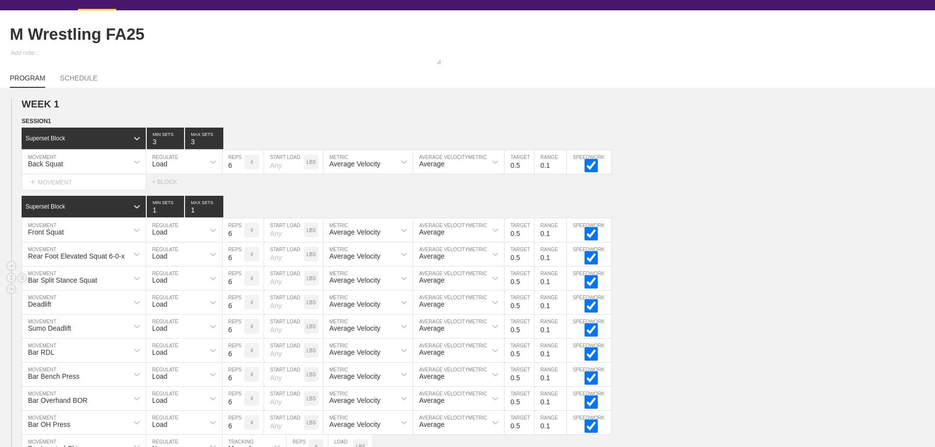
scroll to position [0, 0]
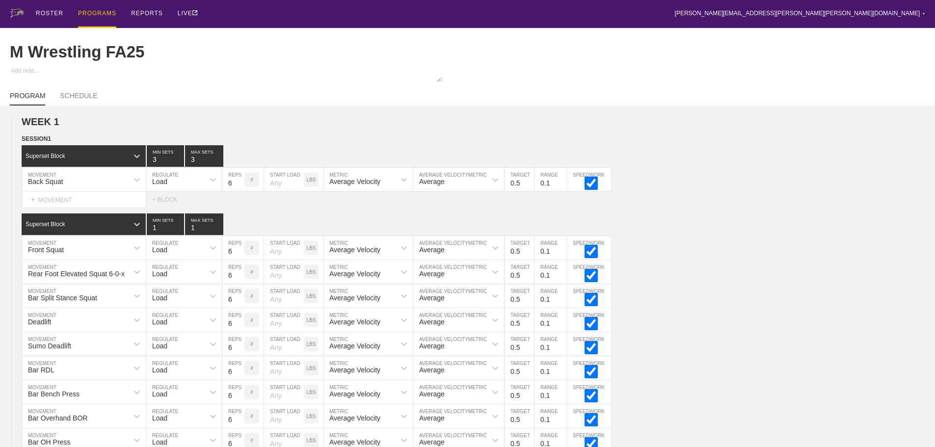
click at [96, 13] on div "PROGRAMS" at bounding box center [97, 14] width 38 height 28
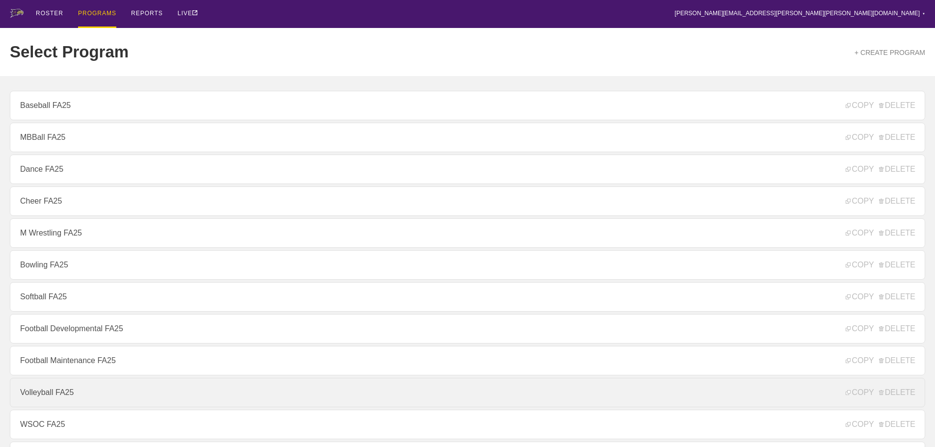
click at [55, 394] on link "Volleyball FA25" at bounding box center [468, 392] width 916 height 29
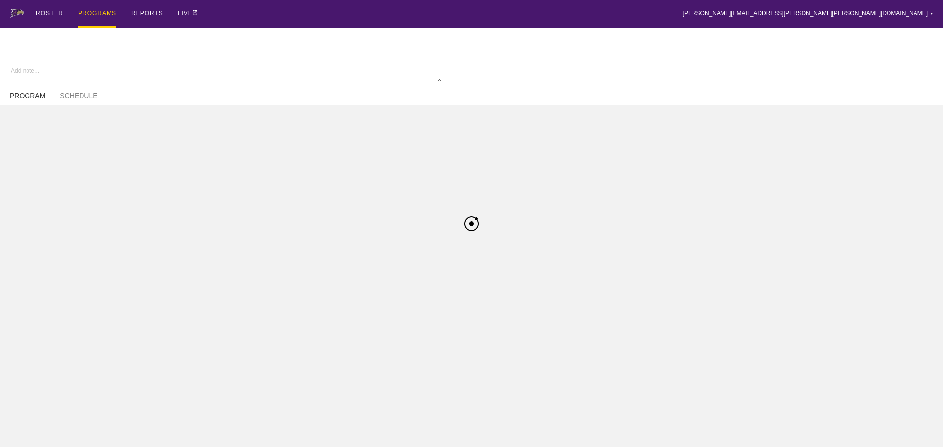
type textarea "x"
type input "Volleyball FA25"
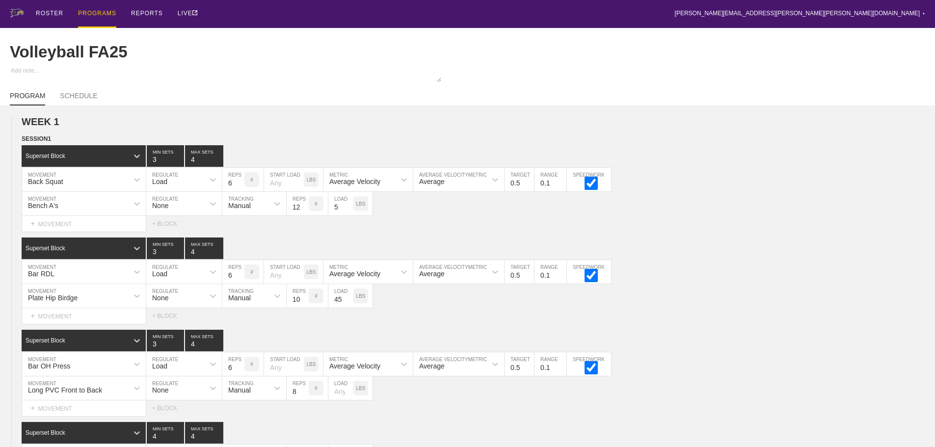
click at [460, 12] on div "ROSTER PROGRAMS REPORTS LIVE [PERSON_NAME][EMAIL_ADDRESS][PERSON_NAME][PERSON_N…" at bounding box center [468, 14] width 916 height 28
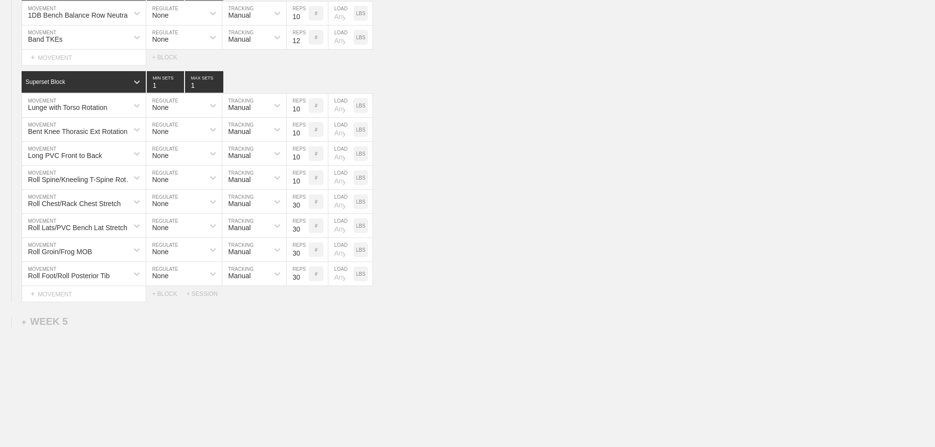
scroll to position [2947, 0]
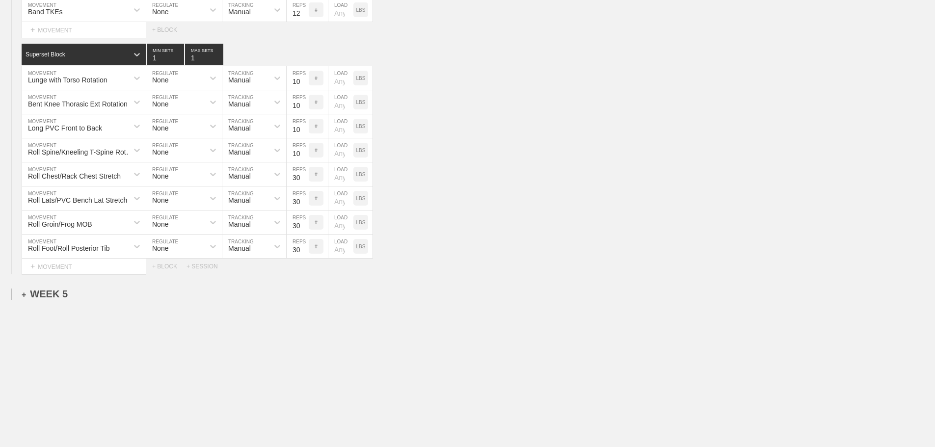
click at [53, 292] on div "+ WEEK 5" at bounding box center [45, 294] width 46 height 11
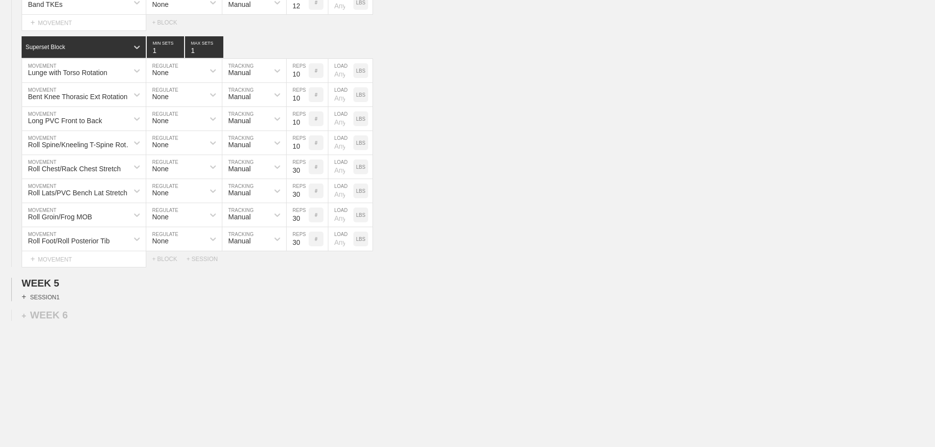
click at [56, 302] on div "+ SESSION 1" at bounding box center [41, 297] width 38 height 9
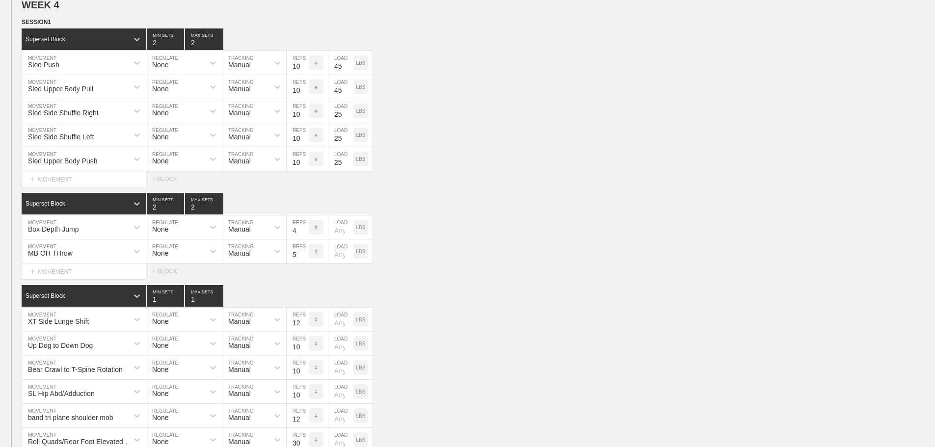
scroll to position [2161, 0]
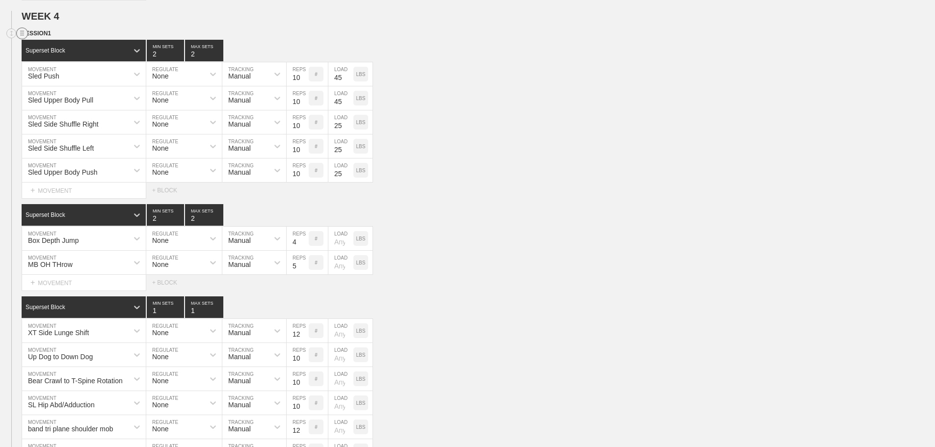
click at [23, 31] on line at bounding box center [22, 31] width 4 height 0
click at [66, 48] on div "DUPLICATE" at bounding box center [68, 52] width 79 height 15
click at [522, 273] on div "MB OH THrow MOVEMENT None REGULATE Manual TRACKING 5 REPS # LOAD LBS" at bounding box center [467, 263] width 935 height 24
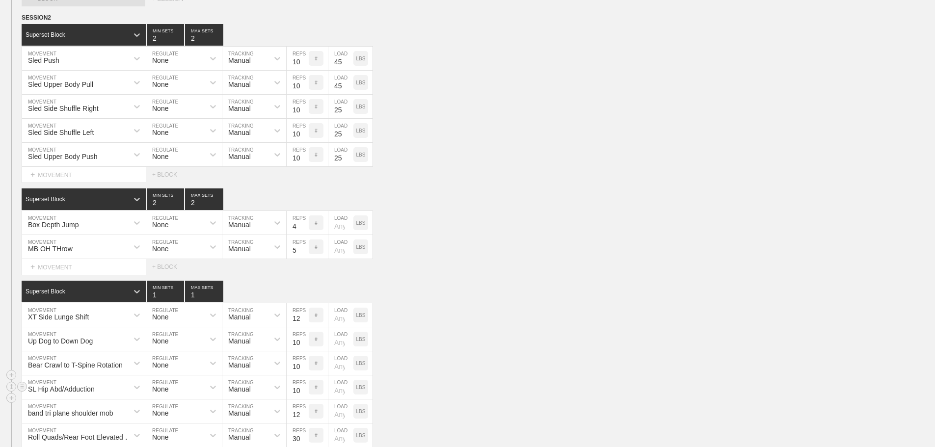
scroll to position [3204, 0]
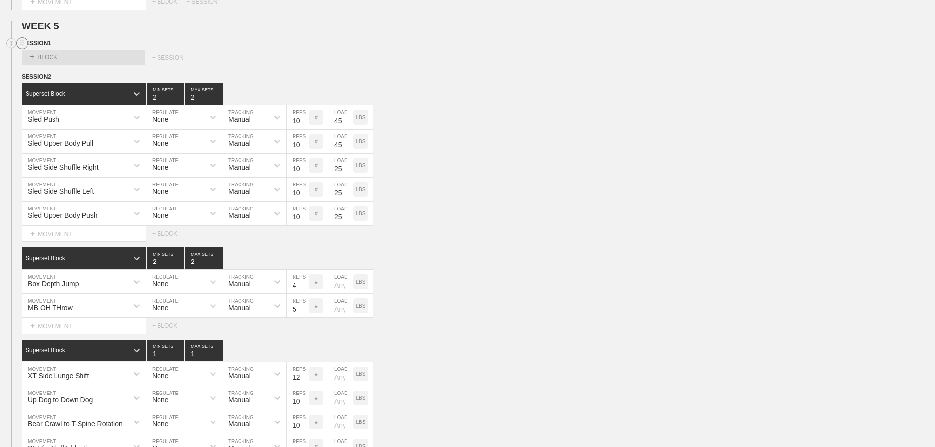
click at [20, 49] on circle at bounding box center [22, 43] width 11 height 11
click at [60, 76] on div "DELETE" at bounding box center [68, 76] width 79 height 15
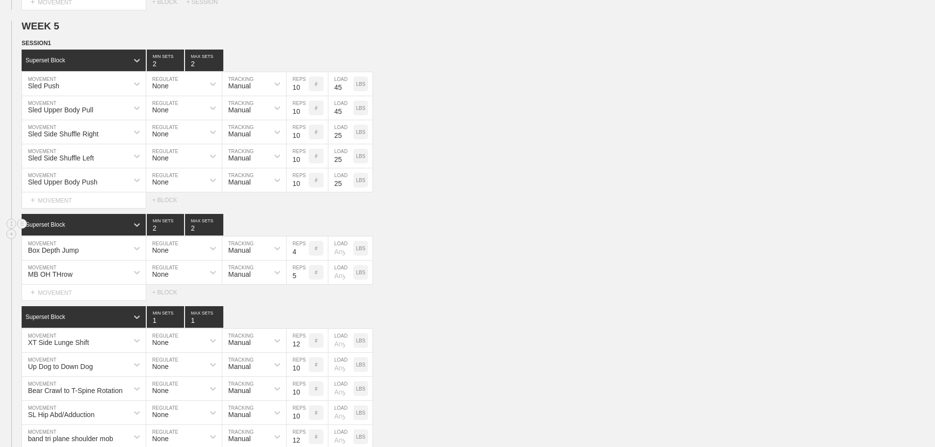
click at [457, 235] on div "Superset Block 2 MIN SETS 2 MAX SETS" at bounding box center [479, 225] width 914 height 22
click at [477, 285] on div "MB OH THrow MOVEMENT None REGULATE Manual TRACKING 5 REPS # LOAD LBS" at bounding box center [467, 273] width 935 height 24
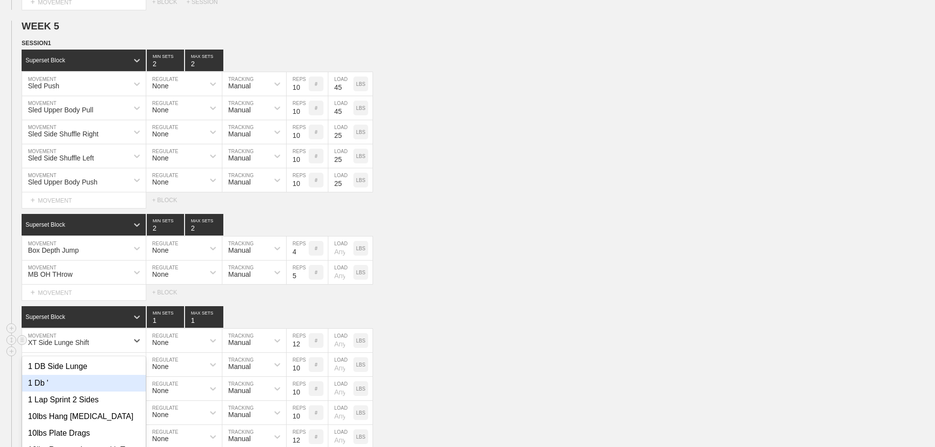
click at [116, 353] on div "option 1 Db ' focused, 2 of 800. 800 results available. Use Up and Down to choo…" at bounding box center [84, 341] width 124 height 24
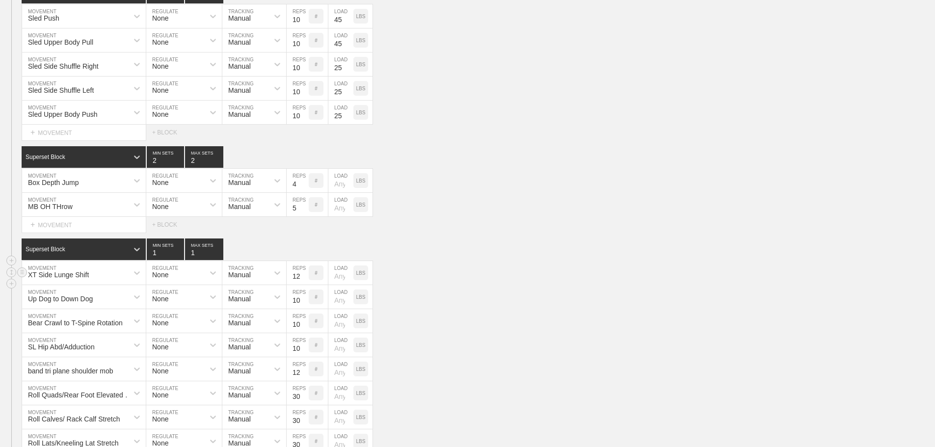
click at [554, 285] on div "XT Side Lunge Shift MOVEMENT None REGULATE Manual TRACKING 12 REPS # LOAD LBS" at bounding box center [467, 273] width 935 height 24
click at [112, 280] on div "XT Side Lunge Shift" at bounding box center [75, 273] width 106 height 17
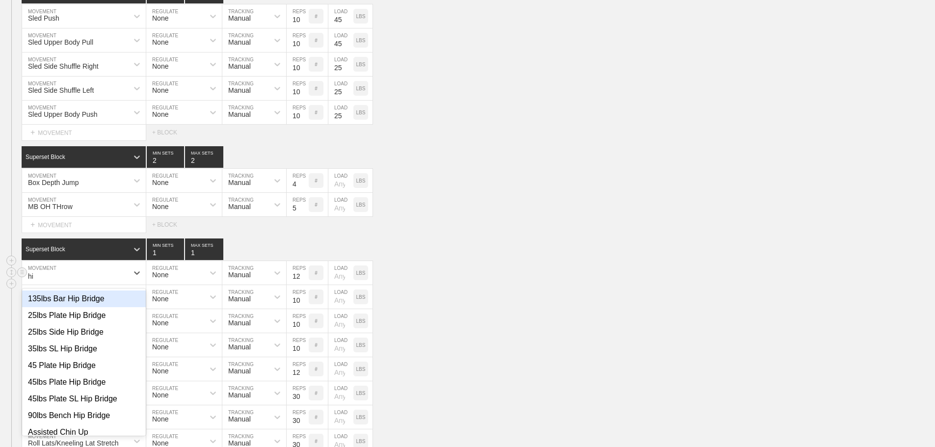
type input "h"
type input "xt squat"
click at [78, 305] on div "XT Squat Circles" at bounding box center [84, 299] width 124 height 17
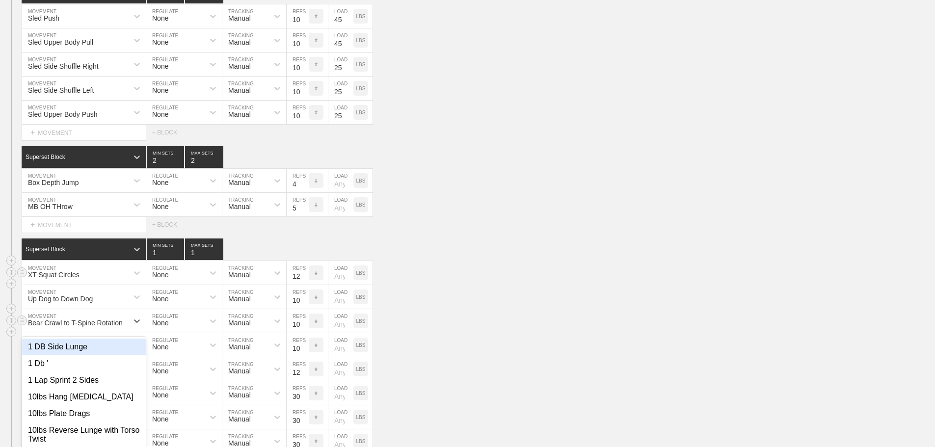
scroll to position [3320, 0]
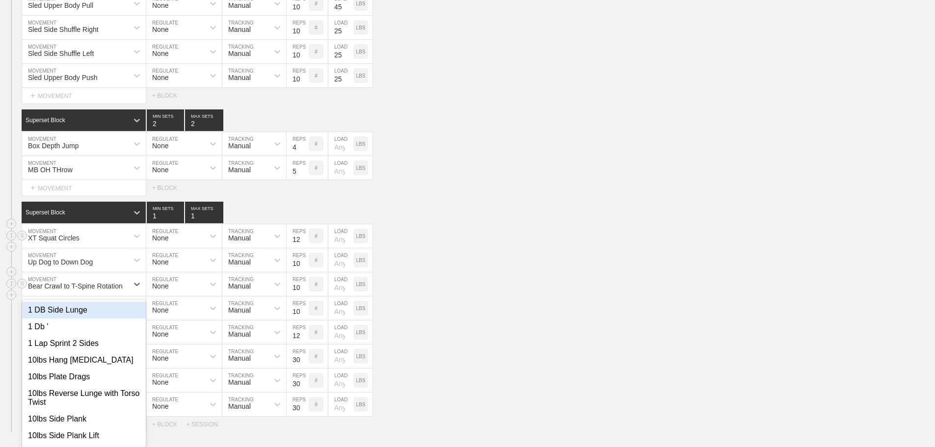
click at [125, 296] on div "option 1 DB Side Lunge focused, 1 of 800. 800 results available. Use Up and Dow…" at bounding box center [84, 285] width 124 height 24
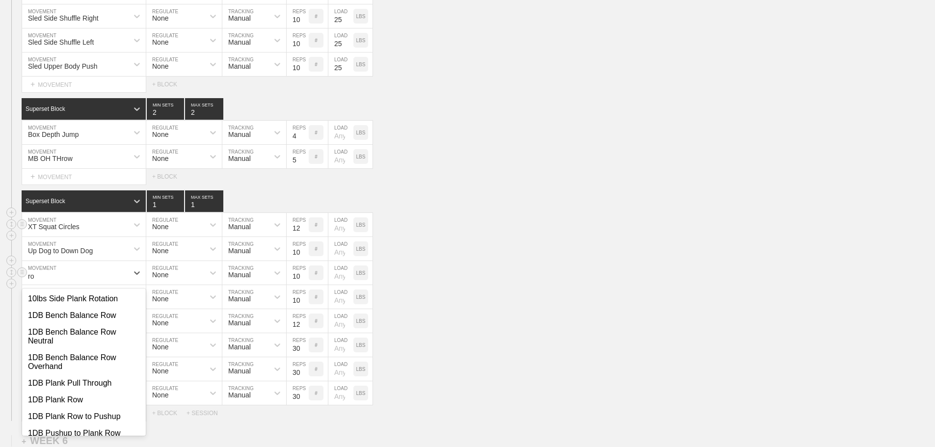
type input "r"
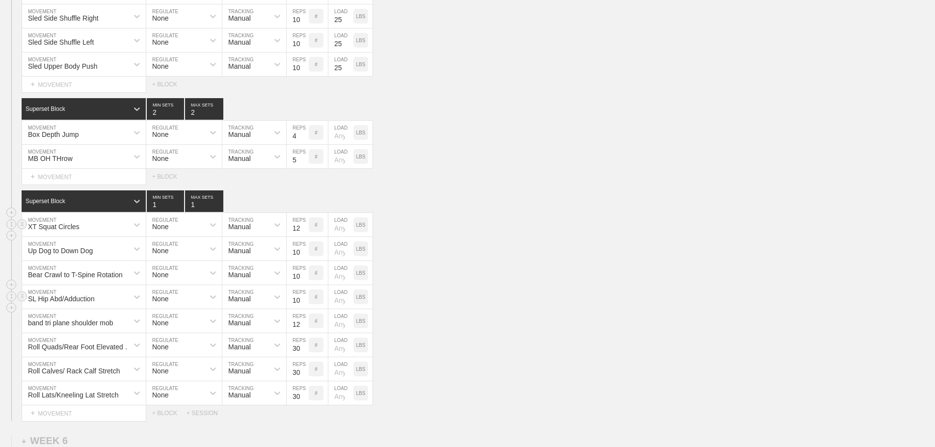
click at [520, 294] on div "SL Hip Abd/Adduction MOVEMENT None REGULATE Manual TRACKING 10 REPS # LOAD LBS" at bounding box center [467, 297] width 935 height 24
click at [131, 328] on div "band tri plane shoulder mob" at bounding box center [84, 321] width 124 height 24
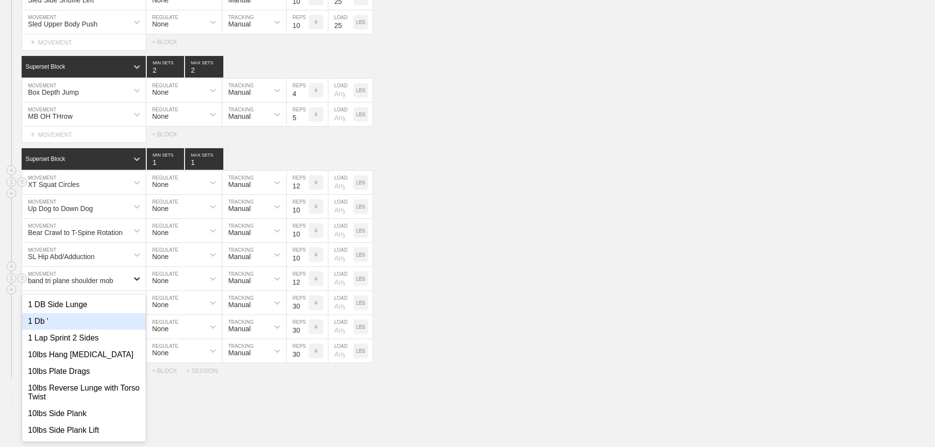
scroll to position [3368, 0]
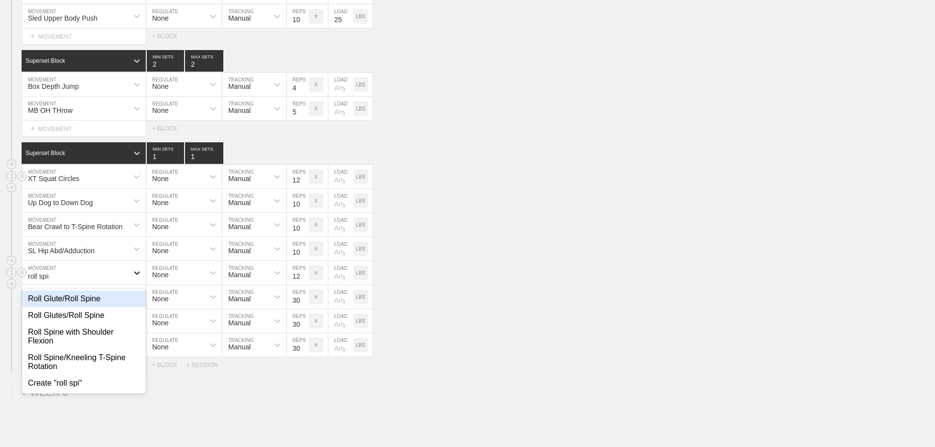
type input "roll spine"
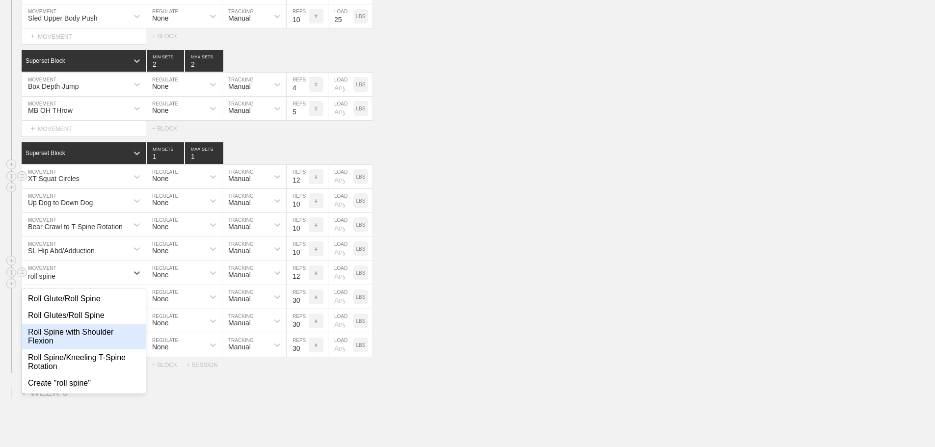
click at [107, 348] on div "Roll Spine with Shoulder Flexion" at bounding box center [84, 337] width 124 height 26
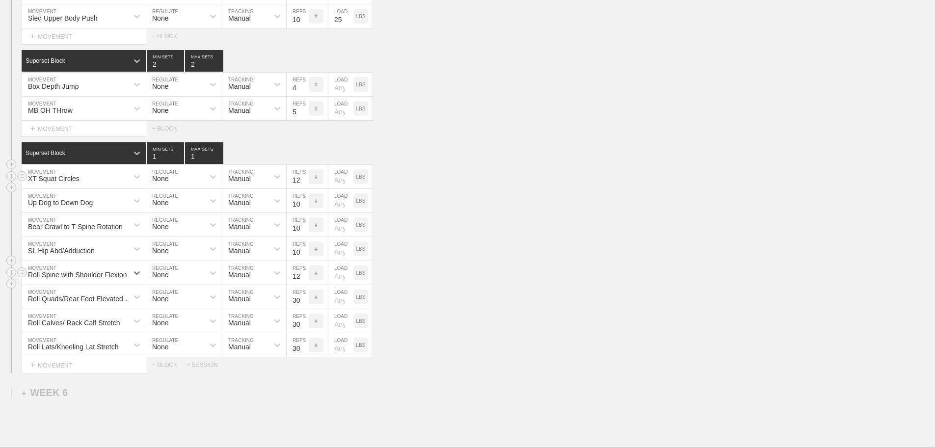
click at [338, 284] on input "number" at bounding box center [341, 273] width 25 height 24
type input "25"
click at [507, 237] on div "Bear Crawl to T-Spine Rotation MOVEMENT None REGULATE Manual TRACKING 10 REPS #…" at bounding box center [467, 225] width 935 height 24
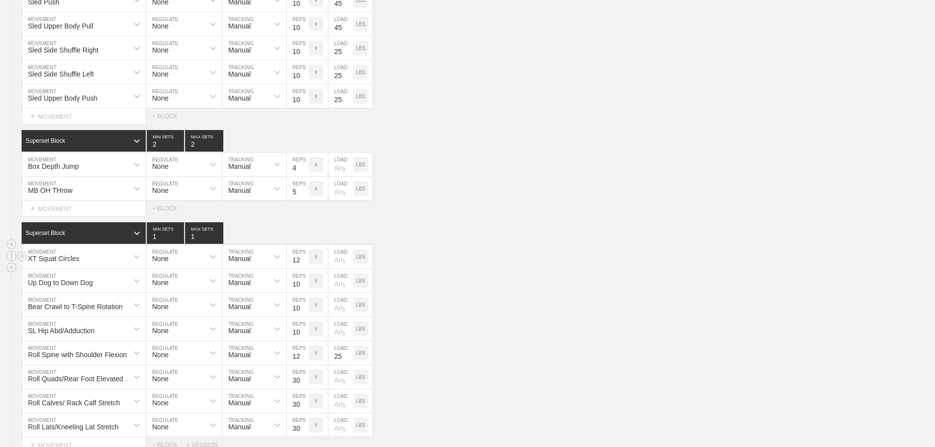
scroll to position [3474, 0]
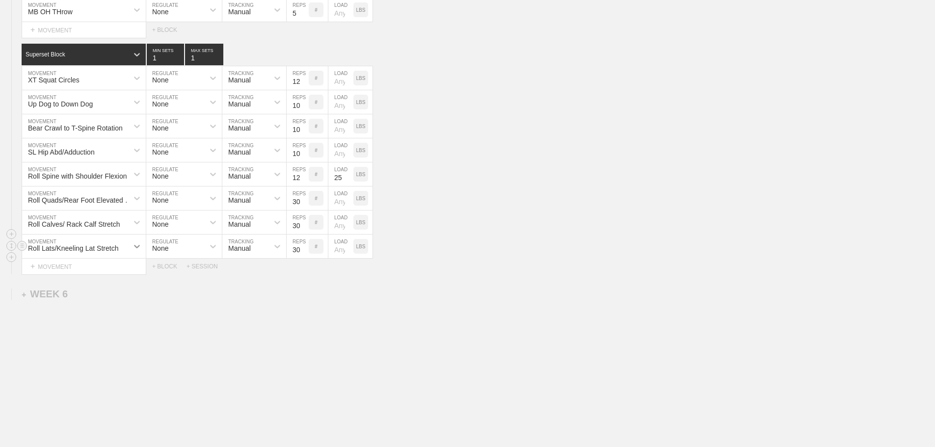
click at [129, 246] on div at bounding box center [137, 247] width 18 height 18
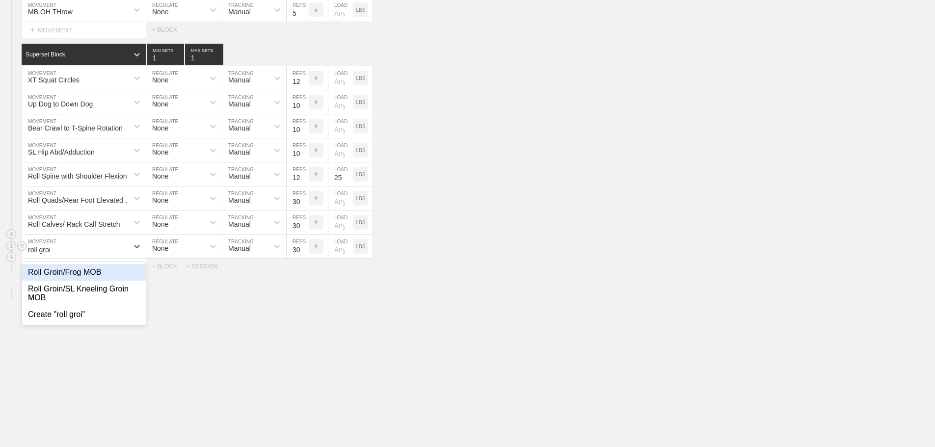
type input "roll groin"
click at [85, 288] on div "Roll Groin/SL Kneeling Groin MOB" at bounding box center [84, 294] width 124 height 26
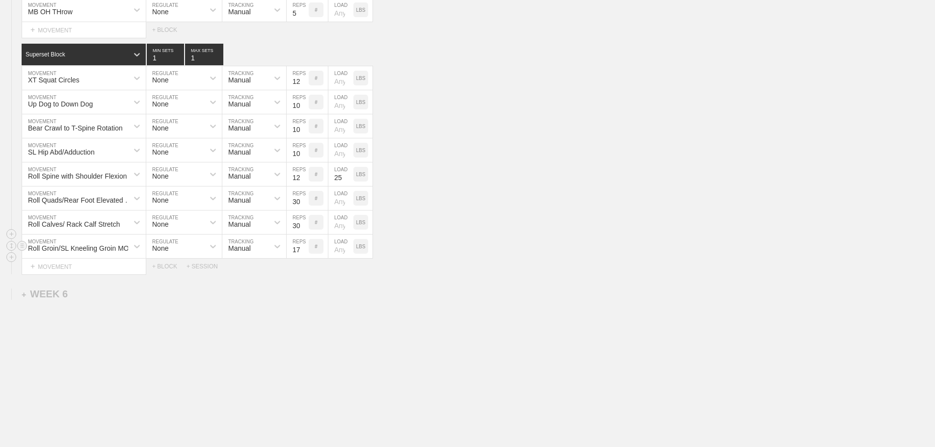
click at [303, 252] on input "17" at bounding box center [298, 247] width 22 height 24
click at [303, 247] on input "18" at bounding box center [298, 247] width 22 height 24
click at [303, 247] on input "27" at bounding box center [298, 247] width 22 height 24
click at [303, 247] on input "28" at bounding box center [298, 247] width 22 height 24
click at [303, 247] on input "29" at bounding box center [298, 247] width 22 height 24
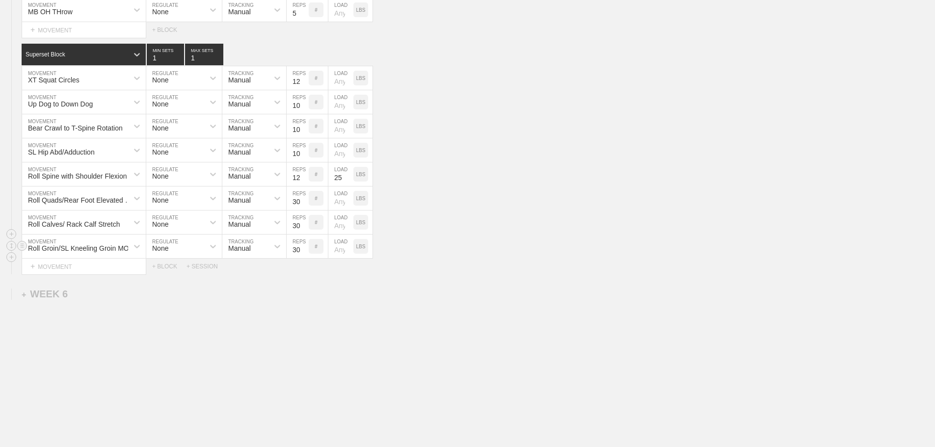
type input "30"
click at [303, 247] on input "30" at bounding box center [298, 247] width 22 height 24
click at [507, 240] on div "Roll Groin/SL Kneeling Groin MOB MOVEMENT None REGULATE Manual TRACKING 30 REPS…" at bounding box center [467, 247] width 935 height 24
click at [104, 153] on div "SL Hip Abd/Adduction" at bounding box center [75, 150] width 106 height 17
type input "roll glute"
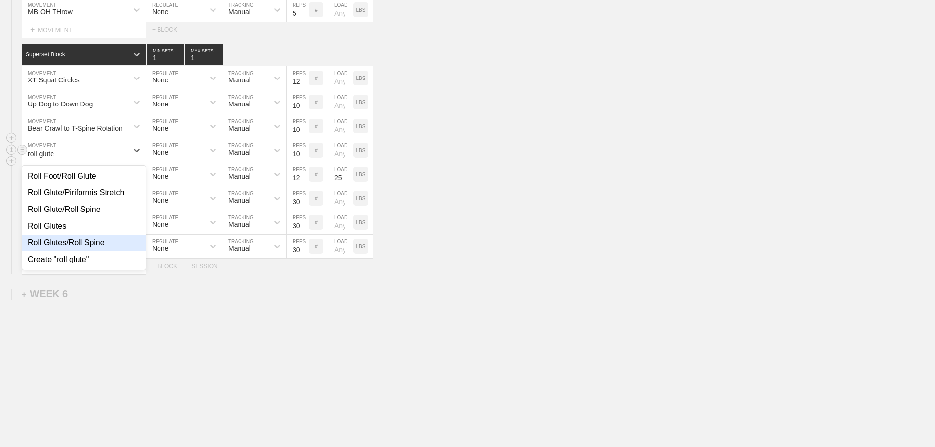
click at [93, 192] on div "Roll Glute/Piriformis Stretch" at bounding box center [84, 193] width 124 height 17
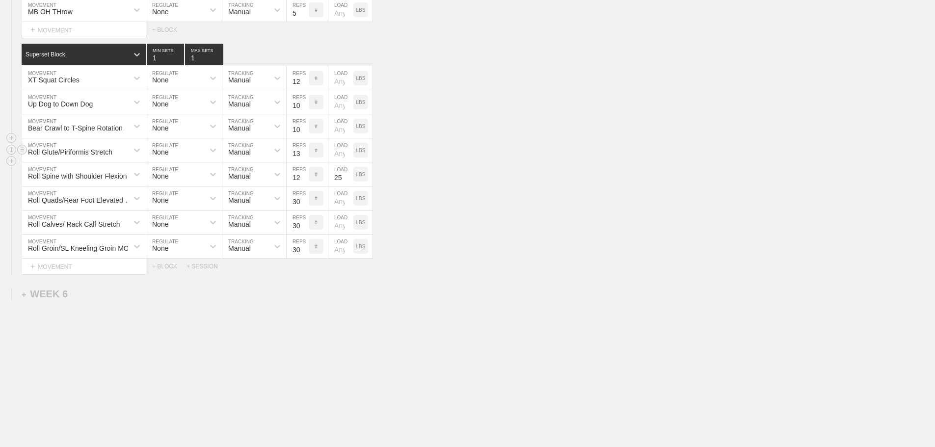
click at [304, 151] on input "13" at bounding box center [298, 150] width 22 height 24
click at [304, 151] on input "17" at bounding box center [298, 150] width 22 height 24
click at [304, 151] on input "28" at bounding box center [298, 150] width 22 height 24
click at [304, 151] on input "29" at bounding box center [298, 150] width 22 height 24
type input "30"
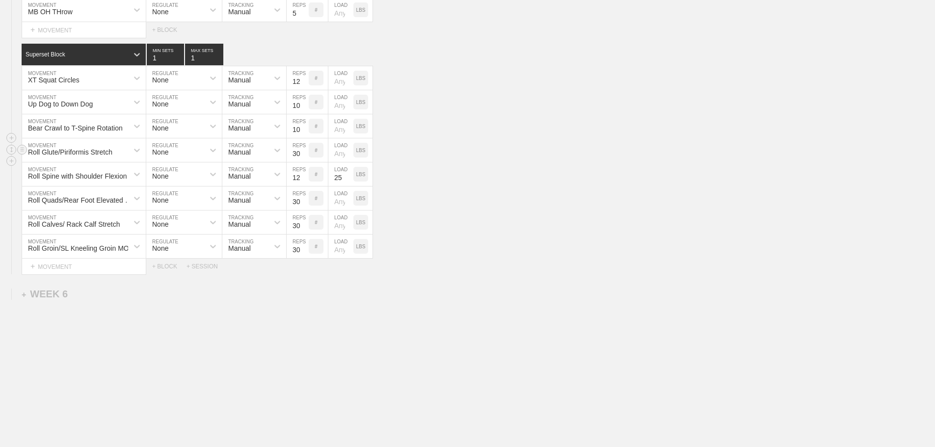
click at [304, 151] on input "30" at bounding box center [298, 150] width 22 height 24
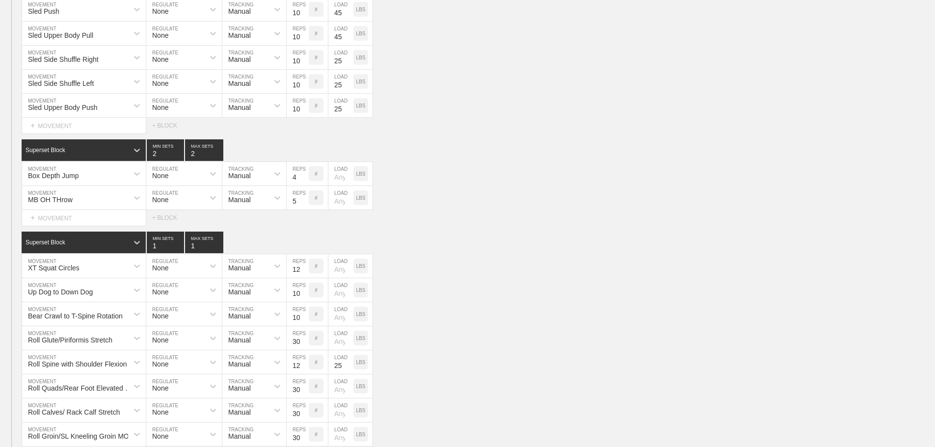
scroll to position [3278, 0]
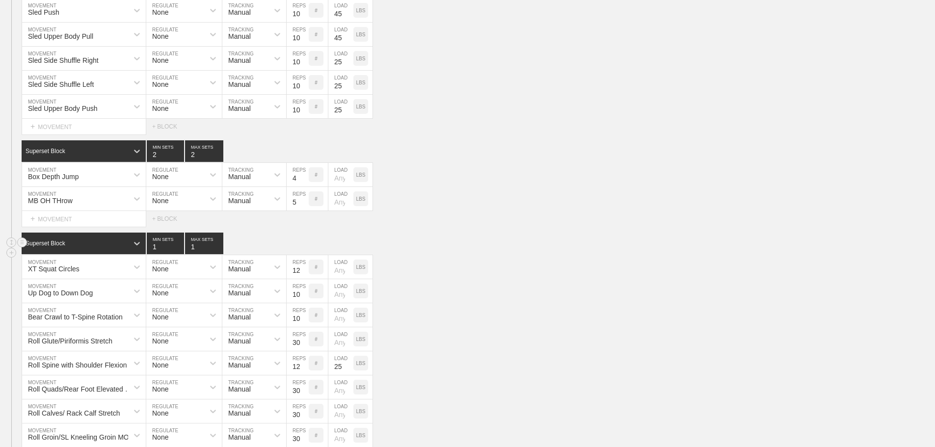
click at [467, 246] on div "Superset Block 1 MIN SETS 1 MAX SETS" at bounding box center [479, 244] width 914 height 22
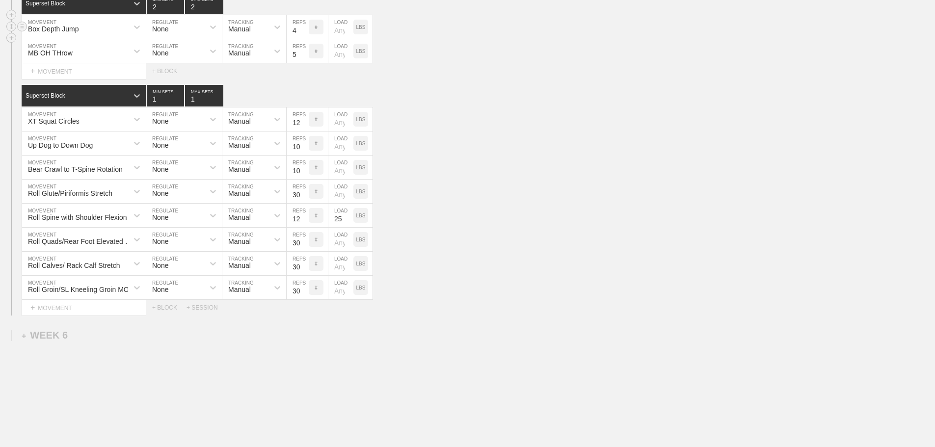
scroll to position [3474, 0]
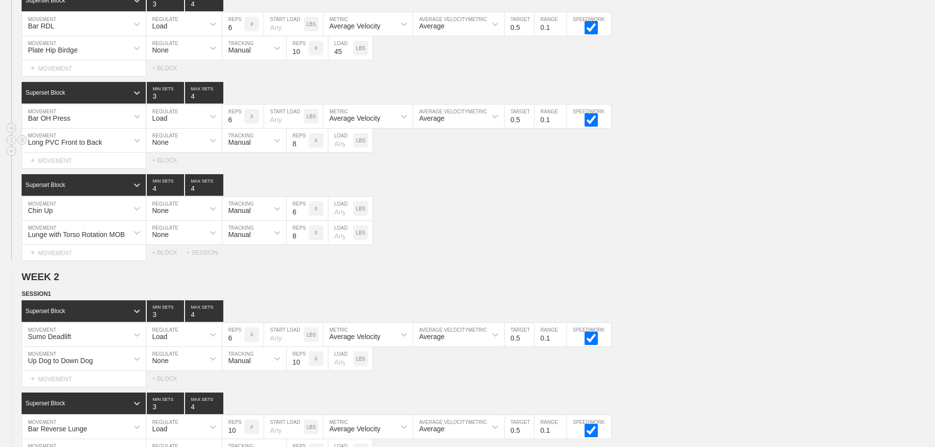
scroll to position [0, 0]
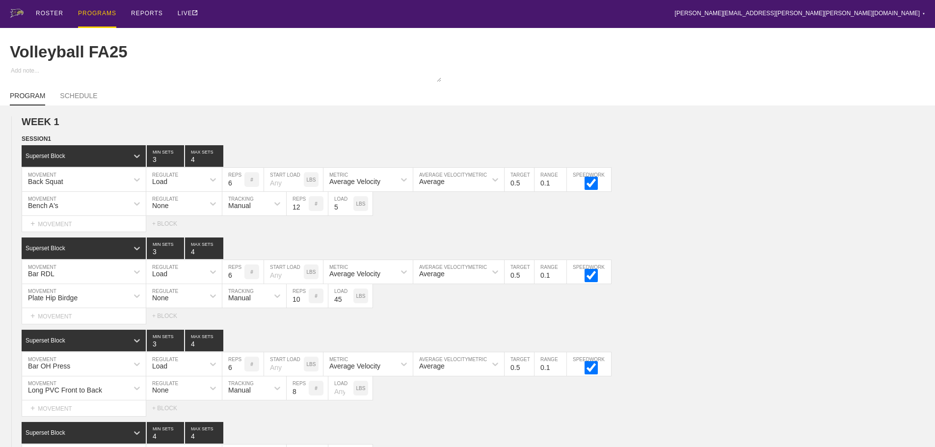
click at [97, 12] on div "PROGRAMS" at bounding box center [97, 14] width 38 height 28
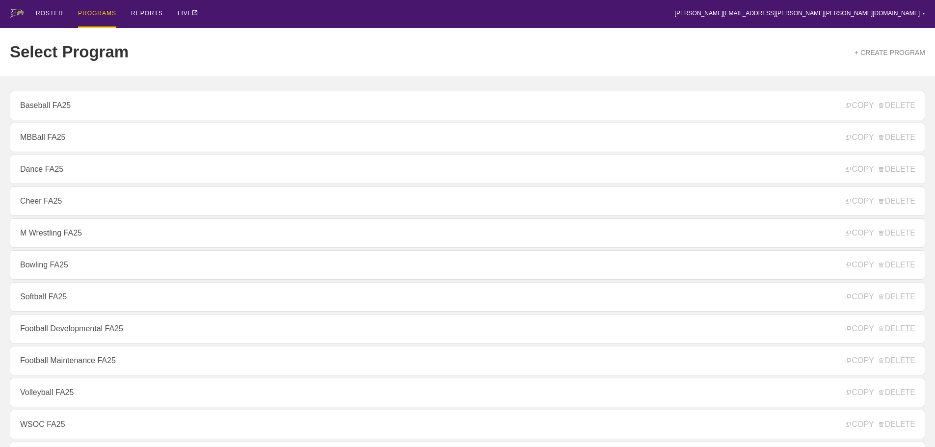
click at [300, 13] on div "ROSTER PROGRAMS REPORTS LIVE [PERSON_NAME][EMAIL_ADDRESS][PERSON_NAME][PERSON_N…" at bounding box center [468, 14] width 916 height 28
click at [241, 10] on div "ROSTER PROGRAMS REPORTS LIVE [PERSON_NAME][EMAIL_ADDRESS][PERSON_NAME][PERSON_N…" at bounding box center [468, 14] width 916 height 28
